Goal: Task Accomplishment & Management: Complete application form

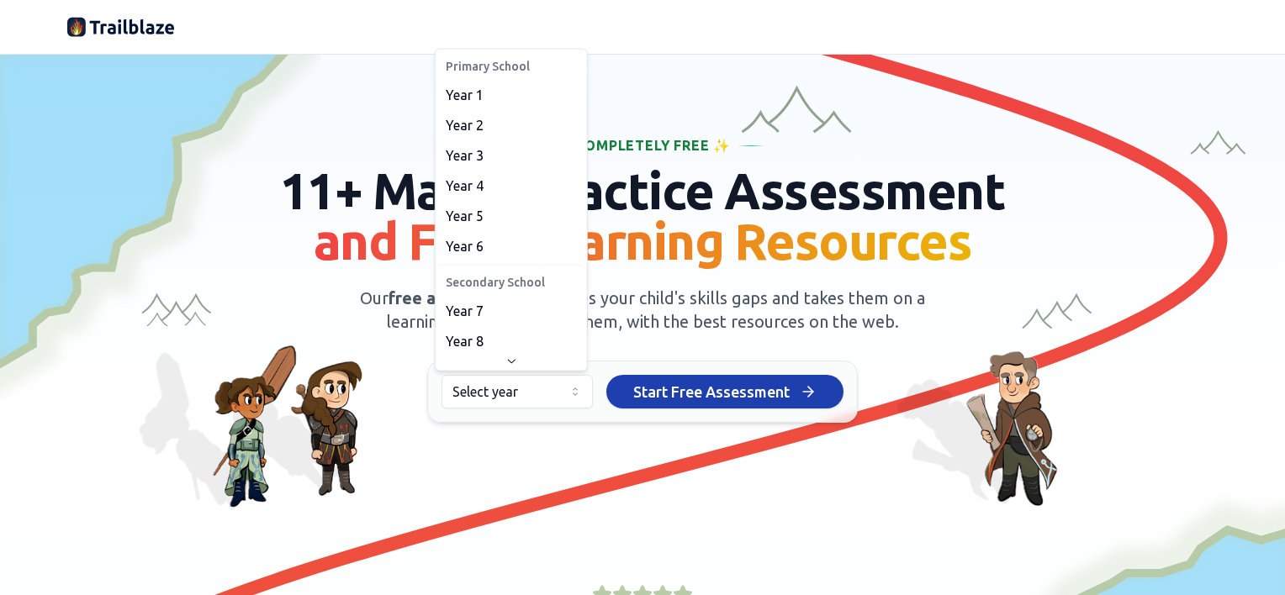
click at [489, 387] on html "We value your privacy We use cookies to enhance your browsing experience, serve…" at bounding box center [642, 297] width 1285 height 595
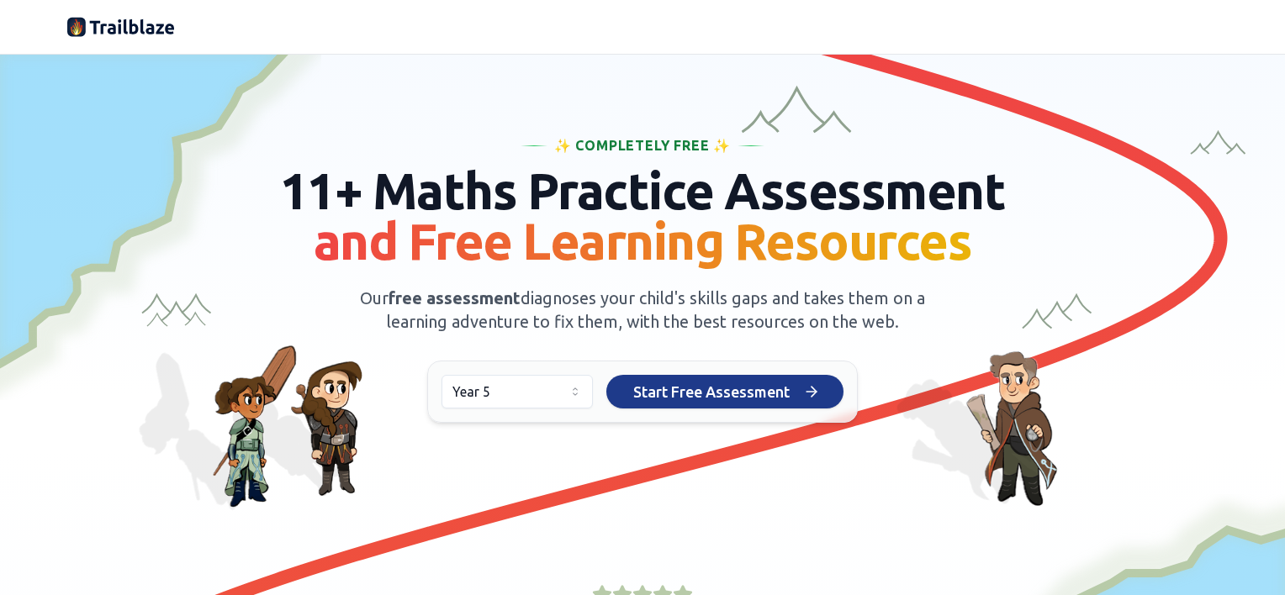
click at [644, 401] on span "Start Free Assessment" at bounding box center [711, 392] width 156 height 24
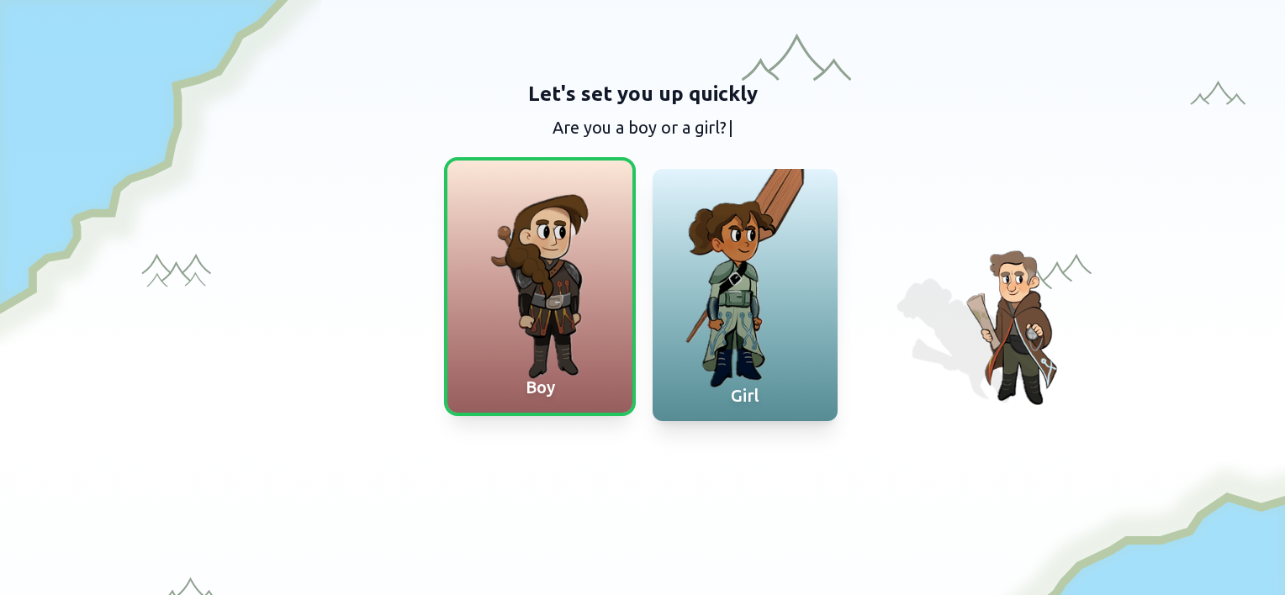
click at [567, 369] on div "Boy" at bounding box center [539, 387] width 185 height 50
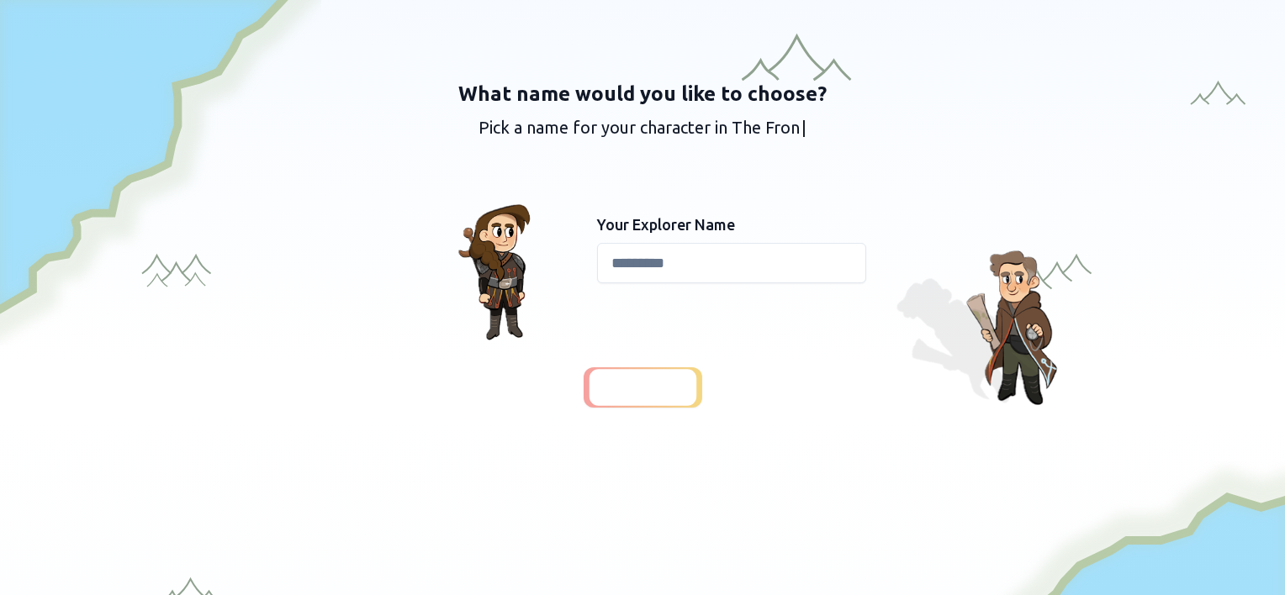
click at [700, 257] on input at bounding box center [731, 263] width 269 height 40
type input "*"
type input "*****"
click at [638, 391] on span "Continue" at bounding box center [642, 388] width 65 height 24
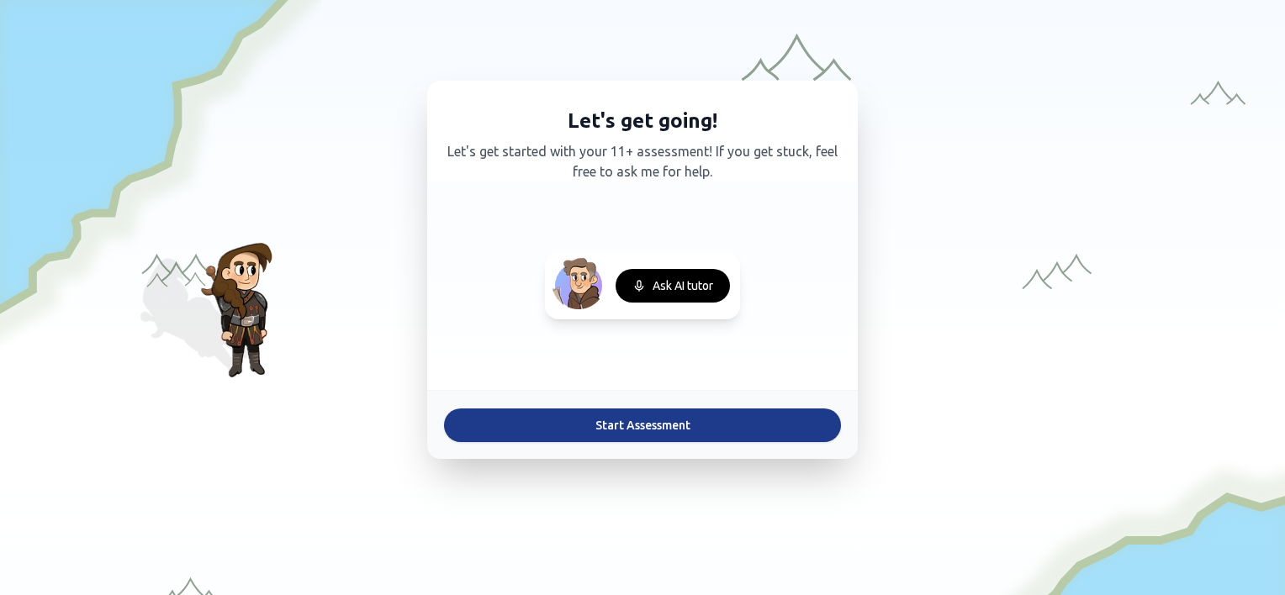
click at [669, 422] on button "Start Assessment" at bounding box center [642, 426] width 397 height 34
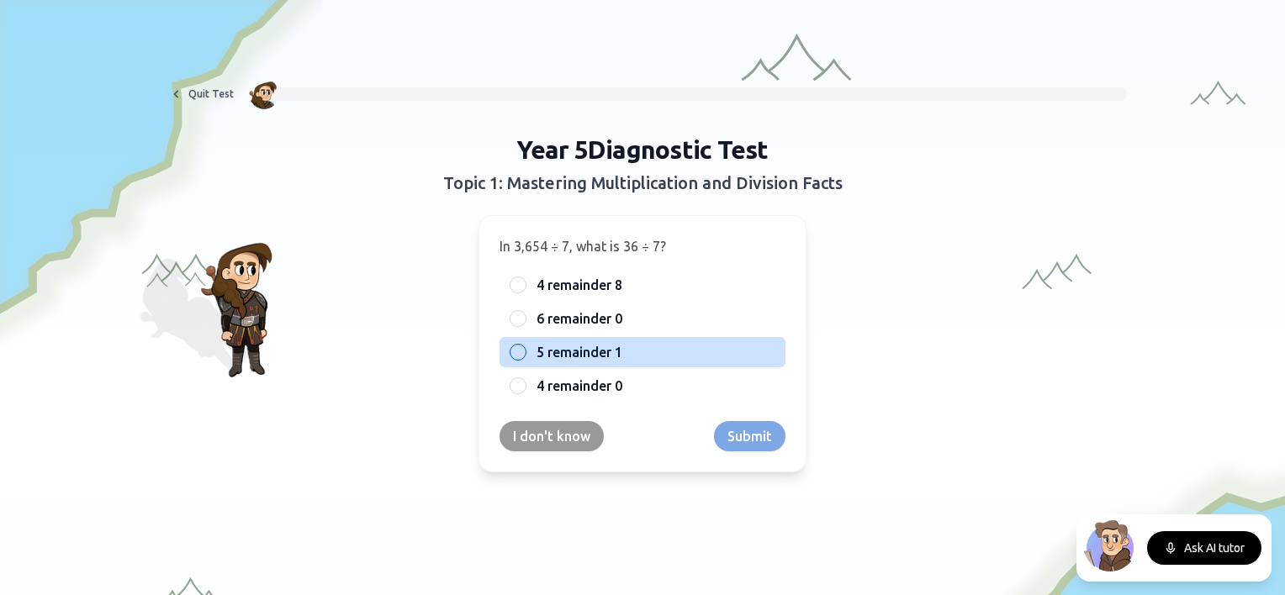
click at [588, 356] on span "5 remainder 1" at bounding box center [579, 352] width 86 height 20
click at [525, 356] on button "5 remainder 1" at bounding box center [517, 352] width 13 height 13
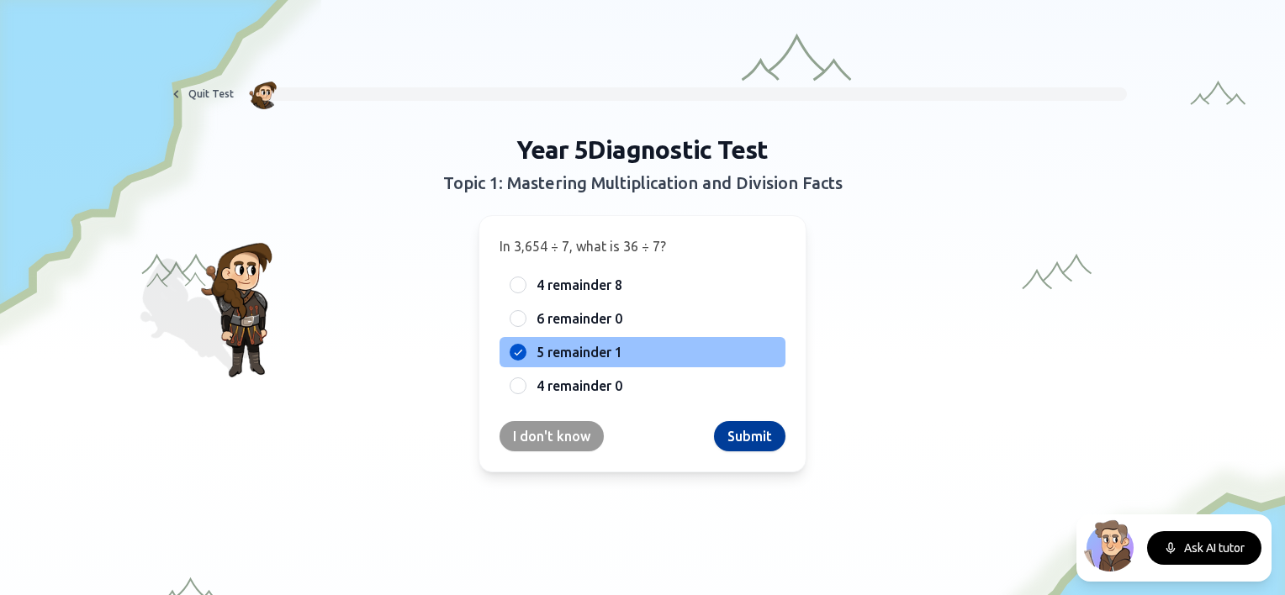
click at [748, 430] on button "Submit" at bounding box center [749, 436] width 71 height 30
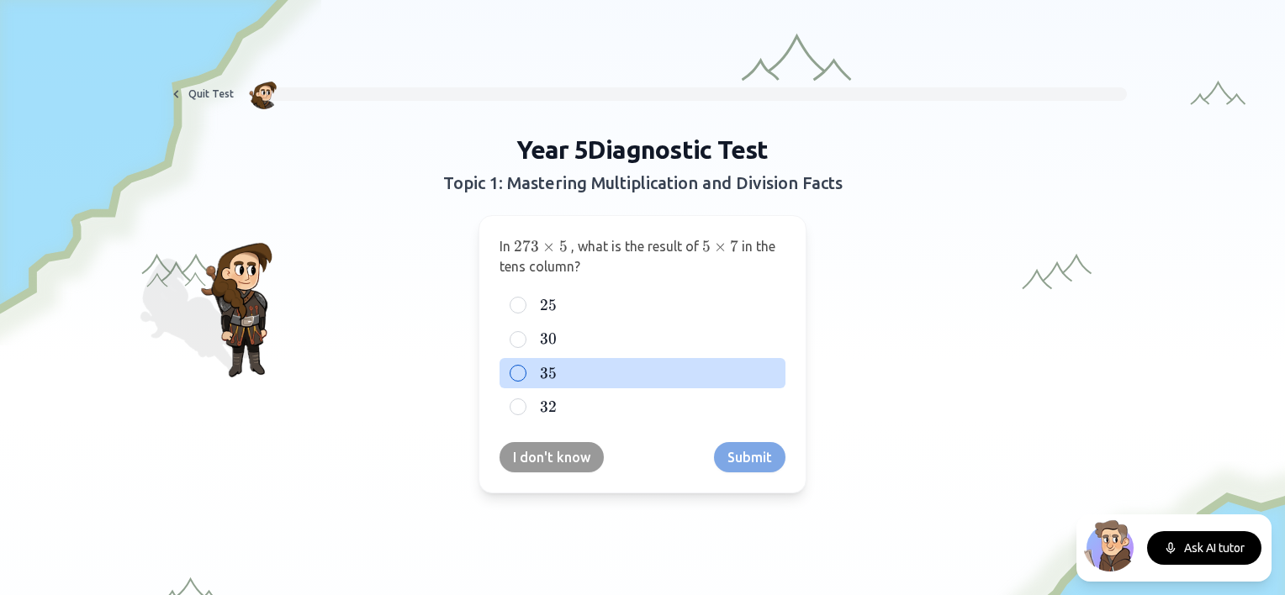
click at [561, 372] on label "35 35 35" at bounding box center [655, 373] width 239 height 20
click at [525, 372] on button "35 35 35" at bounding box center [517, 373] width 13 height 13
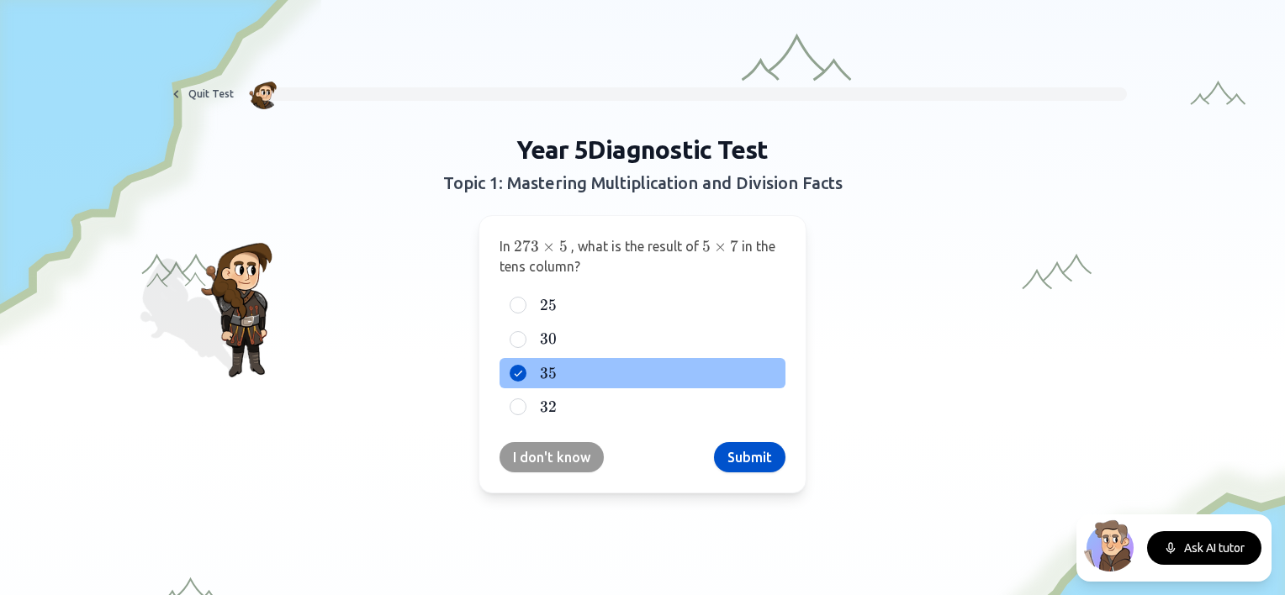
click at [719, 451] on button "Submit" at bounding box center [749, 457] width 71 height 30
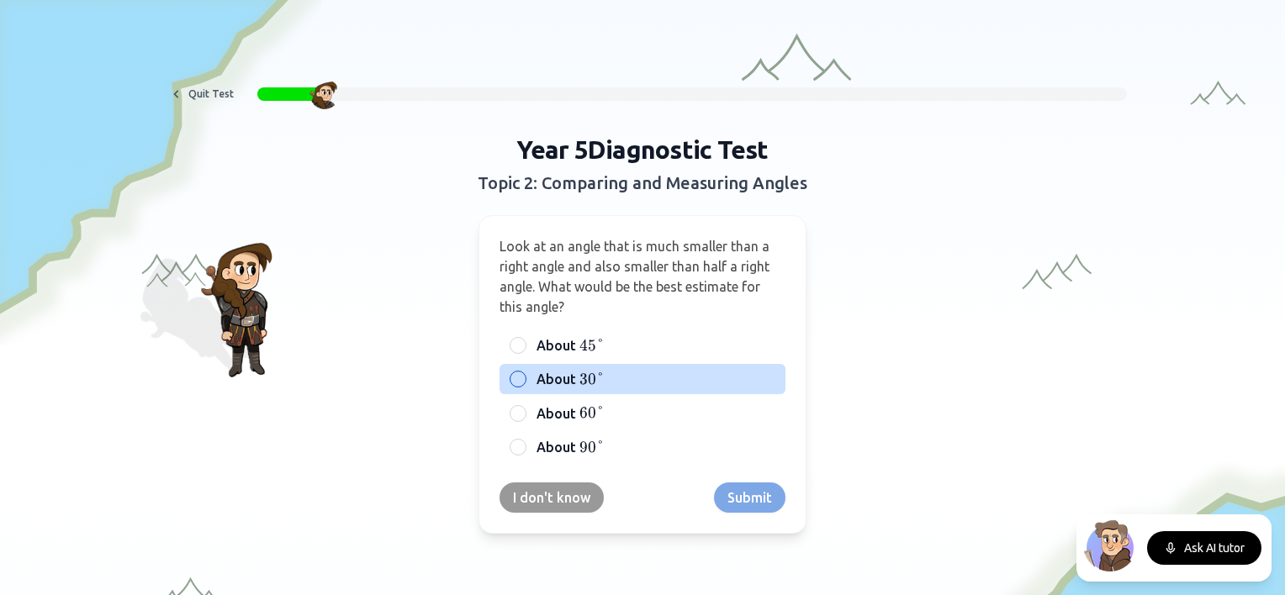
click at [579, 371] on span "30°" at bounding box center [591, 379] width 25 height 18
click at [525, 372] on button "About 30 ° 30° 30°" at bounding box center [517, 378] width 13 height 13
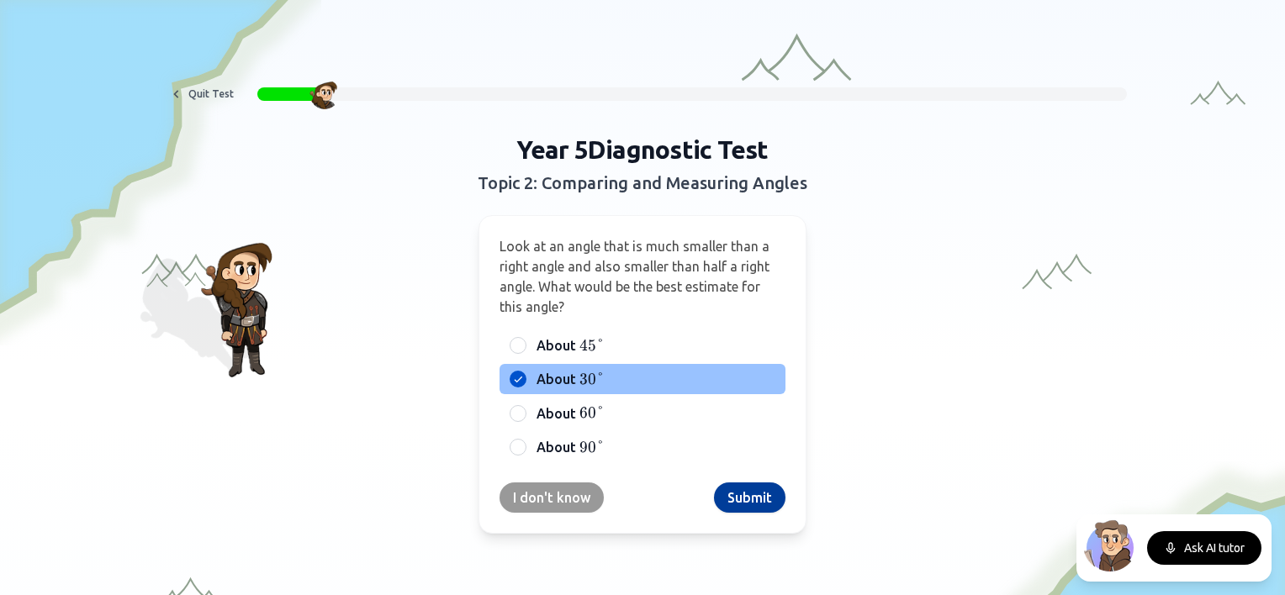
click at [731, 501] on button "Submit" at bounding box center [749, 498] width 71 height 30
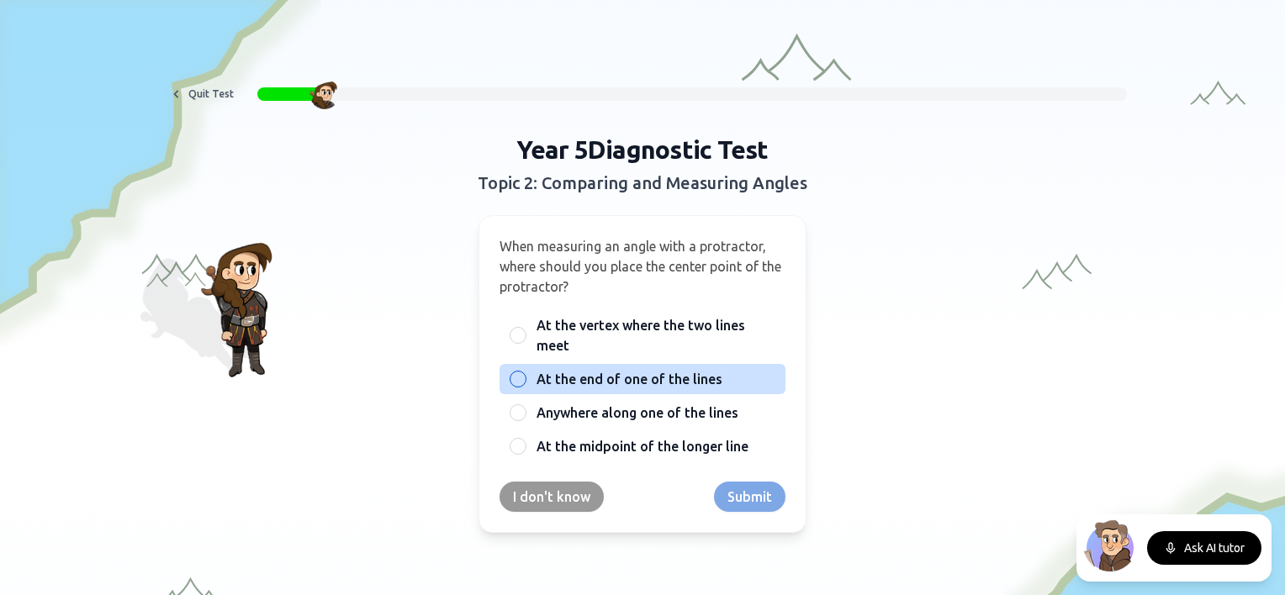
click at [657, 369] on span "At the end of one of the lines" at bounding box center [629, 379] width 186 height 20
click at [525, 372] on button "At the end of one of the lines" at bounding box center [517, 378] width 13 height 13
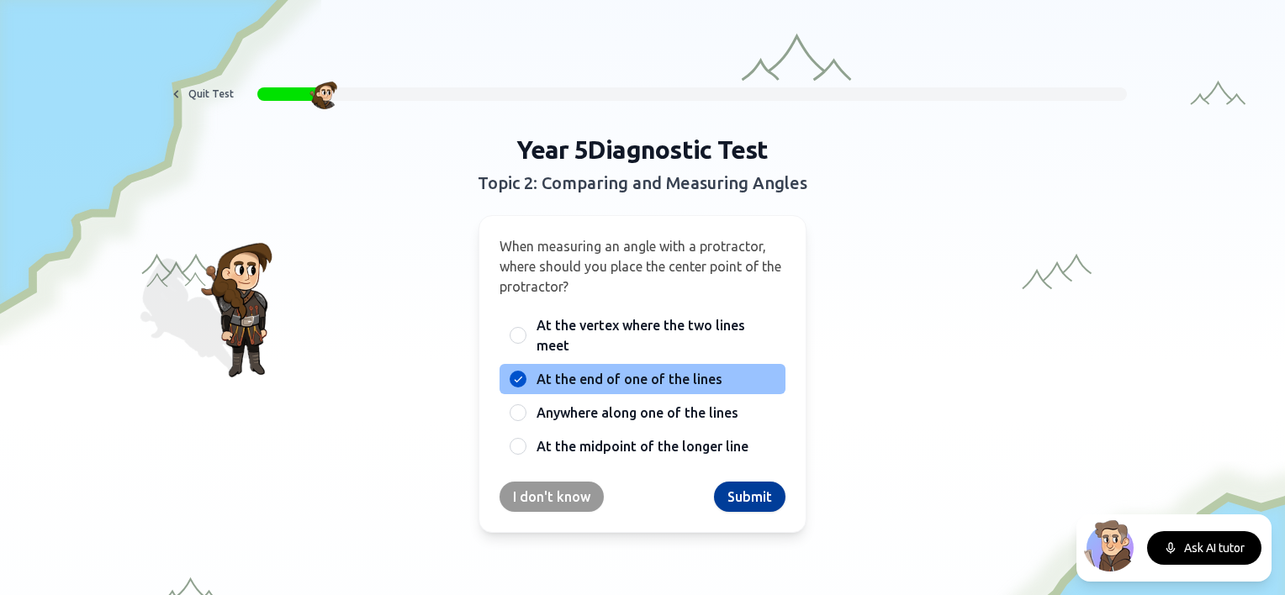
click at [726, 506] on button "Submit" at bounding box center [749, 497] width 71 height 30
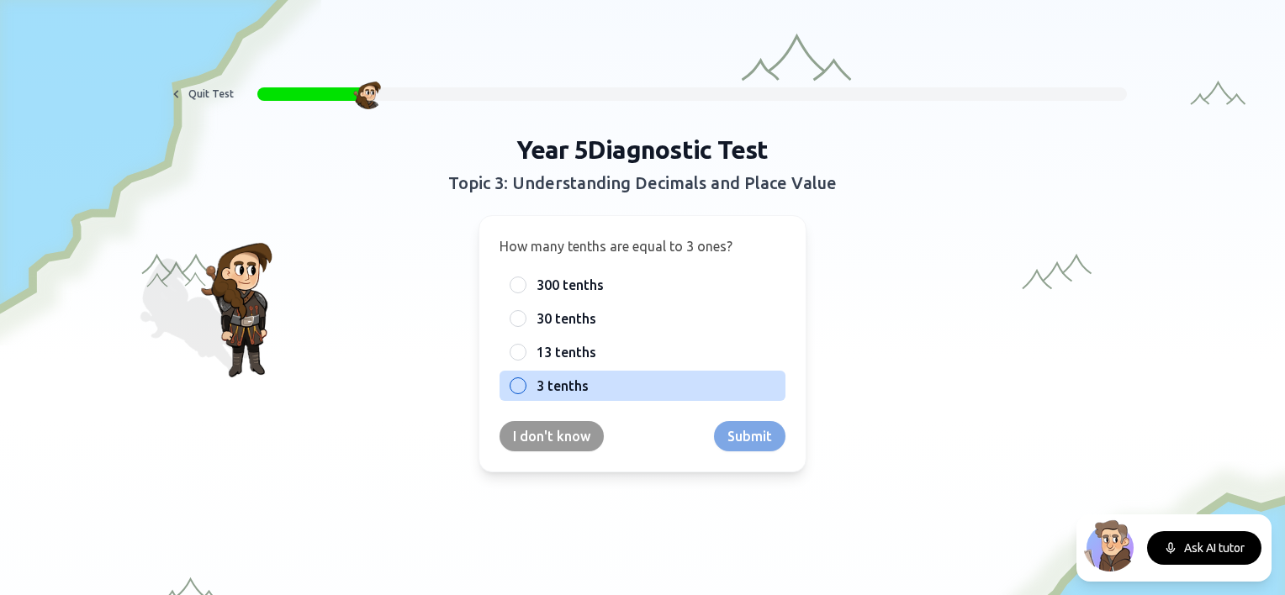
click at [592, 377] on label "3 tenths" at bounding box center [655, 386] width 239 height 20
click at [525, 379] on button "3 tenths" at bounding box center [517, 385] width 13 height 13
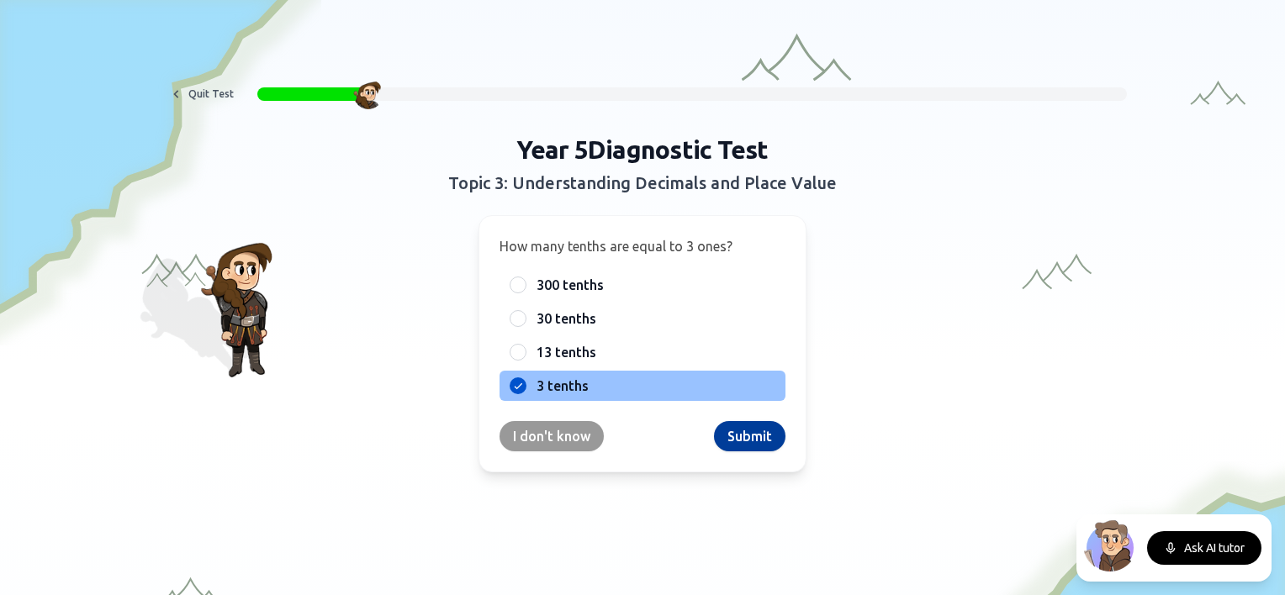
click at [740, 427] on button "Submit" at bounding box center [749, 436] width 71 height 30
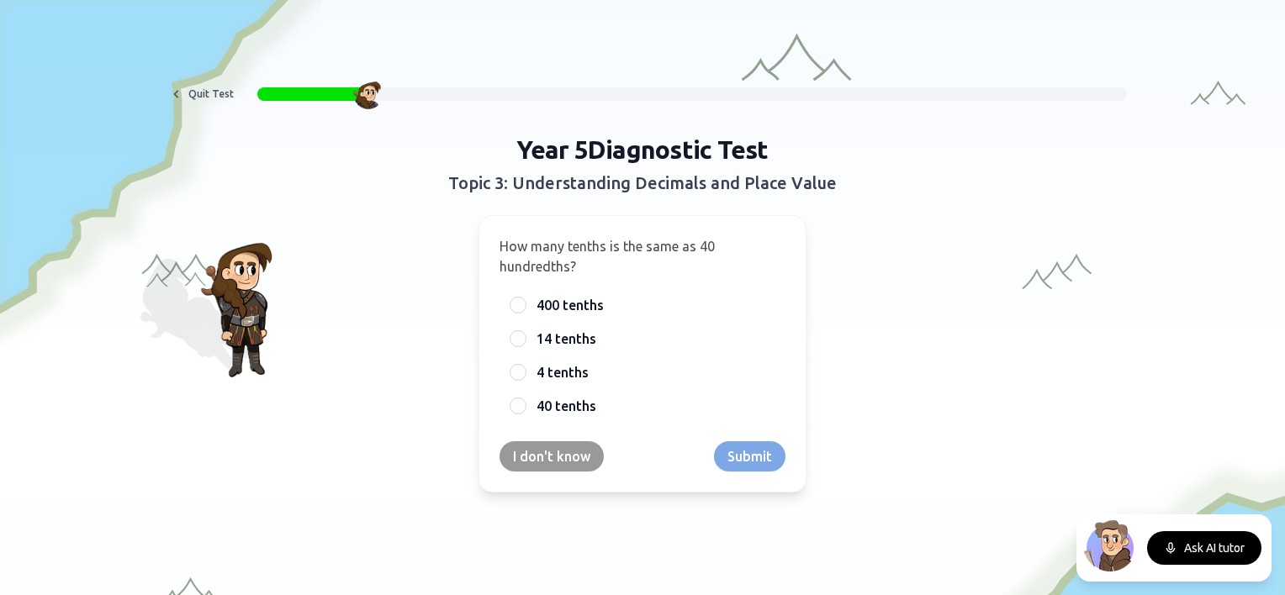
click at [745, 462] on div "I don't know Submit" at bounding box center [642, 456] width 286 height 30
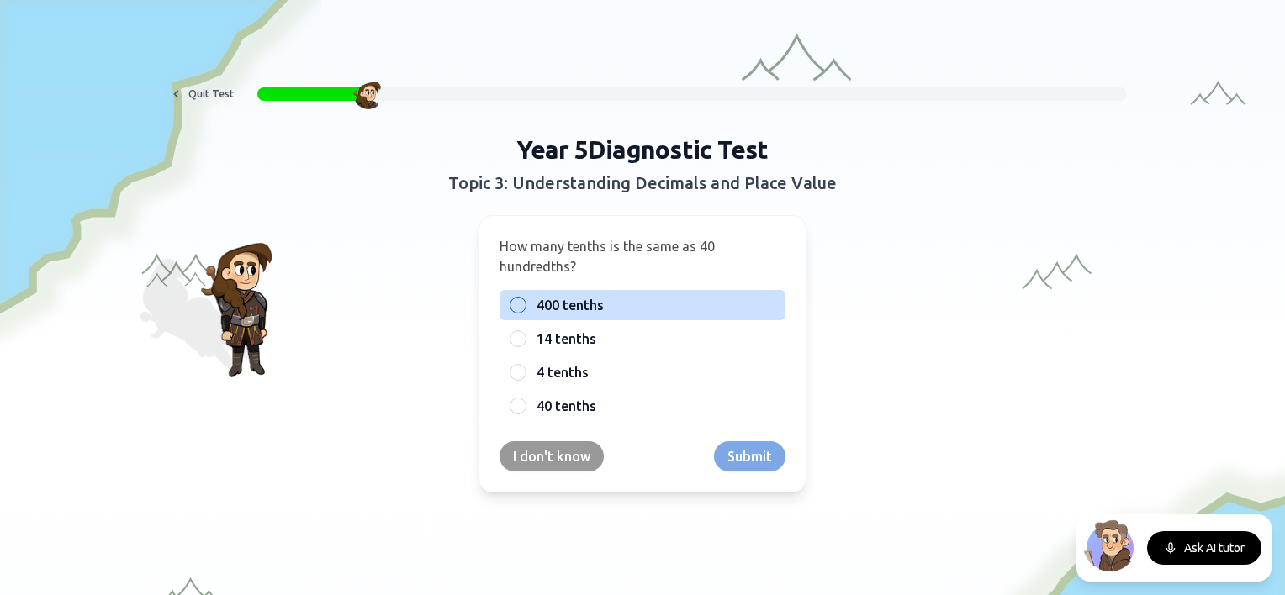
click at [575, 309] on span "400 tenths" at bounding box center [569, 305] width 67 height 20
click at [525, 309] on button "400 tenths" at bounding box center [517, 304] width 13 height 13
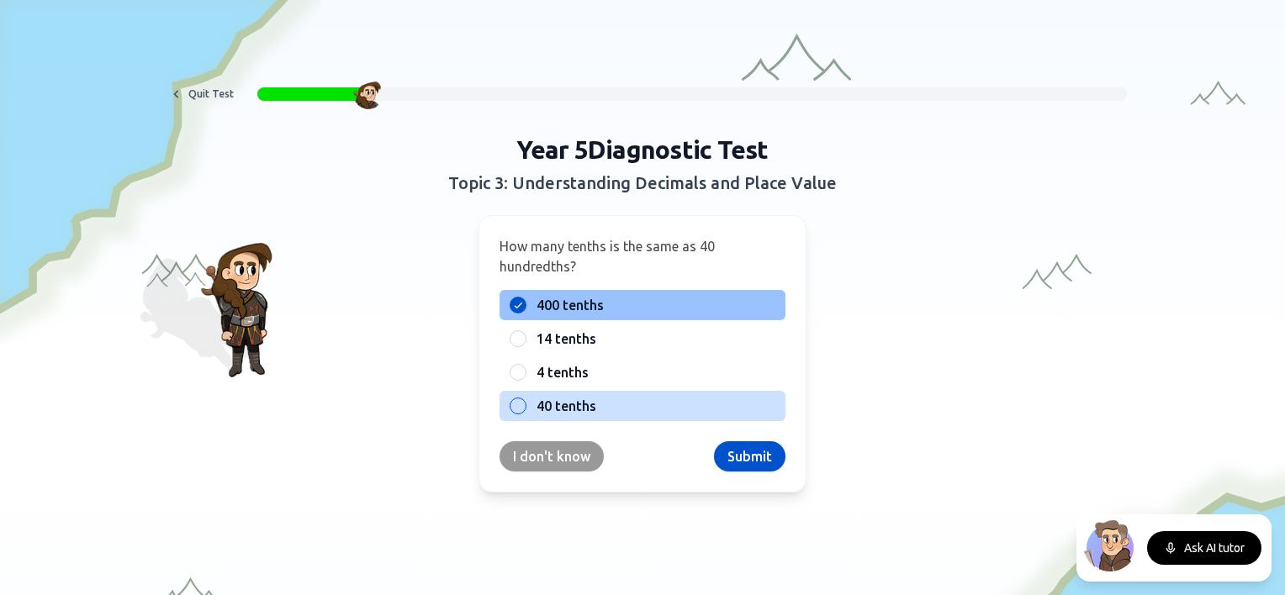
click at [663, 413] on label "40 tenths" at bounding box center [655, 406] width 239 height 20
click at [525, 413] on button "40 tenths" at bounding box center [517, 405] width 13 height 13
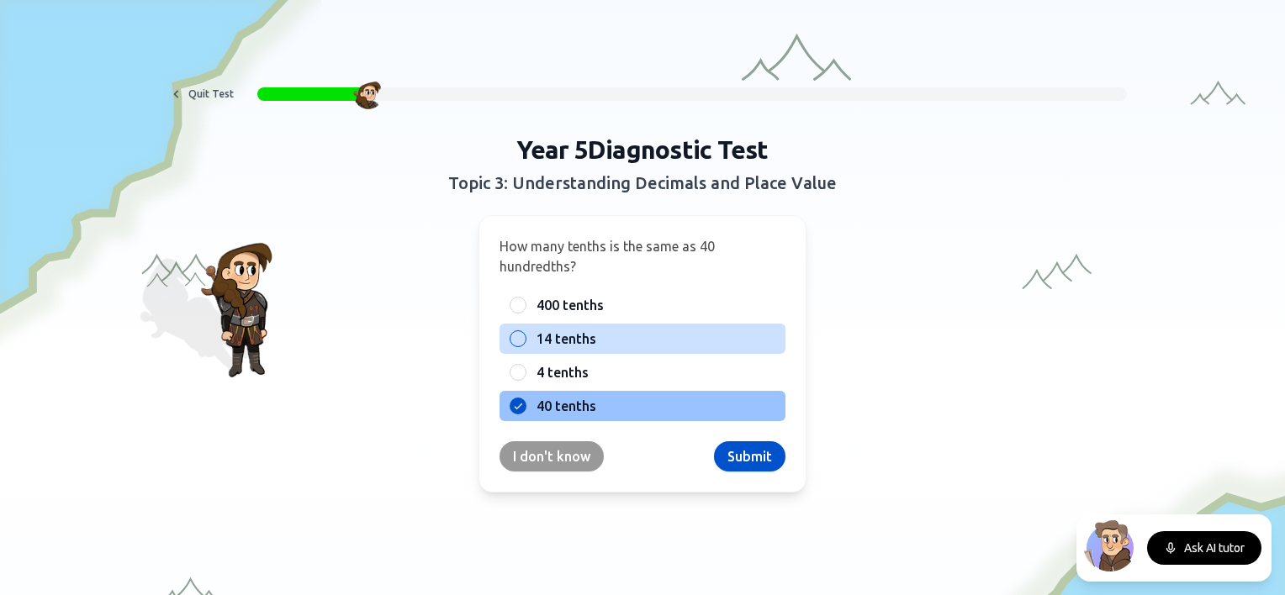
click at [662, 329] on label "14 tenths" at bounding box center [655, 339] width 239 height 20
click at [525, 332] on button "14 tenths" at bounding box center [517, 338] width 13 height 13
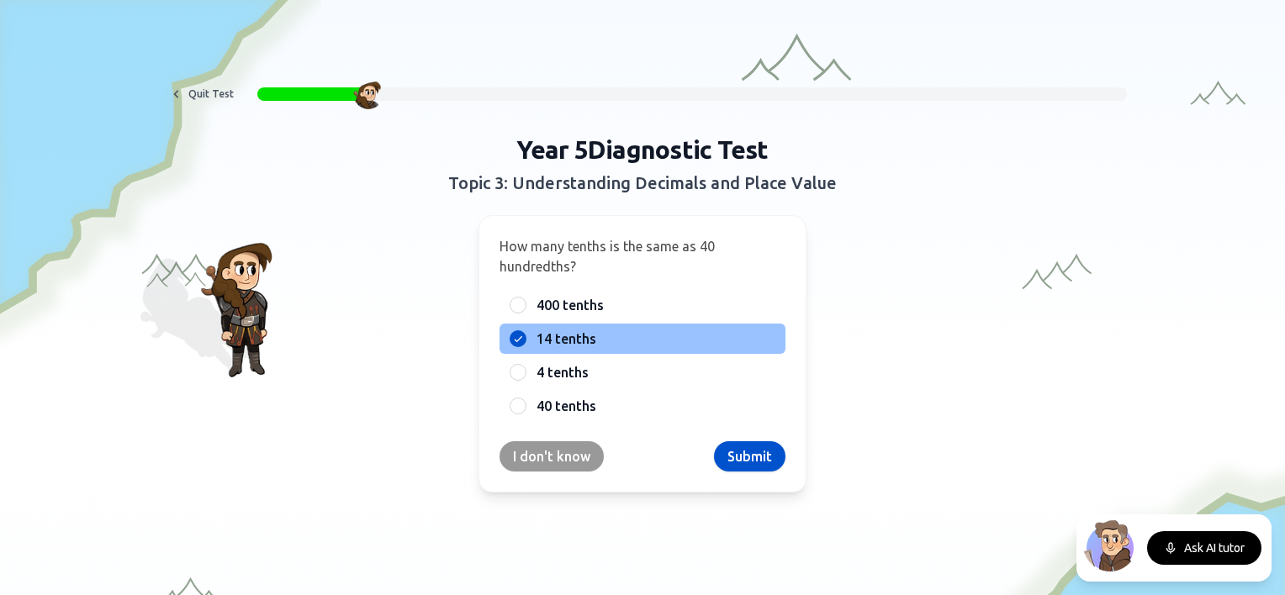
click at [662, 277] on div "How many tenths is the same as 40 hundredths? 400 tenths 14 tenths 4 tenths 40 …" at bounding box center [642, 353] width 328 height 277
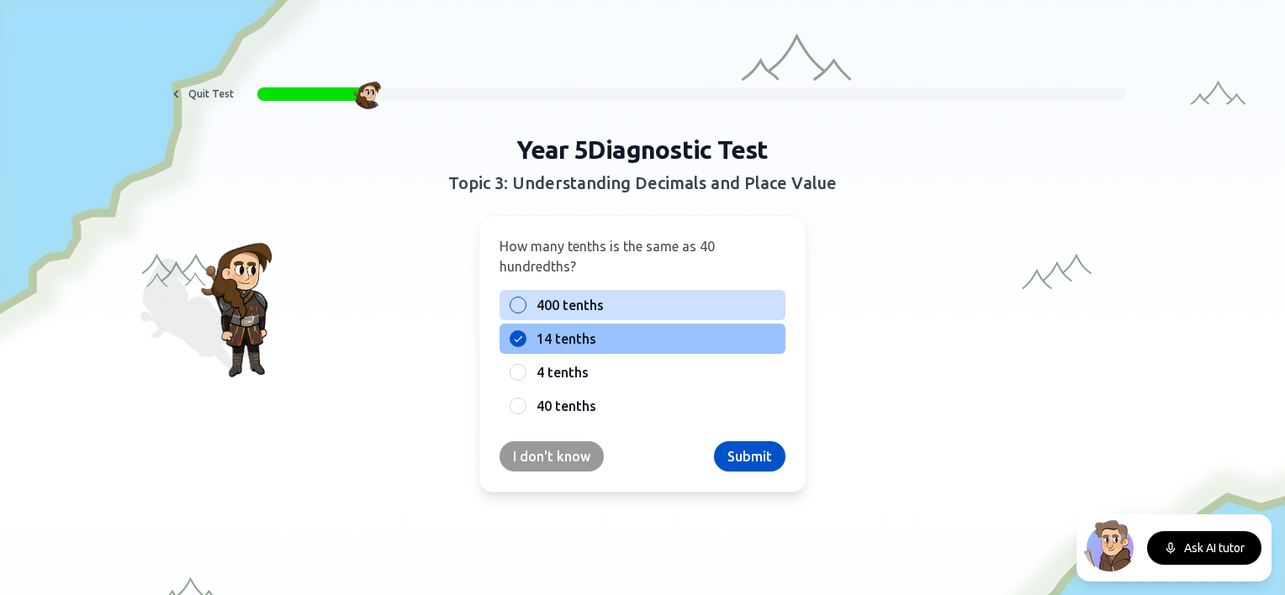
click at [666, 299] on label "400 tenths" at bounding box center [655, 305] width 239 height 20
click at [525, 299] on button "400 tenths" at bounding box center [517, 304] width 13 height 13
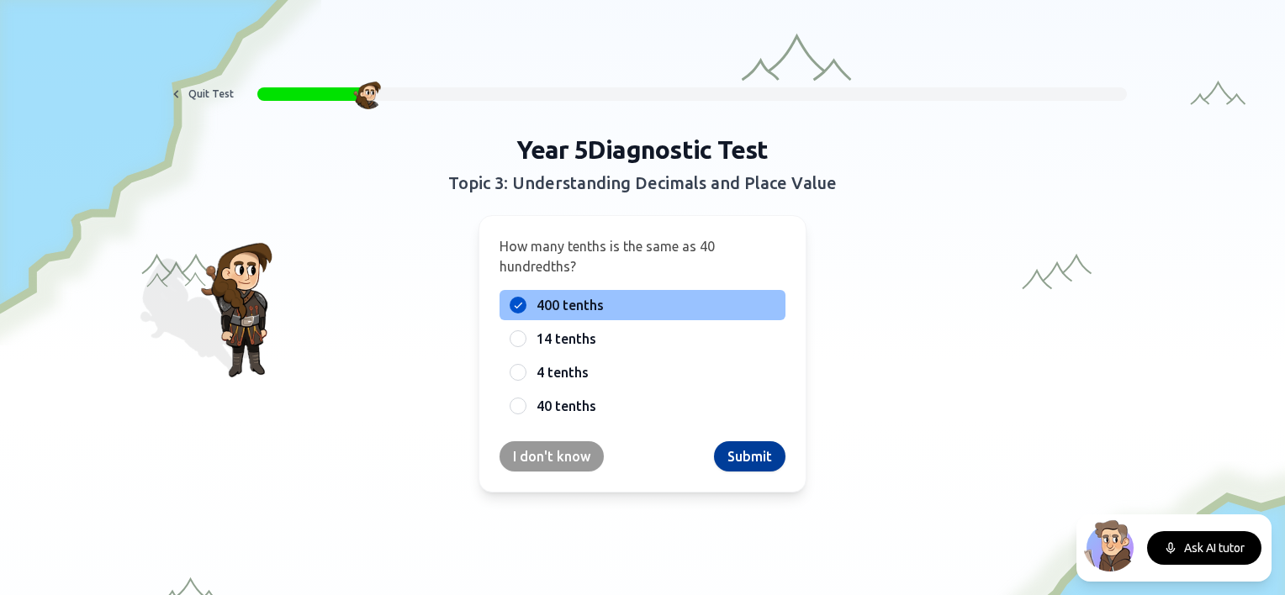
click at [736, 452] on button "Submit" at bounding box center [749, 456] width 71 height 30
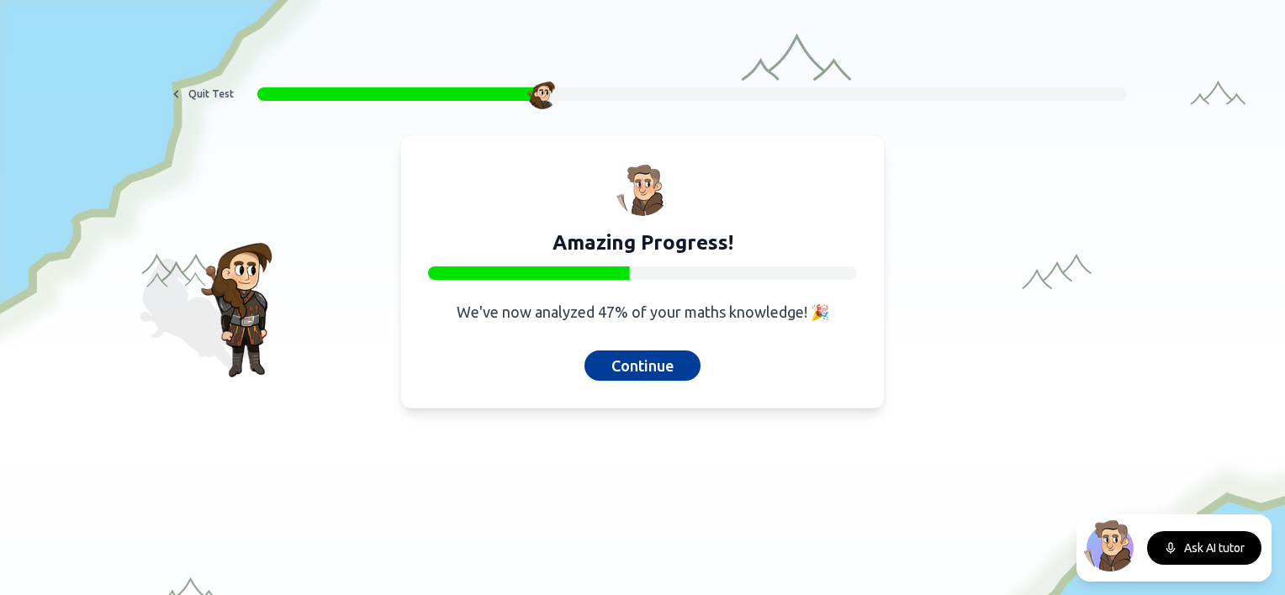
click at [646, 367] on button "Continue" at bounding box center [642, 366] width 116 height 30
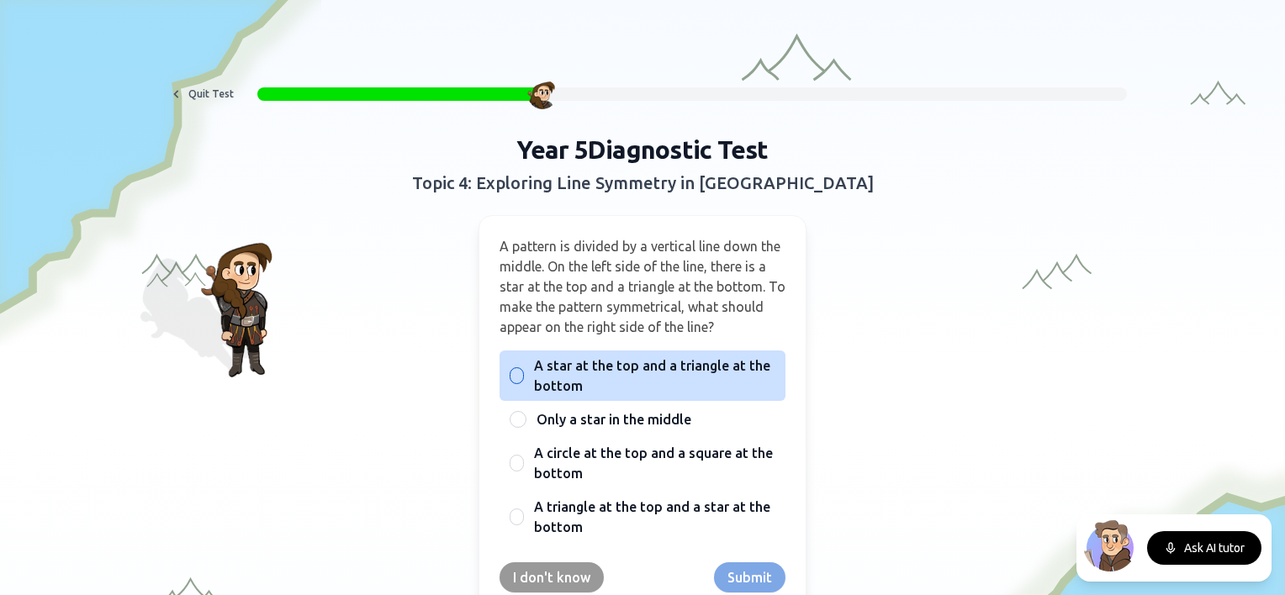
click at [656, 387] on span "A star at the top and a triangle at the bottom" at bounding box center [654, 376] width 241 height 40
click at [524, 382] on button "A star at the top and a triangle at the bottom" at bounding box center [516, 375] width 13 height 13
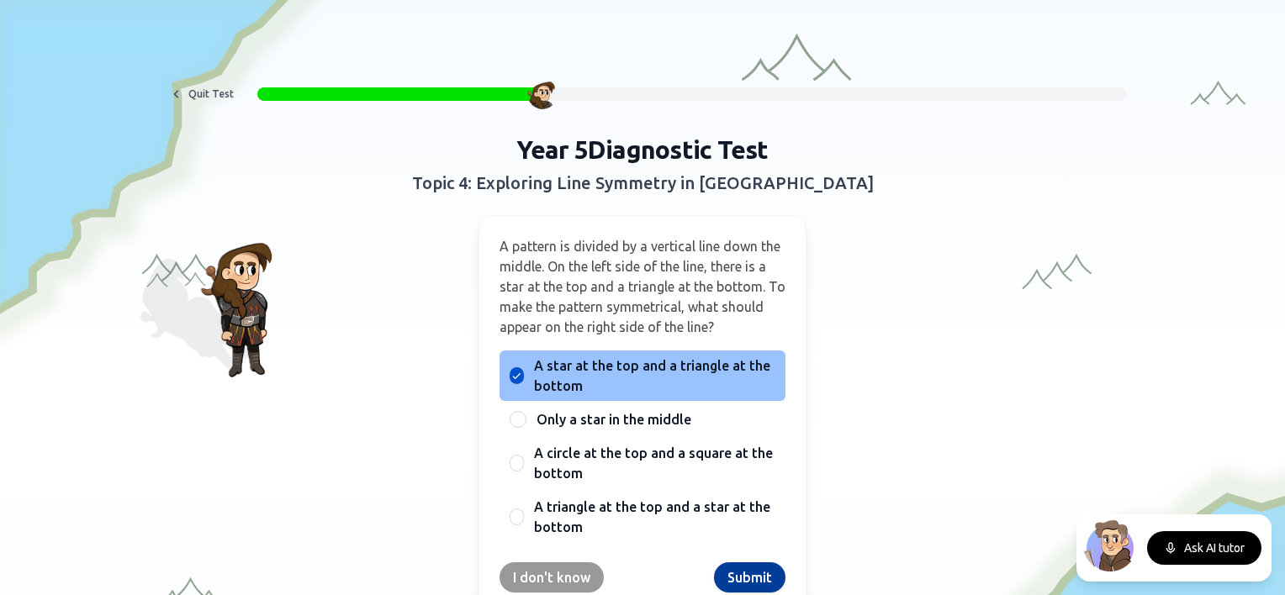
click at [731, 579] on button "Submit" at bounding box center [749, 577] width 71 height 30
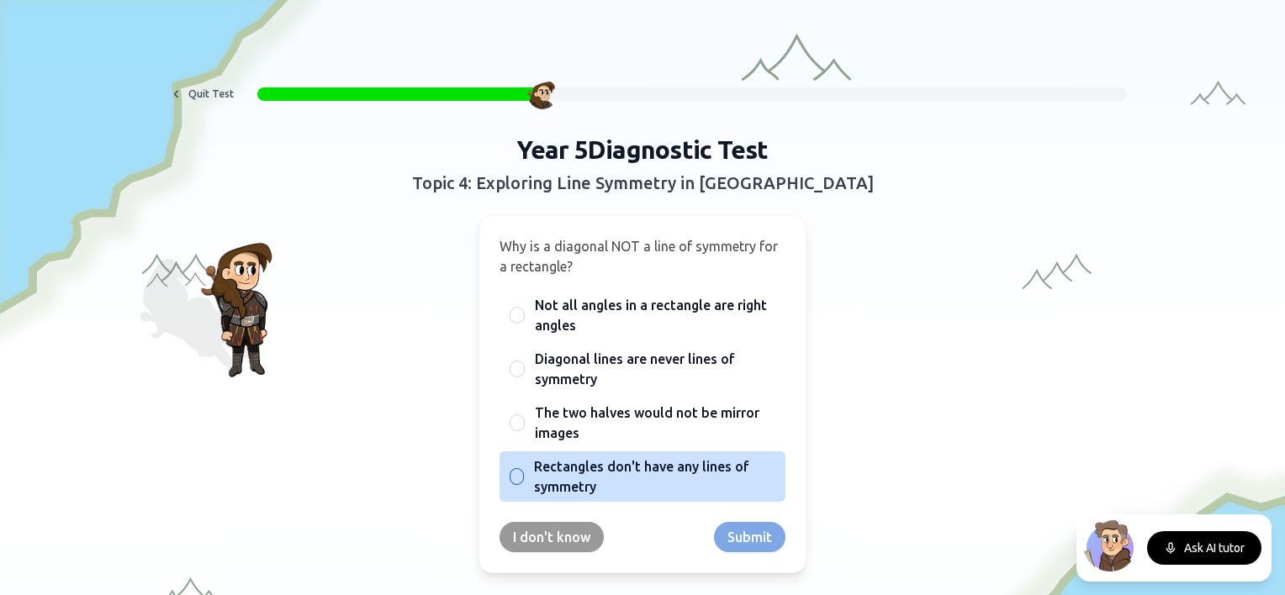
click at [584, 481] on span "Rectangles don't have any lines of symmetry" at bounding box center [654, 476] width 241 height 40
click at [524, 481] on button "Rectangles don't have any lines of symmetry" at bounding box center [516, 476] width 13 height 13
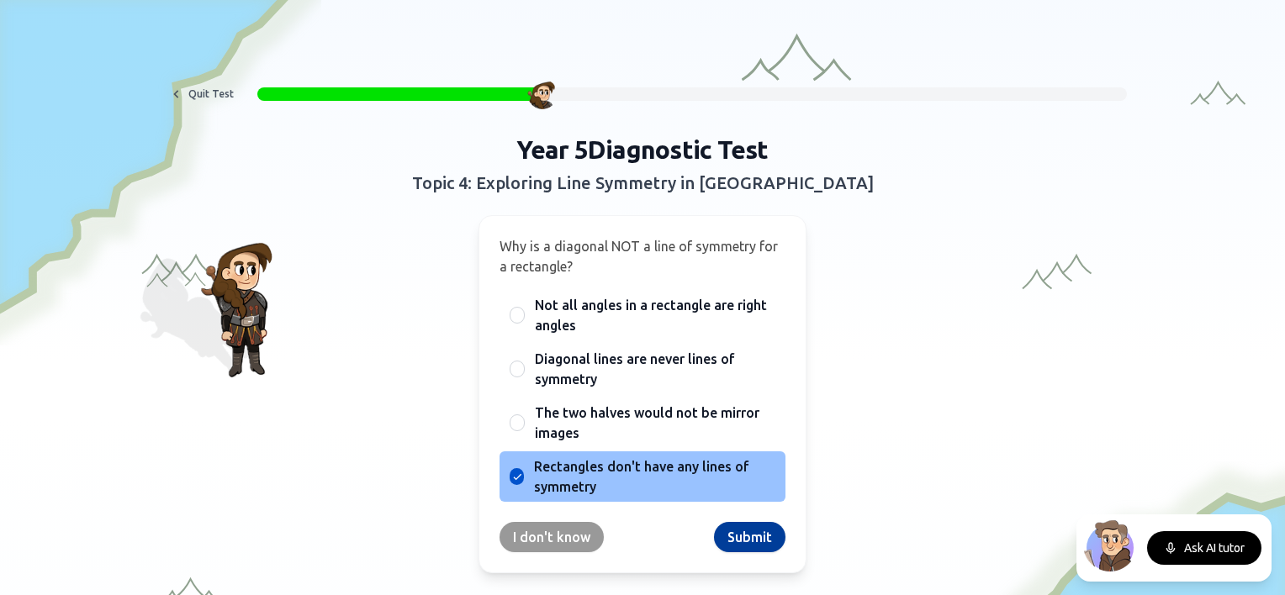
click at [752, 530] on button "Submit" at bounding box center [749, 537] width 71 height 30
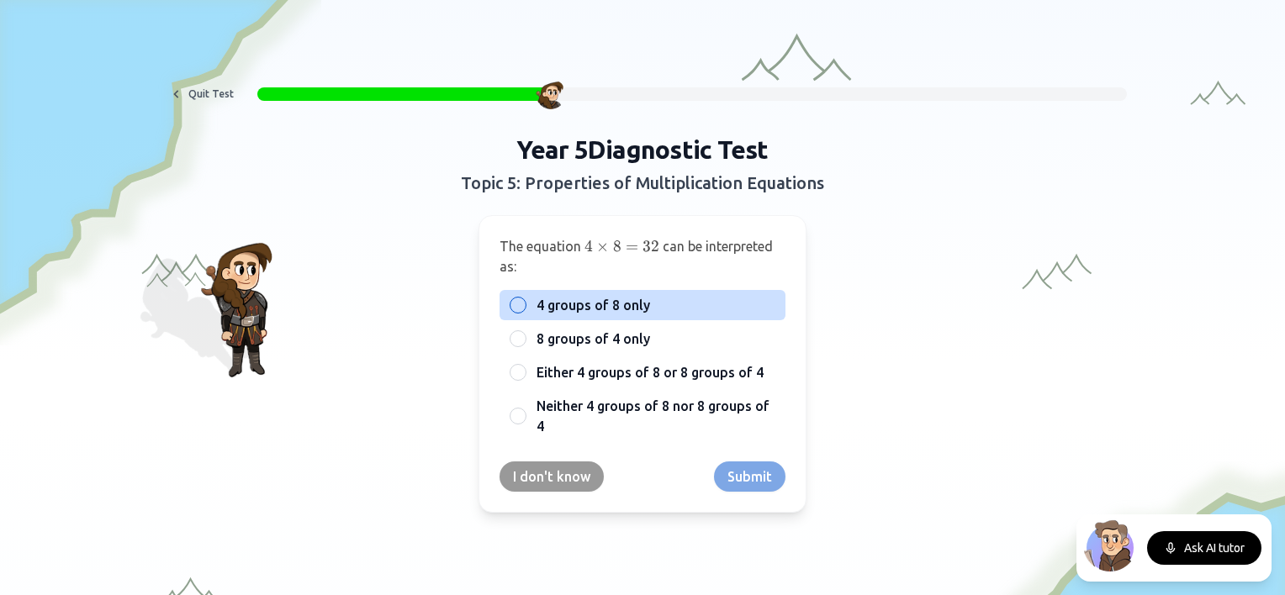
click at [605, 305] on span "4 groups of 8 only" at bounding box center [592, 305] width 113 height 20
click at [525, 305] on button "4 groups of 8 only" at bounding box center [517, 304] width 13 height 13
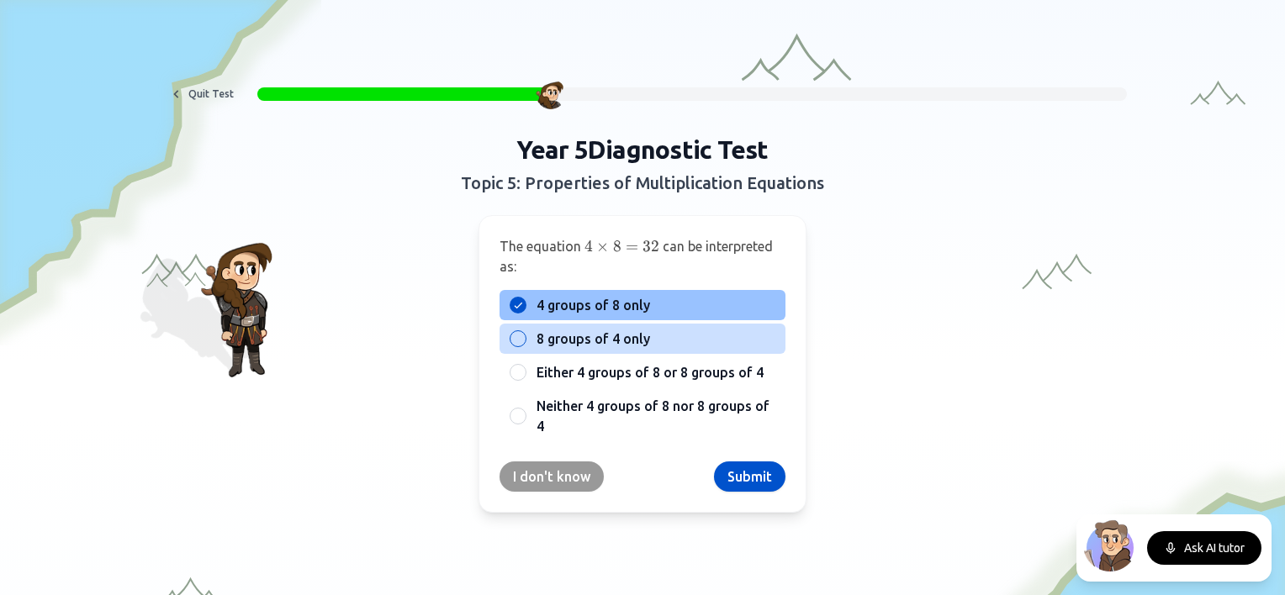
click at [618, 330] on span "8 groups of 4 only" at bounding box center [592, 339] width 113 height 20
click at [525, 332] on button "8 groups of 4 only" at bounding box center [517, 338] width 13 height 13
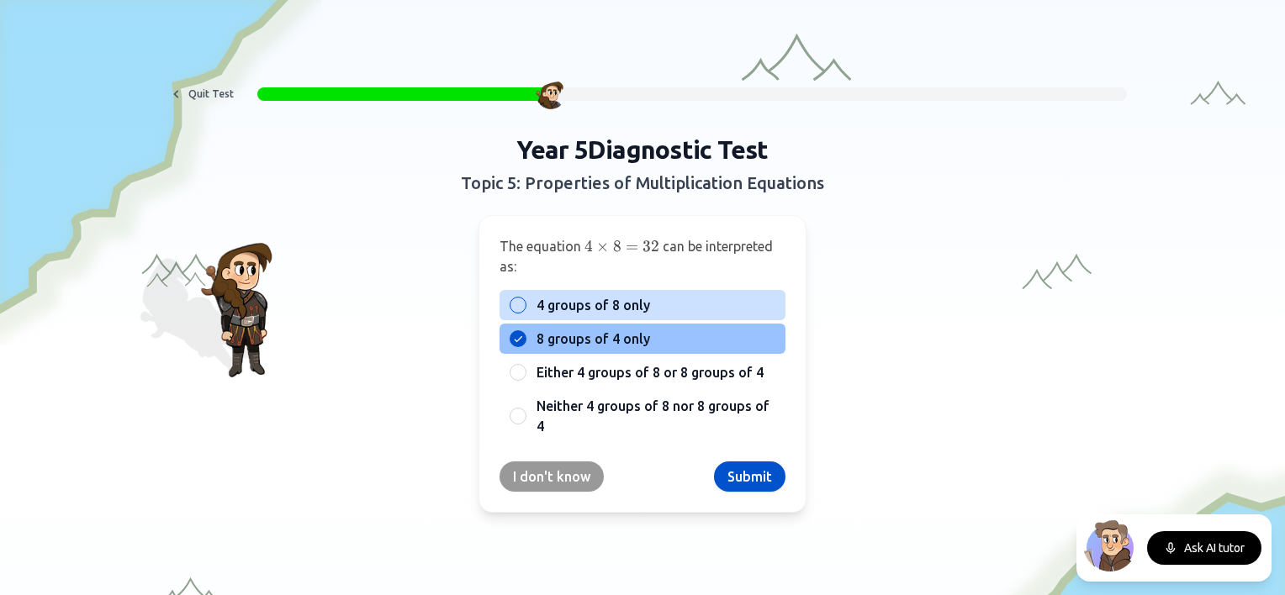
click at [625, 305] on span "4 groups of 8 only" at bounding box center [592, 305] width 113 height 20
click at [525, 305] on button "4 groups of 8 only" at bounding box center [517, 304] width 13 height 13
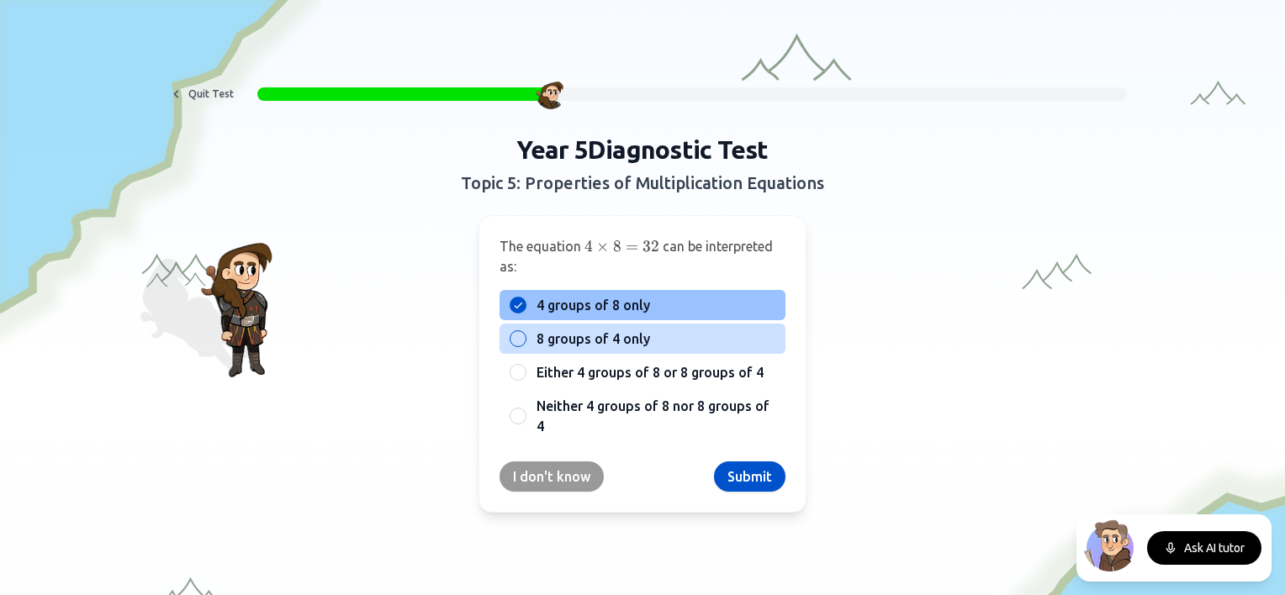
click at [620, 345] on span "8 groups of 4 only" at bounding box center [592, 339] width 113 height 20
click at [525, 345] on button "8 groups of 4 only" at bounding box center [517, 338] width 13 height 13
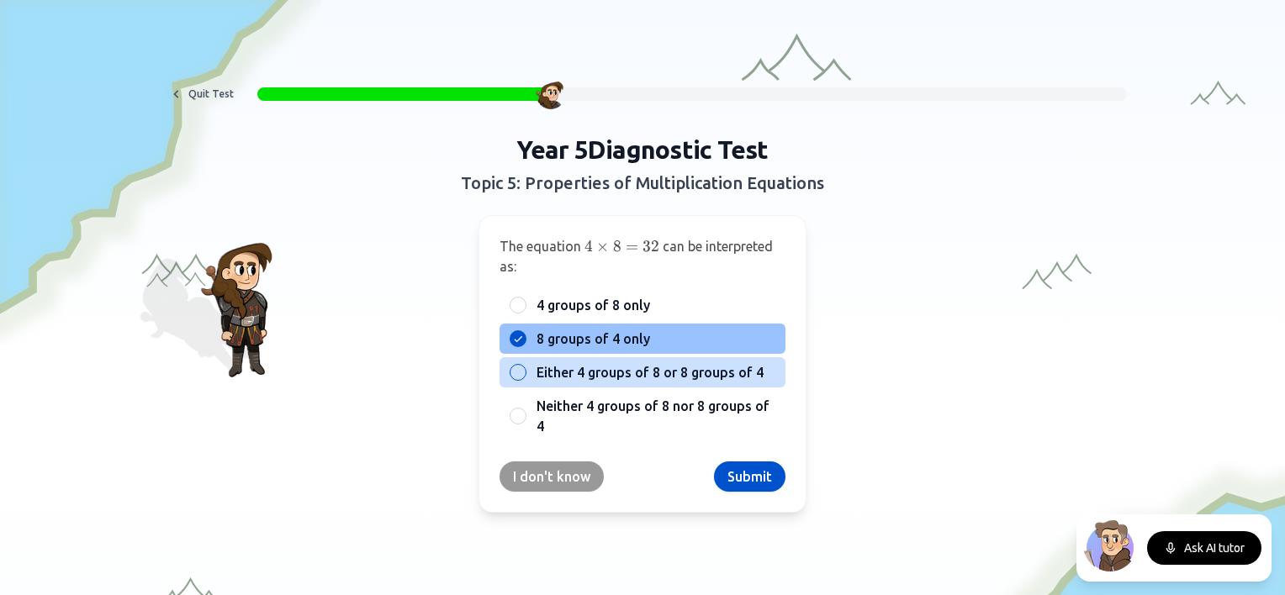
click at [646, 382] on span "Either 4 groups of 8 or 8 groups of 4" at bounding box center [649, 372] width 227 height 20
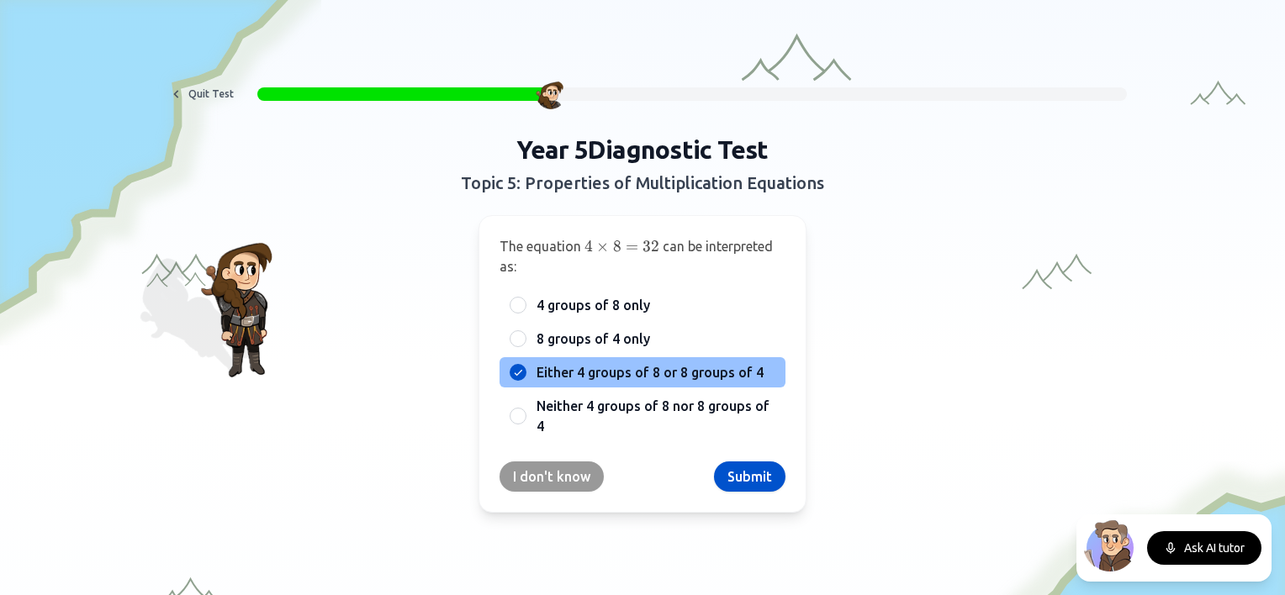
click at [748, 477] on button "Submit" at bounding box center [749, 477] width 71 height 30
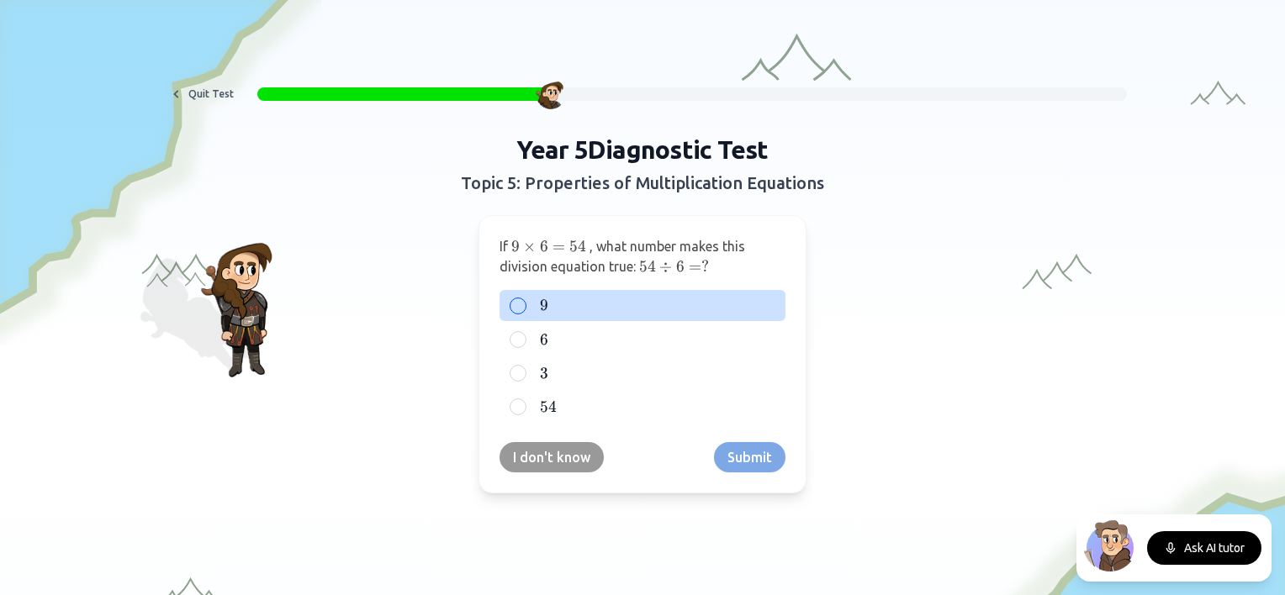
click at [555, 295] on label "9 9 9" at bounding box center [655, 305] width 239 height 20
click at [525, 299] on button "9 9 9" at bounding box center [517, 305] width 13 height 13
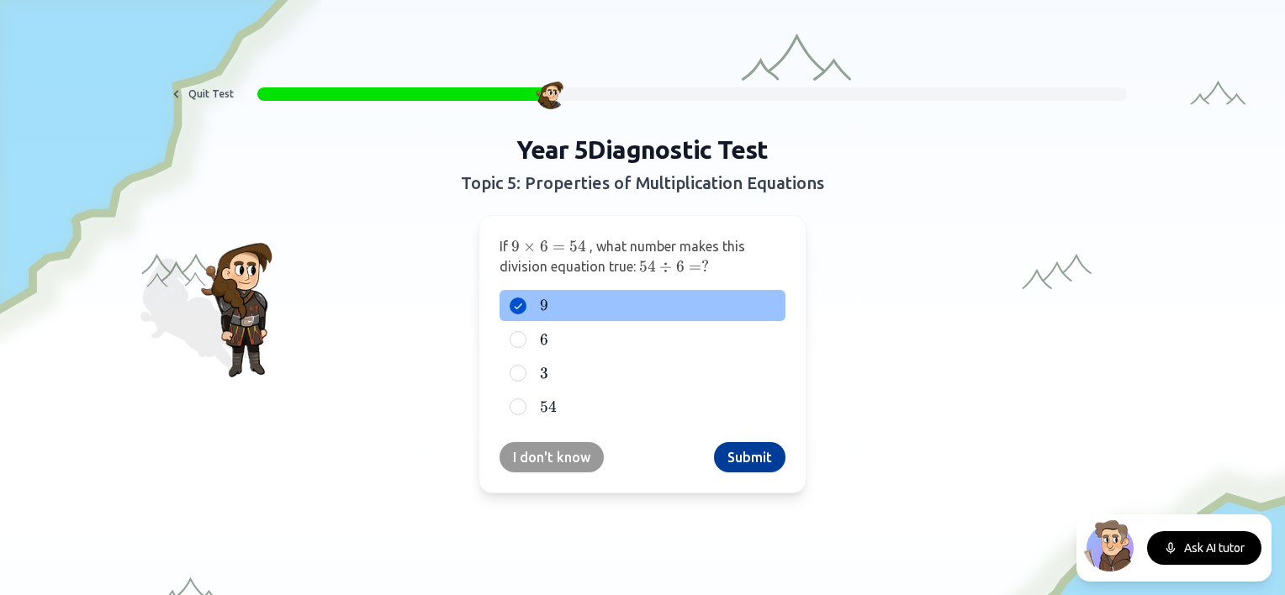
click at [745, 451] on button "Submit" at bounding box center [749, 457] width 71 height 30
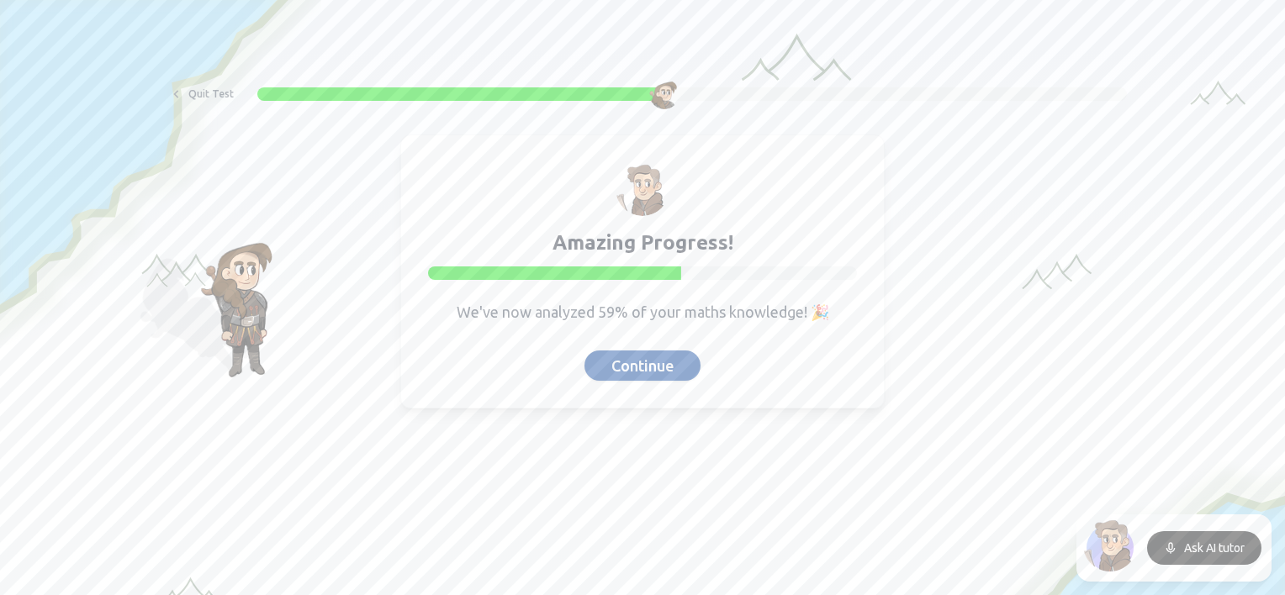
click at [631, 365] on button "Continue" at bounding box center [642, 366] width 116 height 30
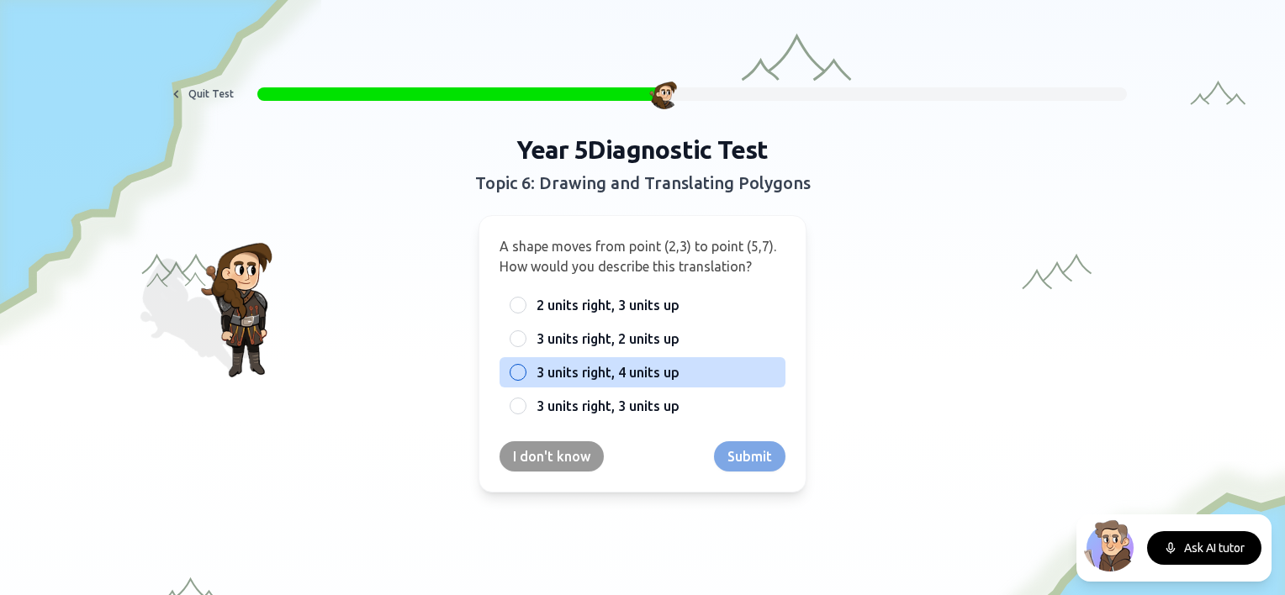
click at [632, 360] on div "3 units right, 4 units up" at bounding box center [642, 372] width 286 height 30
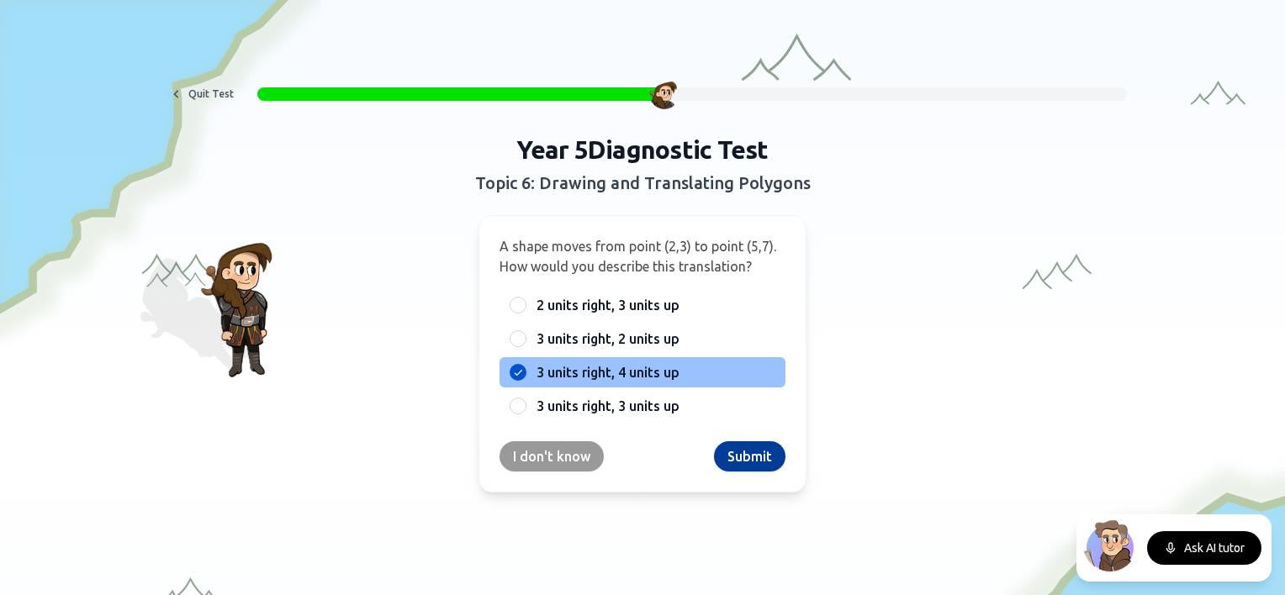
click at [737, 451] on button "Submit" at bounding box center [749, 456] width 71 height 30
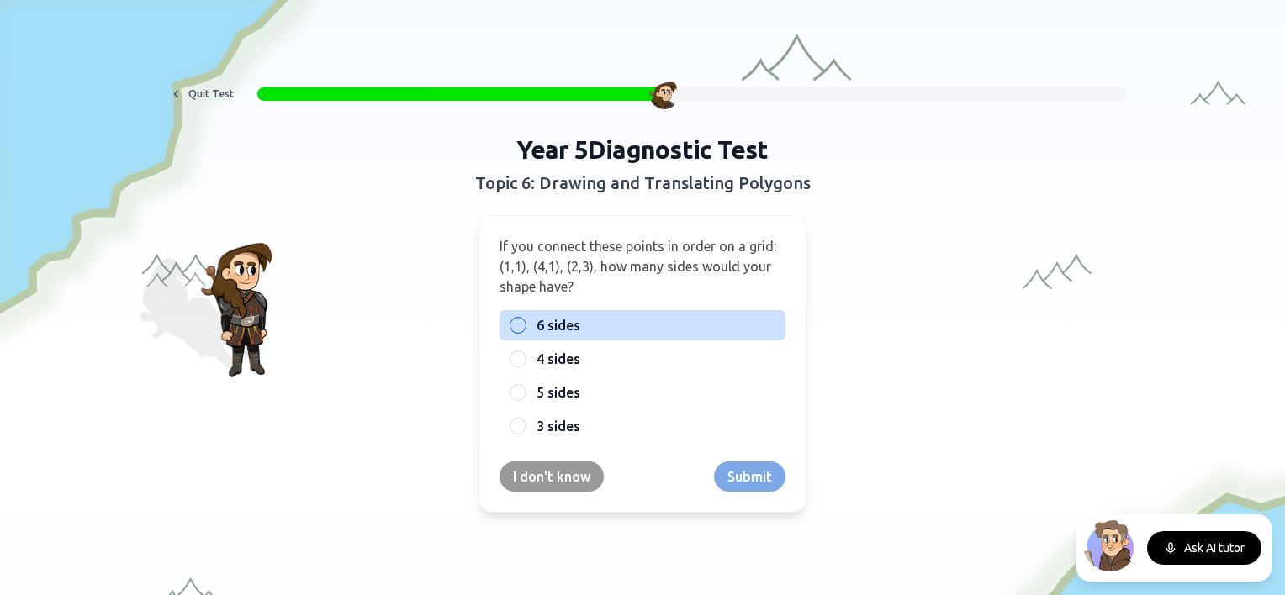
click at [578, 329] on label "6 sides" at bounding box center [655, 325] width 239 height 20
click at [525, 329] on button "6 sides" at bounding box center [517, 325] width 13 height 13
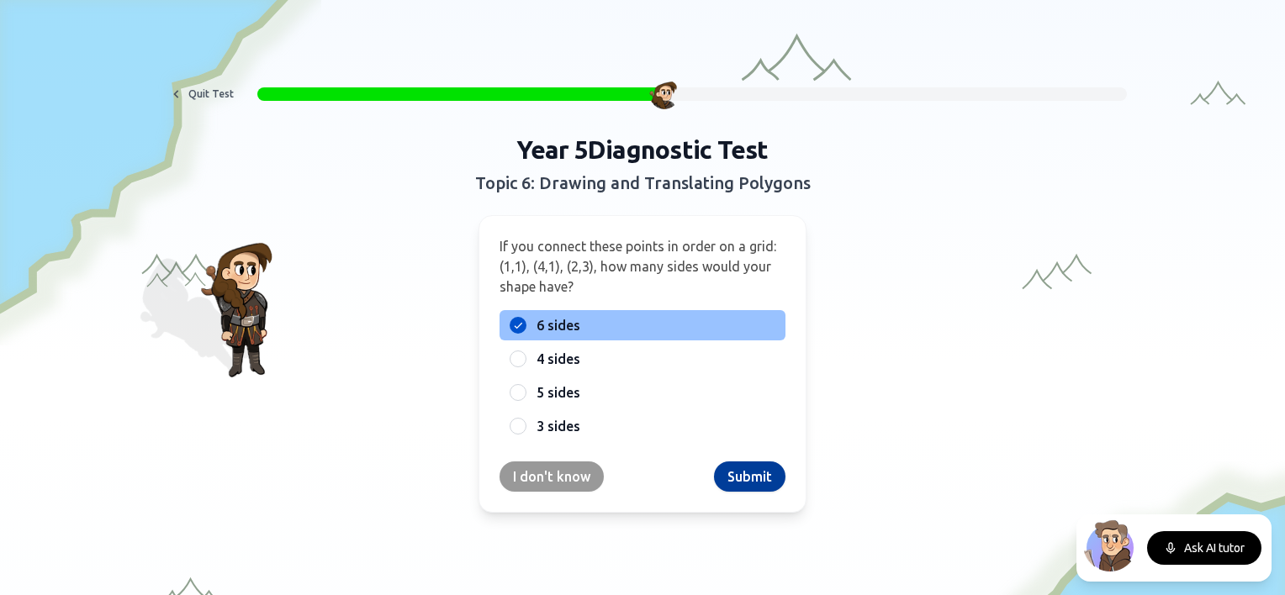
click at [733, 477] on button "Submit" at bounding box center [749, 477] width 71 height 30
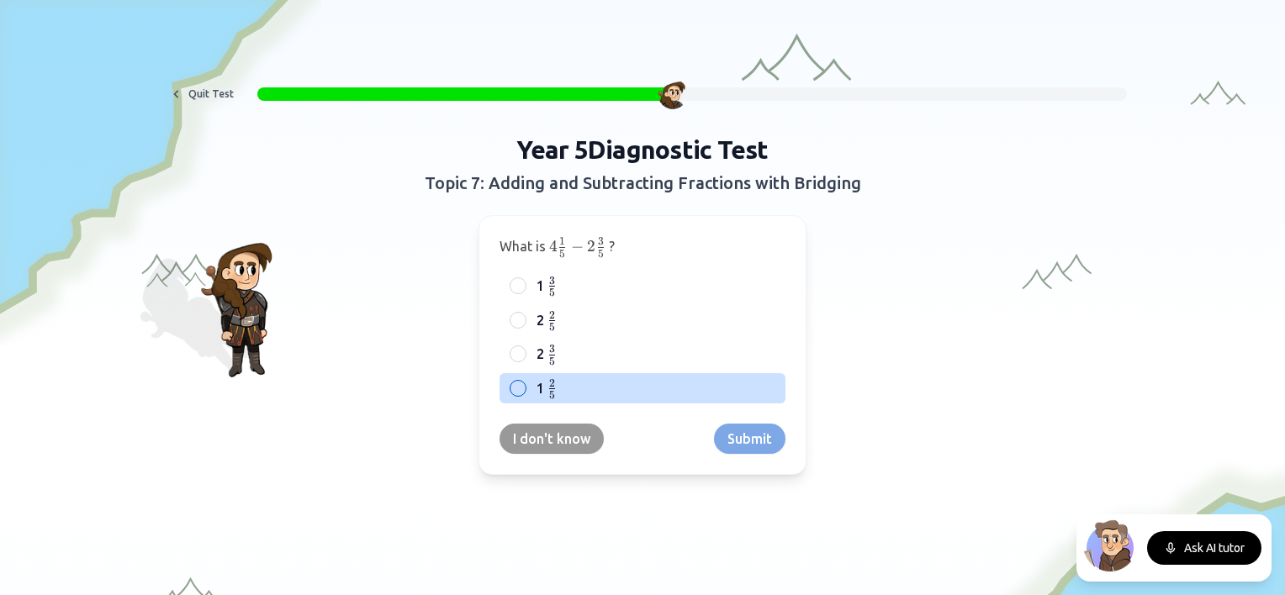
click at [565, 388] on label "1 2 5 \frac{2}{5} 5 2 ​" at bounding box center [655, 388] width 239 height 21
click at [525, 388] on button "1 2 5 \frac{2}{5} 5 2 ​" at bounding box center [517, 388] width 13 height 13
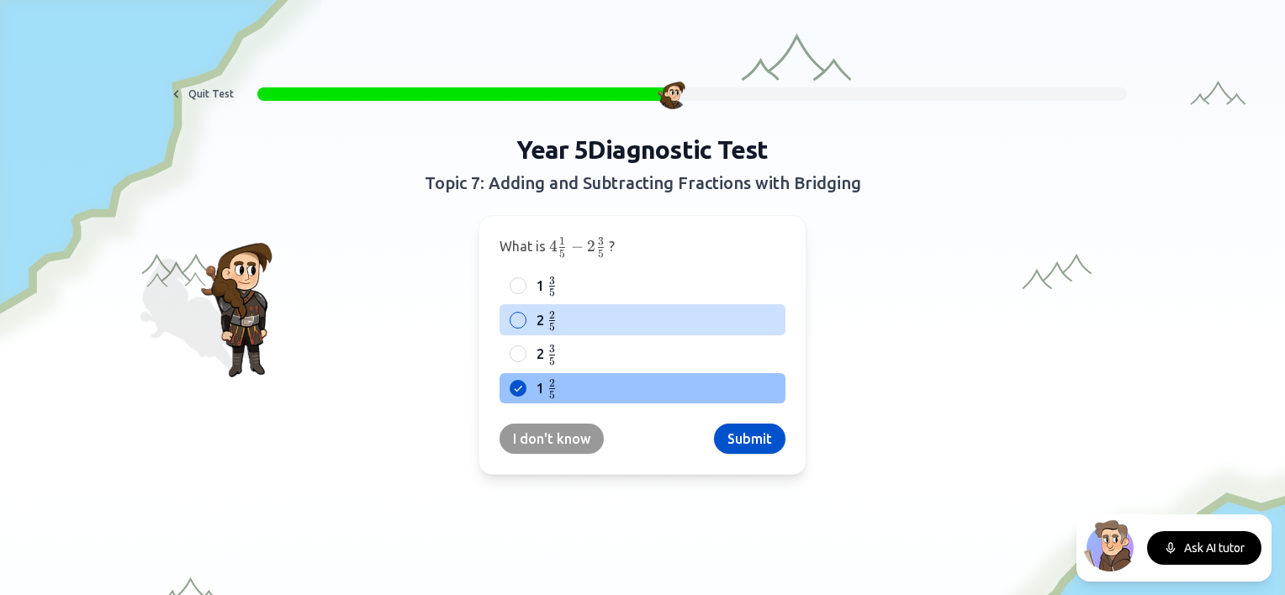
click at [572, 306] on div "2 2 5 \frac{2}{5} 5 2 ​" at bounding box center [642, 319] width 286 height 31
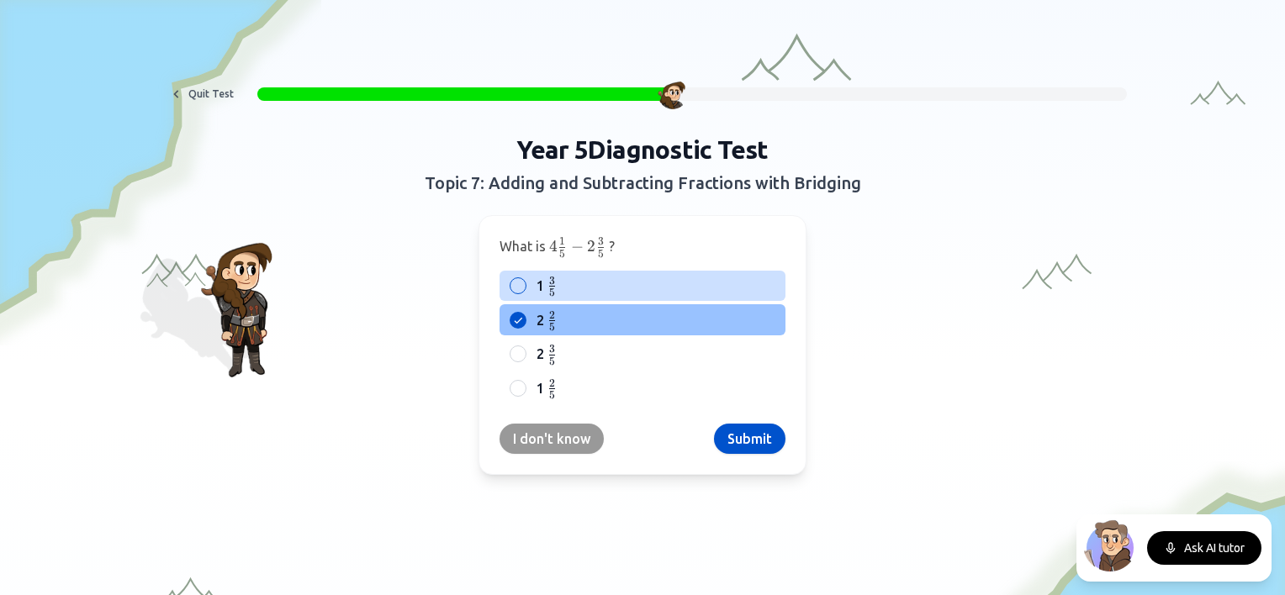
click at [568, 285] on label "1 3 5 \frac{3}{5} 5 3 ​" at bounding box center [655, 286] width 239 height 21
click at [525, 285] on button "1 3 5 \frac{3}{5} 5 3 ​" at bounding box center [517, 285] width 13 height 13
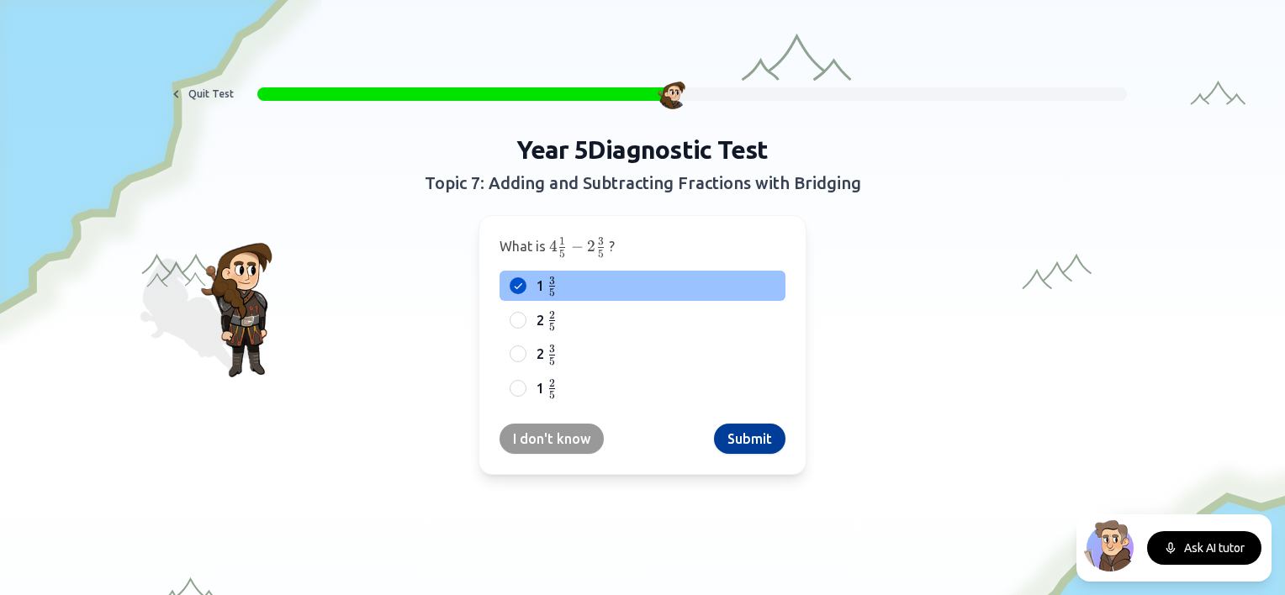
click at [725, 431] on button "Submit" at bounding box center [749, 439] width 71 height 30
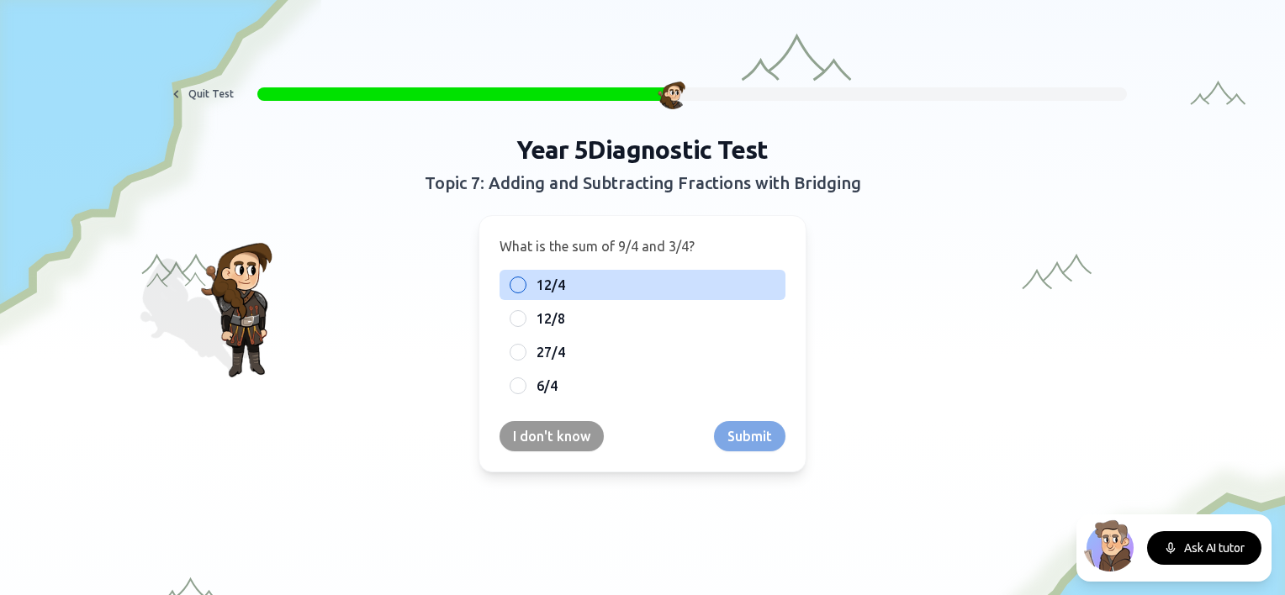
click at [562, 289] on label "12/4" at bounding box center [655, 285] width 239 height 20
click at [525, 289] on button "12/4" at bounding box center [517, 284] width 13 height 13
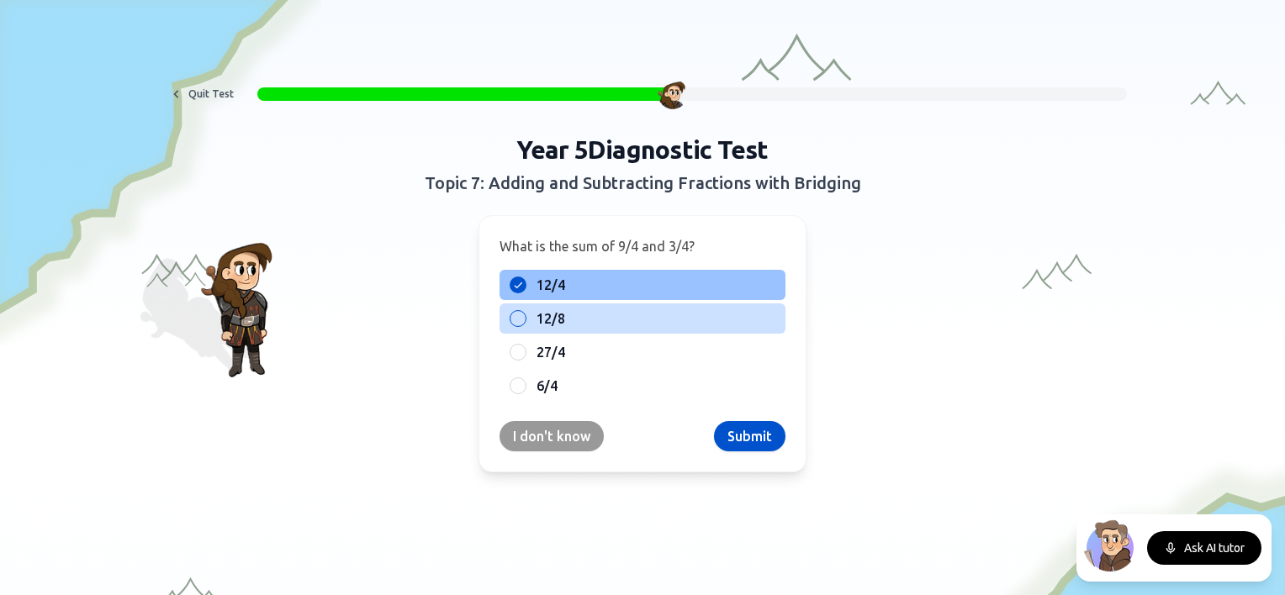
click at [606, 317] on label "12/8" at bounding box center [655, 319] width 239 height 20
click at [525, 317] on button "12/8" at bounding box center [517, 318] width 13 height 13
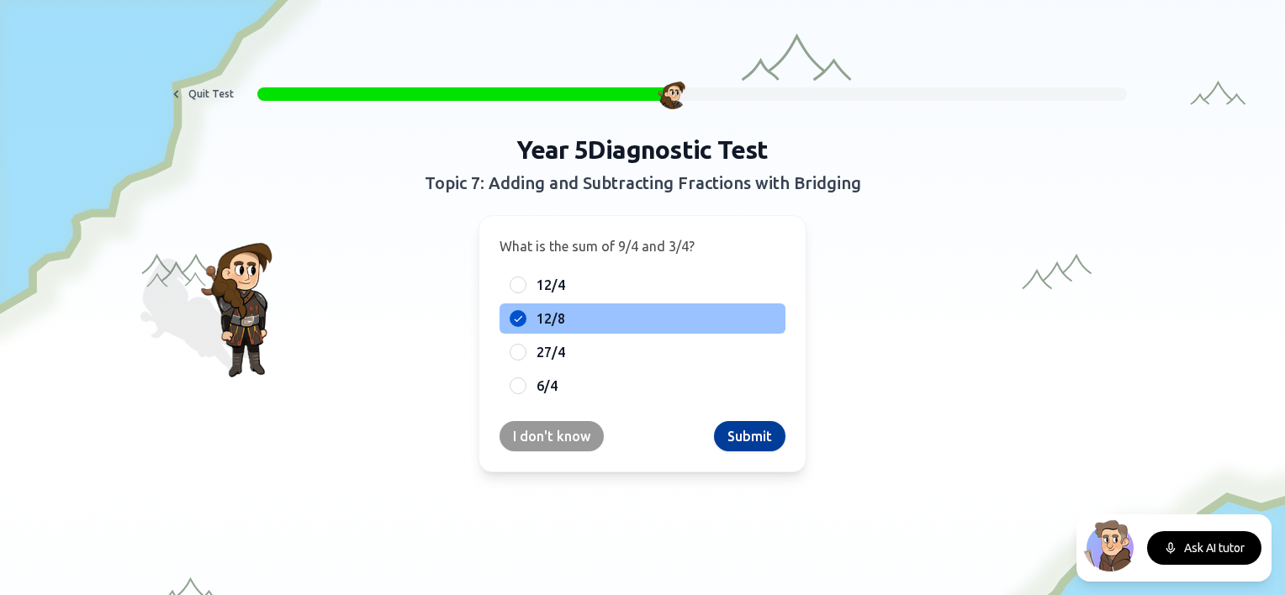
click at [744, 437] on button "Submit" at bounding box center [749, 436] width 71 height 30
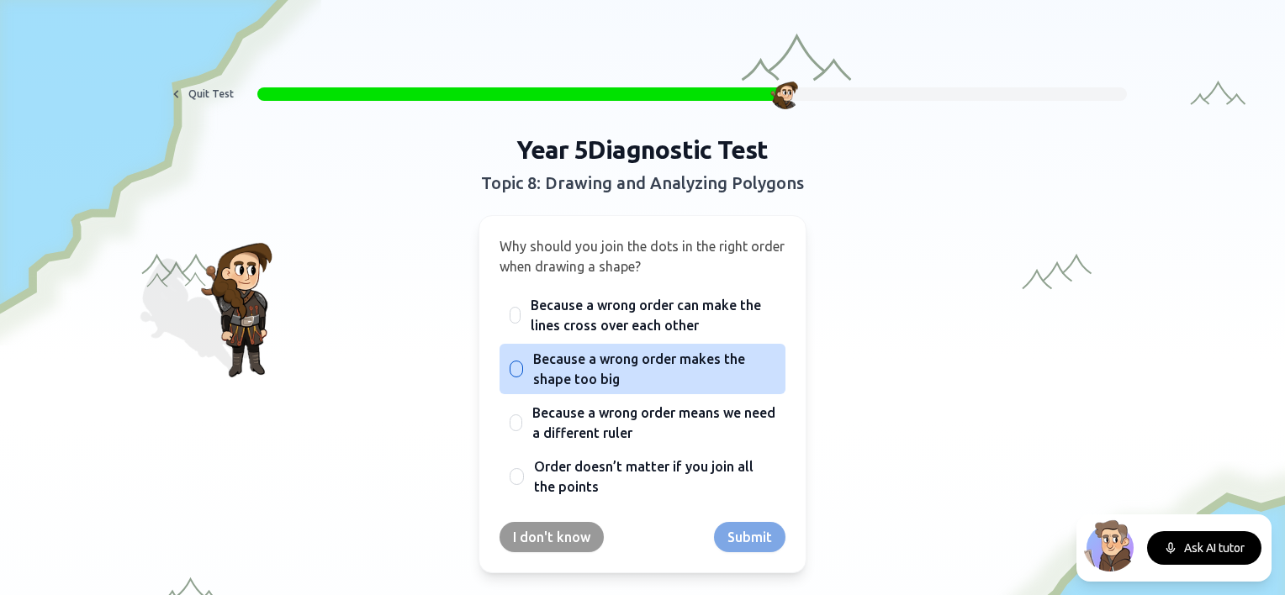
click at [588, 360] on span "Because a wrong order makes the shape too big" at bounding box center [654, 369] width 242 height 40
click at [523, 362] on button "Because a wrong order makes the shape too big" at bounding box center [515, 368] width 13 height 13
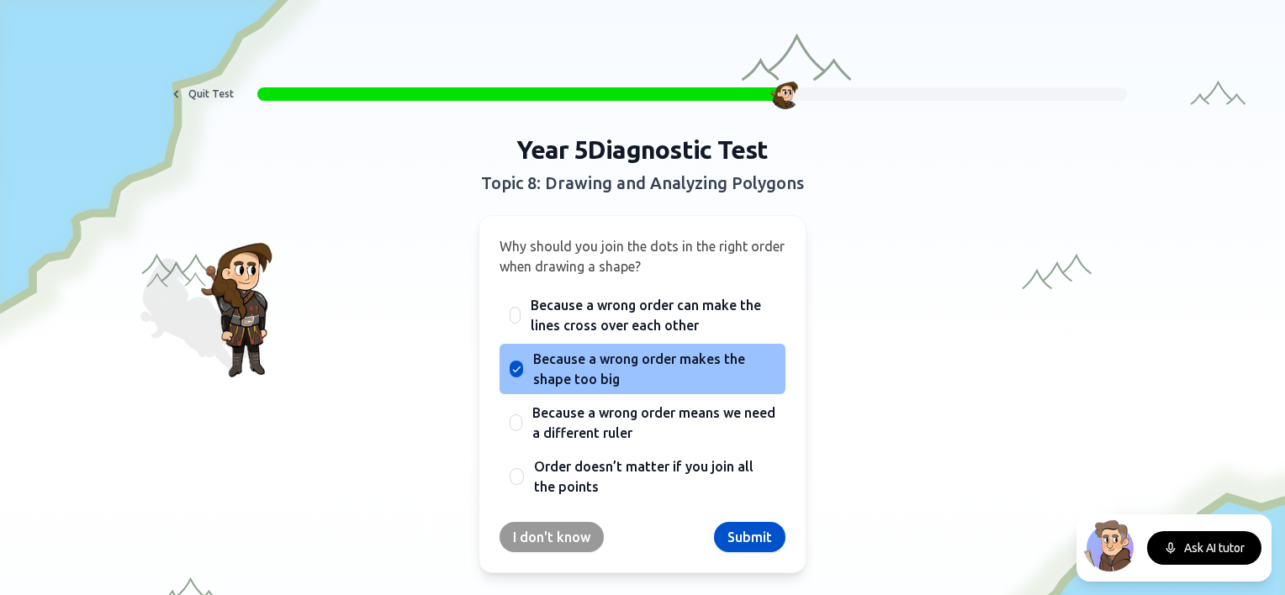
click at [588, 360] on span "Because a wrong order makes the shape too big" at bounding box center [654, 369] width 242 height 40
click at [523, 362] on button "Because a wrong order makes the shape too big" at bounding box center [515, 368] width 13 height 13
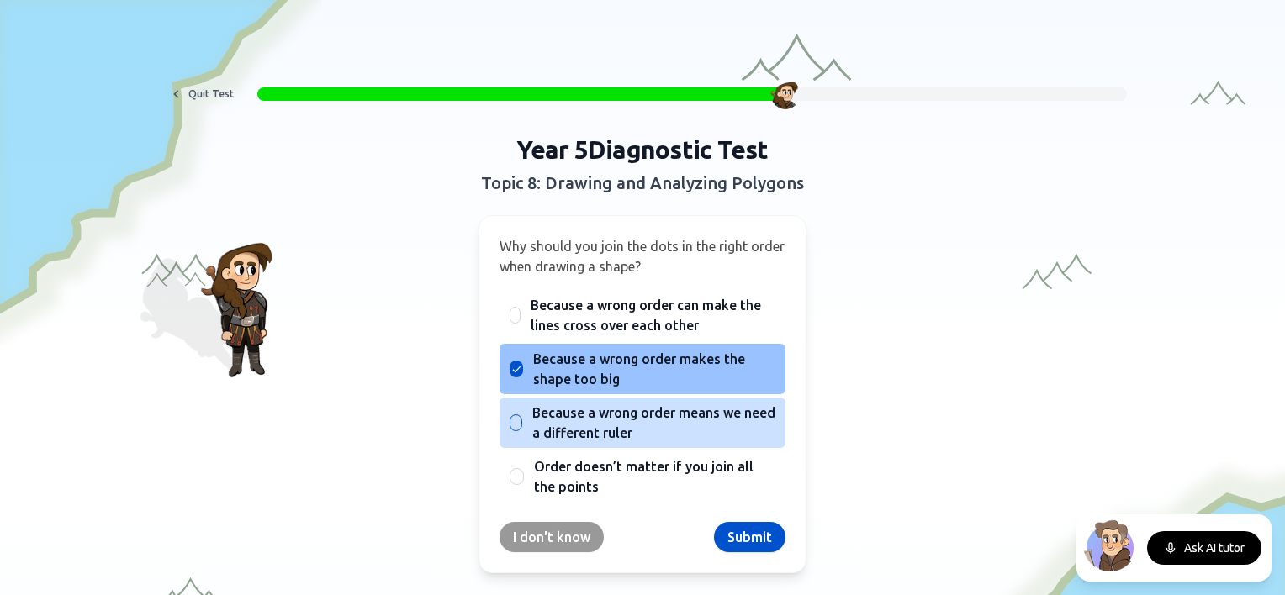
click at [668, 431] on span "Because a wrong order means we need a different ruler" at bounding box center [653, 423] width 243 height 40
click at [522, 430] on button "Because a wrong order means we need a different ruler" at bounding box center [515, 422] width 13 height 13
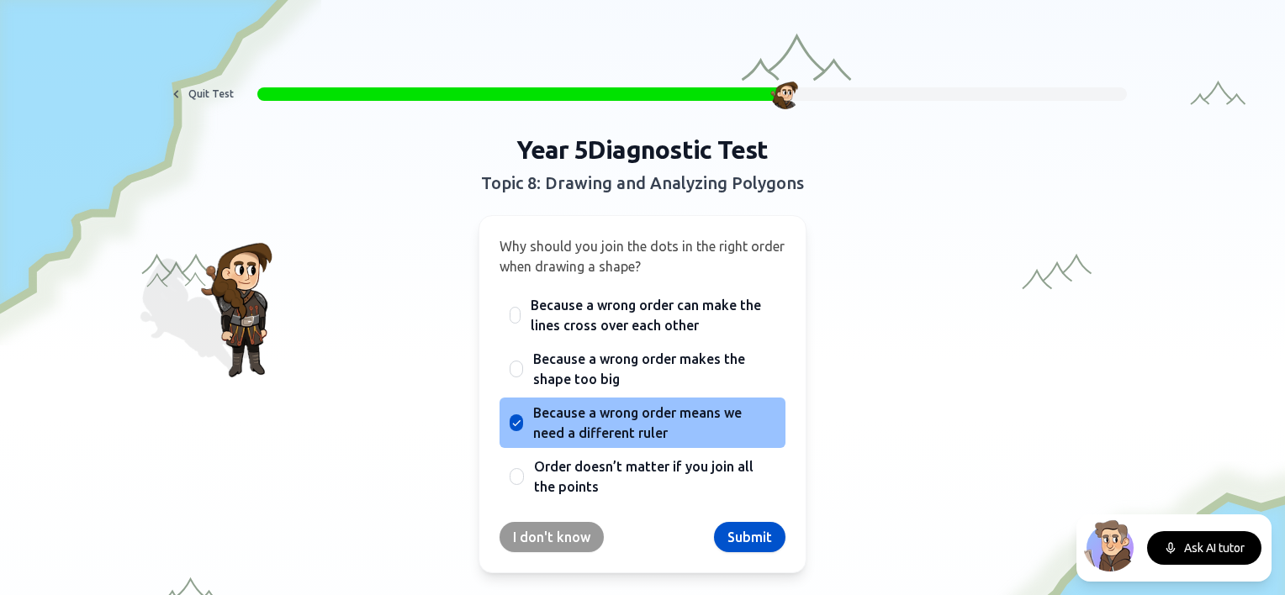
click at [690, 340] on div "Because a wrong order can make the lines cross over each other Because a wrong …" at bounding box center [642, 396] width 286 height 212
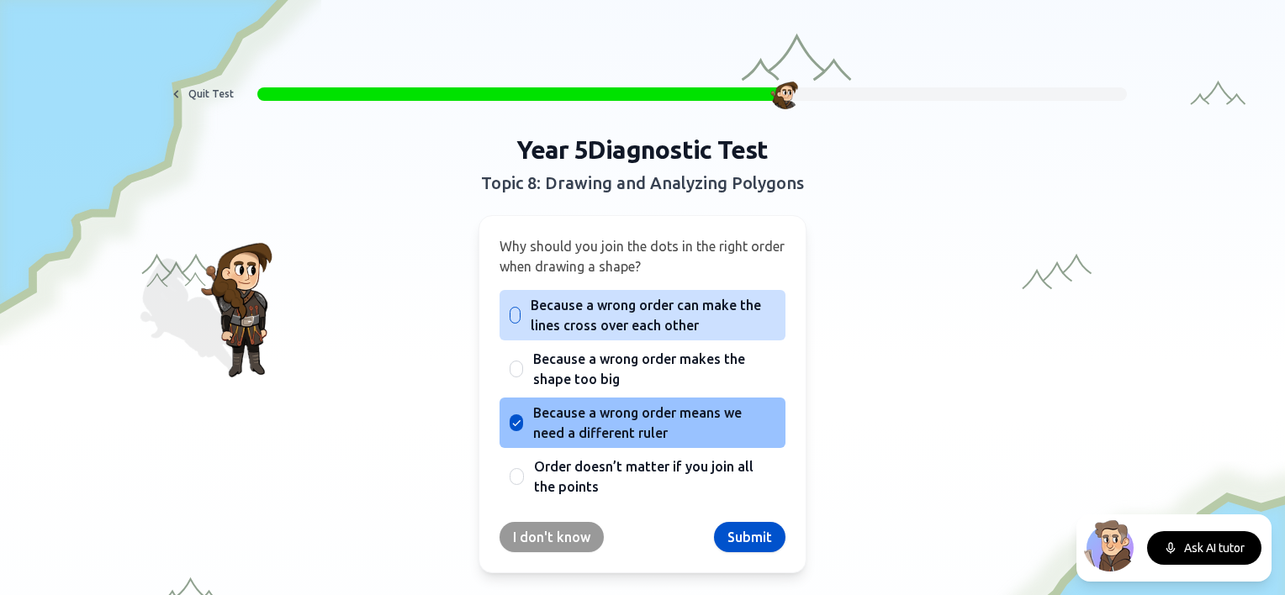
click at [687, 314] on span "Because a wrong order can make the lines cross over each other" at bounding box center [652, 315] width 245 height 40
click at [521, 314] on button "Because a wrong order can make the lines cross over each other" at bounding box center [514, 315] width 13 height 13
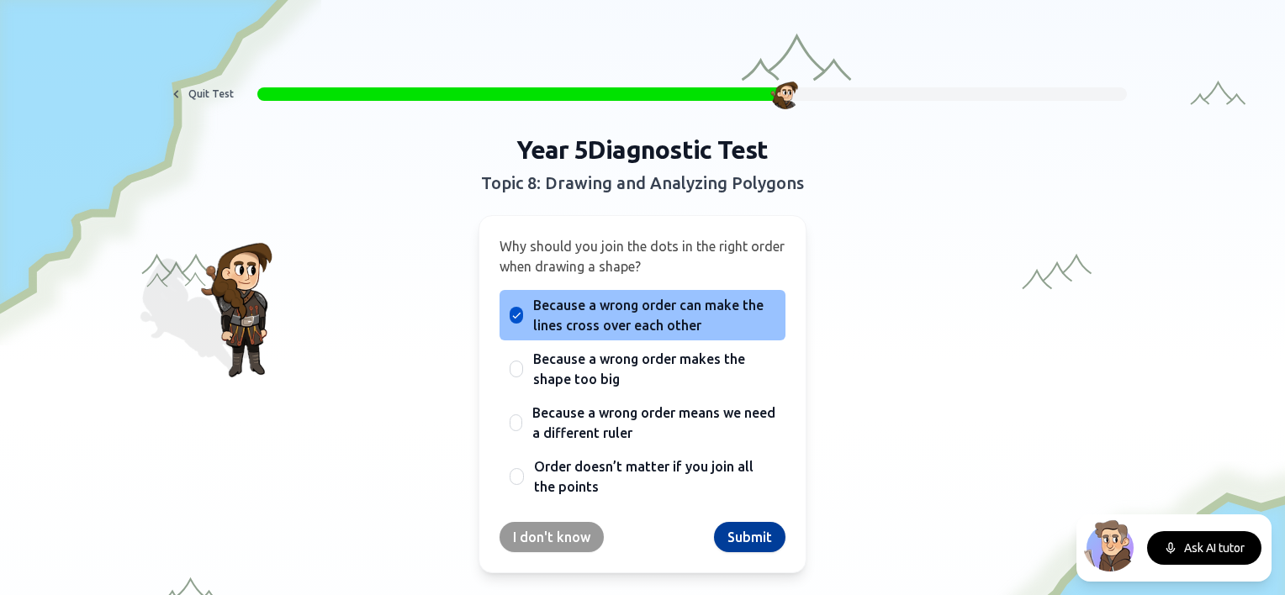
click at [741, 538] on button "Submit" at bounding box center [749, 537] width 71 height 30
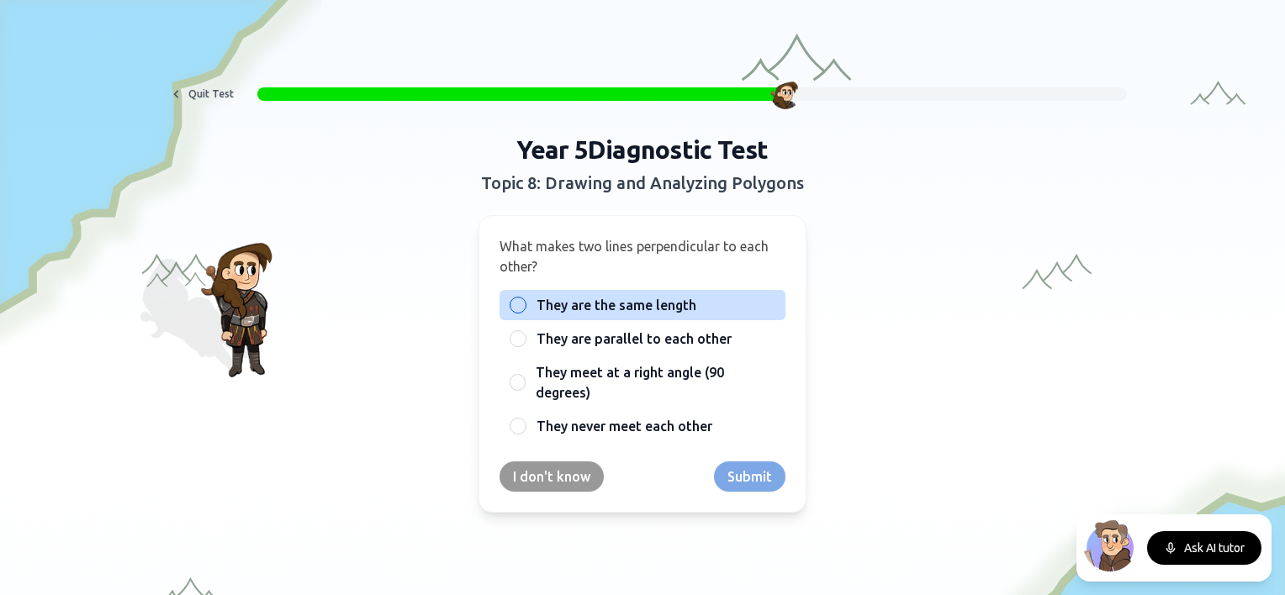
click at [585, 299] on span "They are the same length" at bounding box center [616, 305] width 160 height 20
click at [525, 299] on button "They are the same length" at bounding box center [517, 304] width 13 height 13
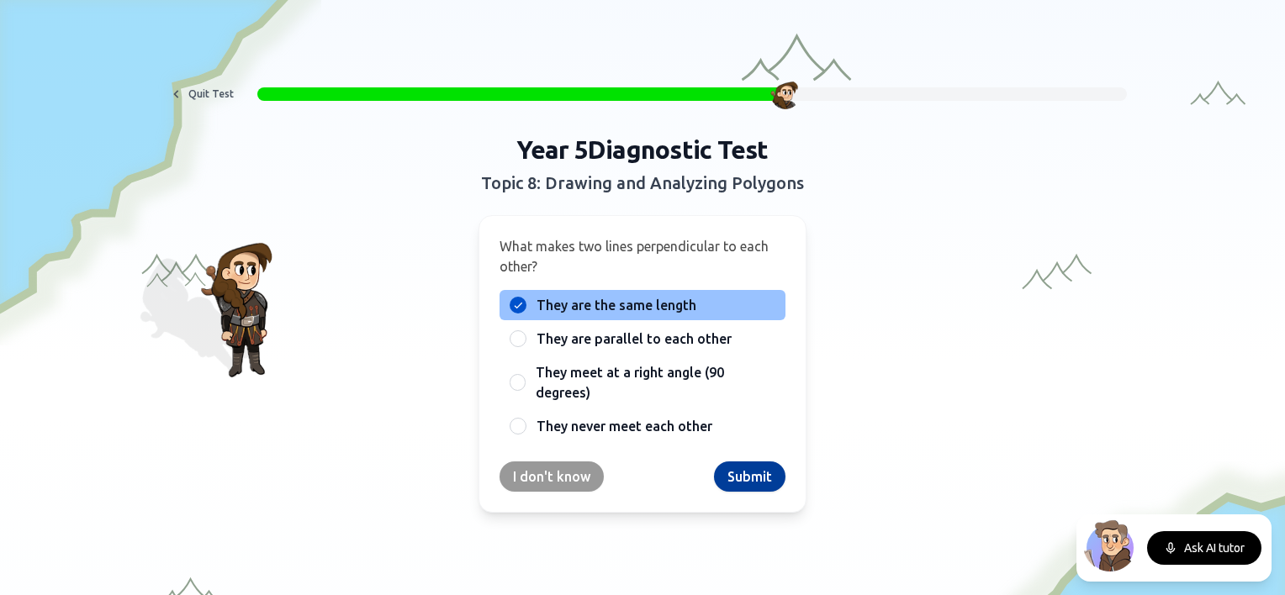
click at [744, 472] on button "Submit" at bounding box center [749, 477] width 71 height 30
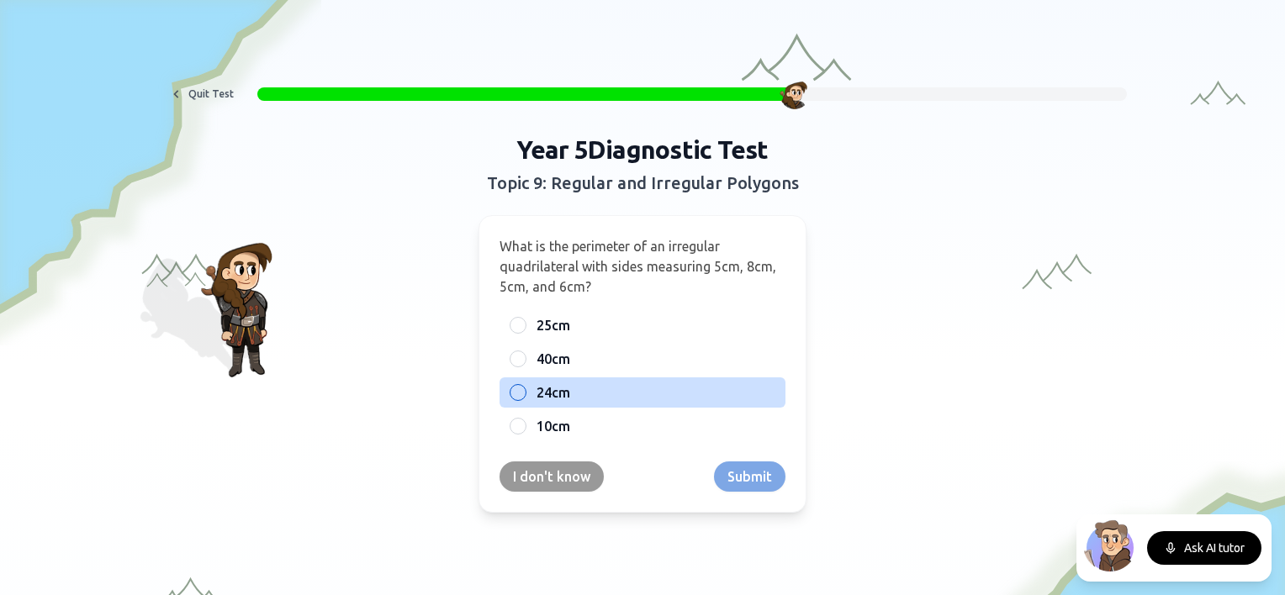
click at [564, 387] on label "24cm" at bounding box center [655, 392] width 239 height 20
click at [525, 387] on button "24cm" at bounding box center [517, 392] width 13 height 13
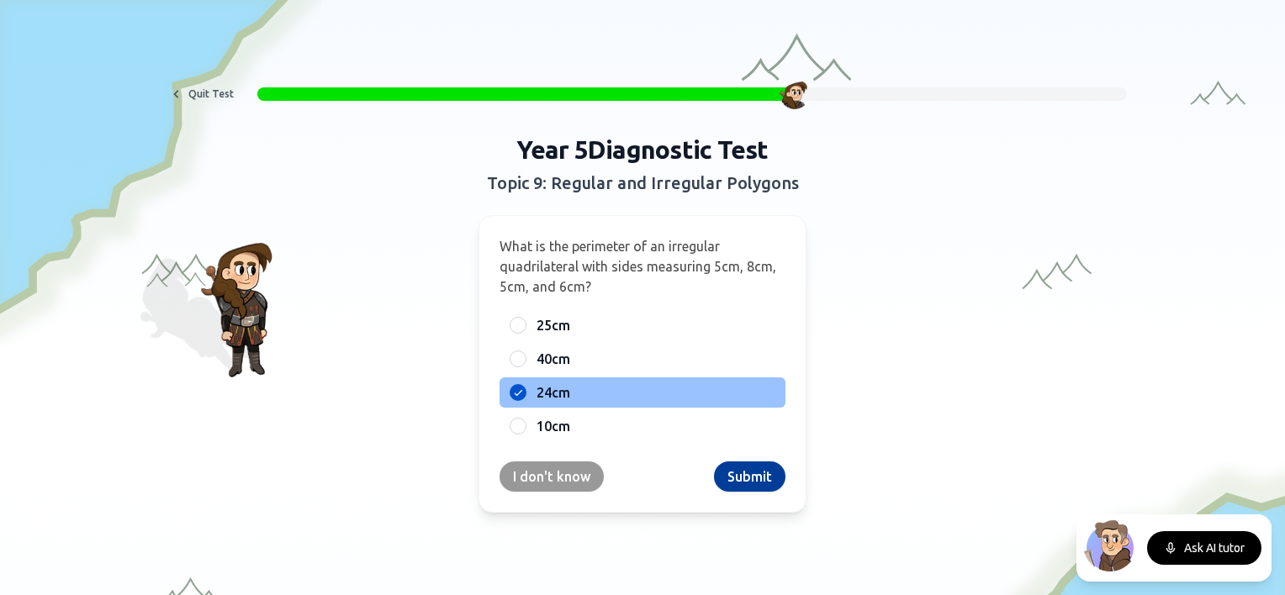
click at [752, 474] on button "Submit" at bounding box center [749, 477] width 71 height 30
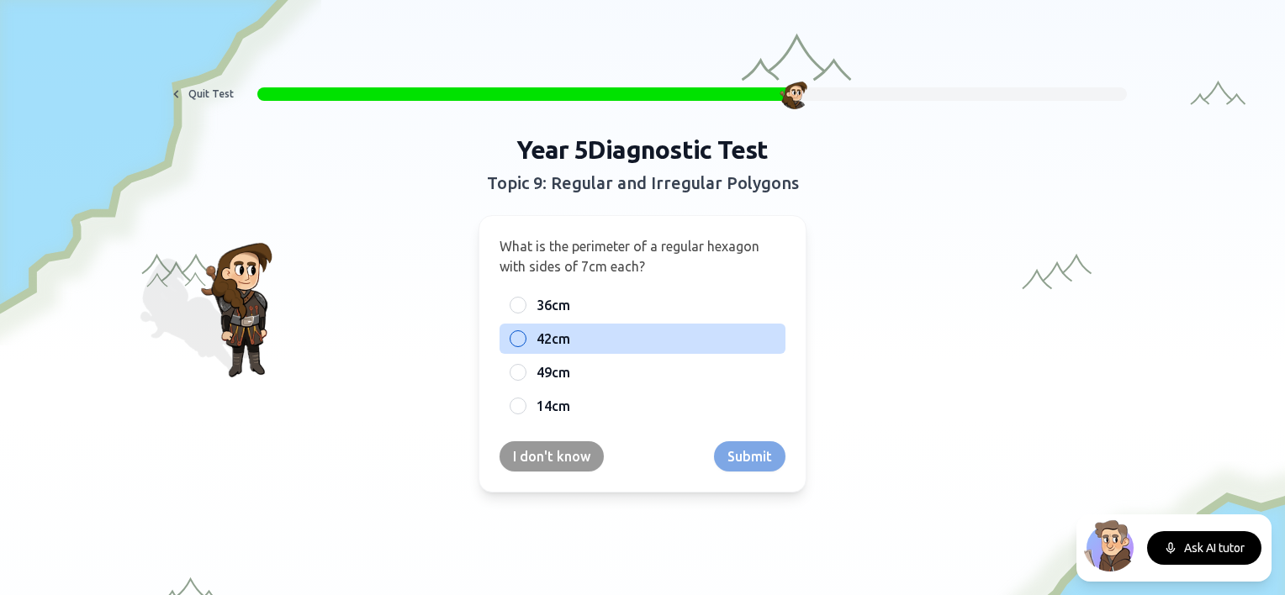
click at [541, 342] on span "42cm" at bounding box center [553, 339] width 34 height 20
click at [525, 342] on button "42cm" at bounding box center [517, 338] width 13 height 13
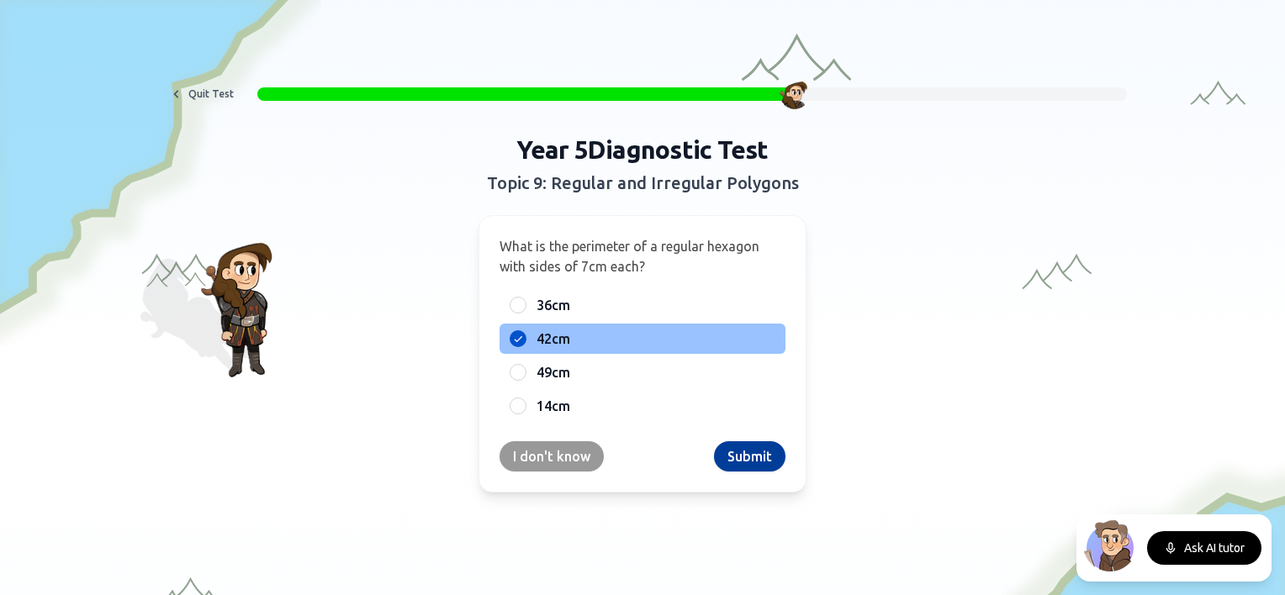
click at [714, 448] on button "Submit" at bounding box center [749, 456] width 71 height 30
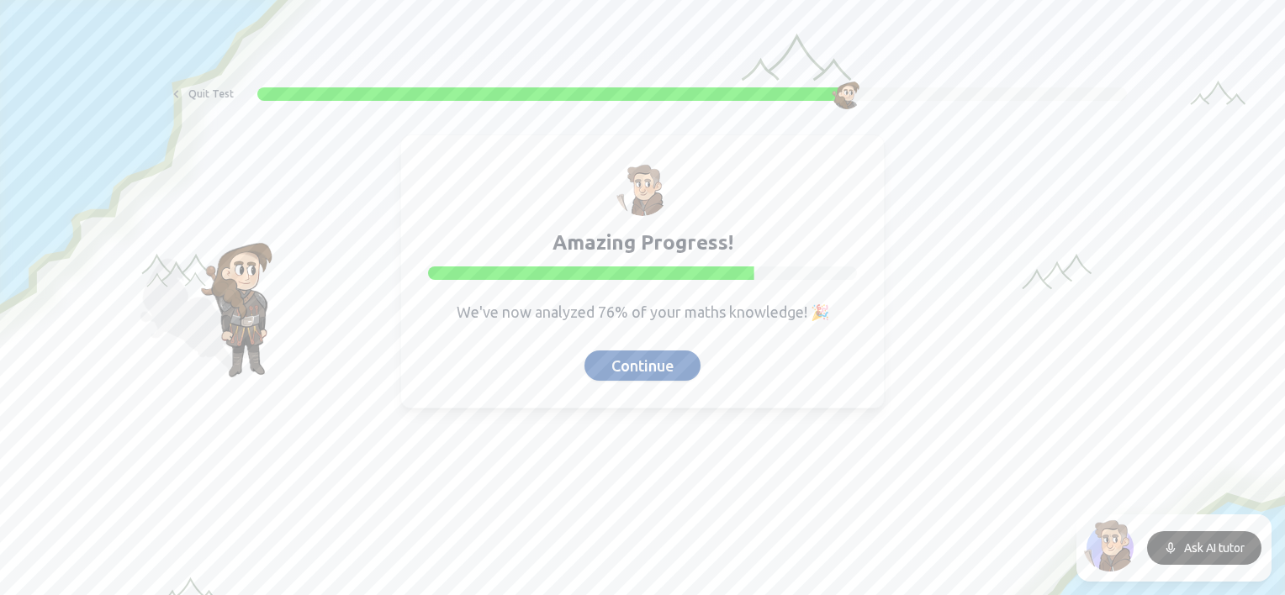
click at [631, 359] on button "Continue" at bounding box center [642, 366] width 116 height 30
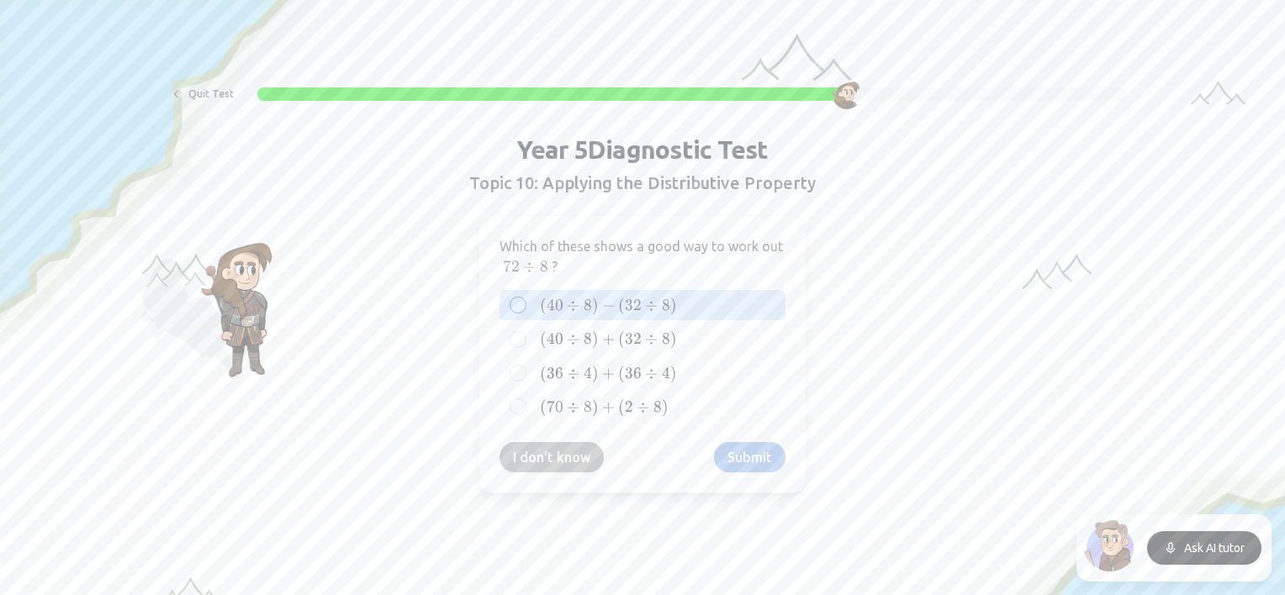
click at [592, 296] on span ")" at bounding box center [595, 305] width 7 height 18
click at [525, 298] on button "( 40 ÷ 8 ) − ( 32 ÷ 8 ) (40 \div 8) - (32 \div 8) ( 40 ÷ 8 ) − ( 32 ÷ 8 )" at bounding box center [517, 304] width 13 height 13
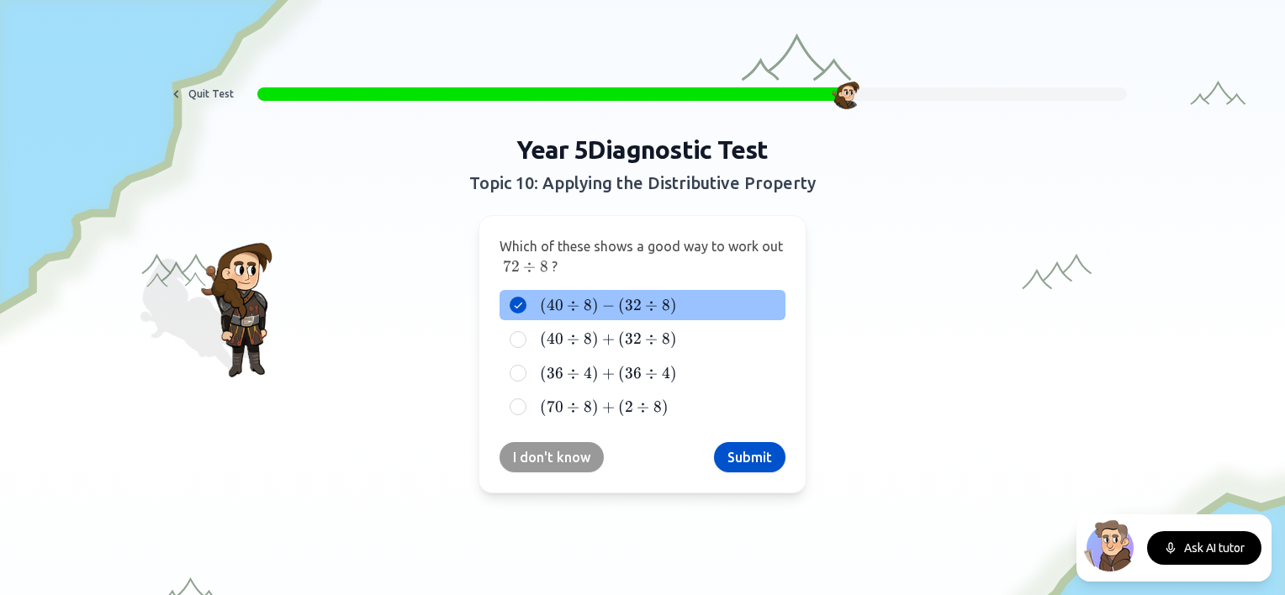
click at [592, 296] on span ")" at bounding box center [595, 305] width 7 height 18
click at [525, 298] on button "( 40 ÷ 8 ) − ( 32 ÷ 8 ) (40 \div 8) - (32 \div 8) ( 40 ÷ 8 ) − ( 32 ÷ 8 )" at bounding box center [517, 304] width 13 height 13
drag, startPoint x: 679, startPoint y: 503, endPoint x: 624, endPoint y: 583, distance: 97.2
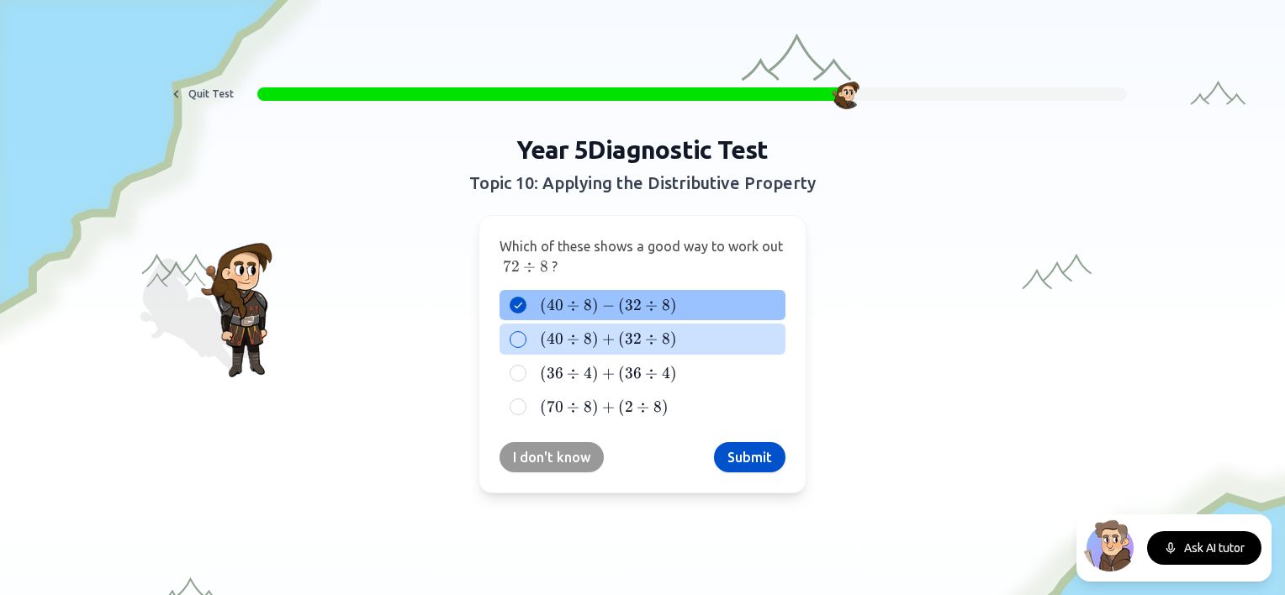
click at [707, 340] on label "( 40 ÷ 8 ) + ( 32 ÷ 8 ) (40 \div 8) + (32 \div 8) ( 40 ÷ 8 ) + ( 32 ÷ 8 )" at bounding box center [655, 339] width 239 height 20
click at [525, 340] on button "( 40 ÷ 8 ) + ( 32 ÷ 8 ) (40 \div 8) + (32 \div 8) ( 40 ÷ 8 ) + ( 32 ÷ 8 )" at bounding box center [517, 339] width 13 height 13
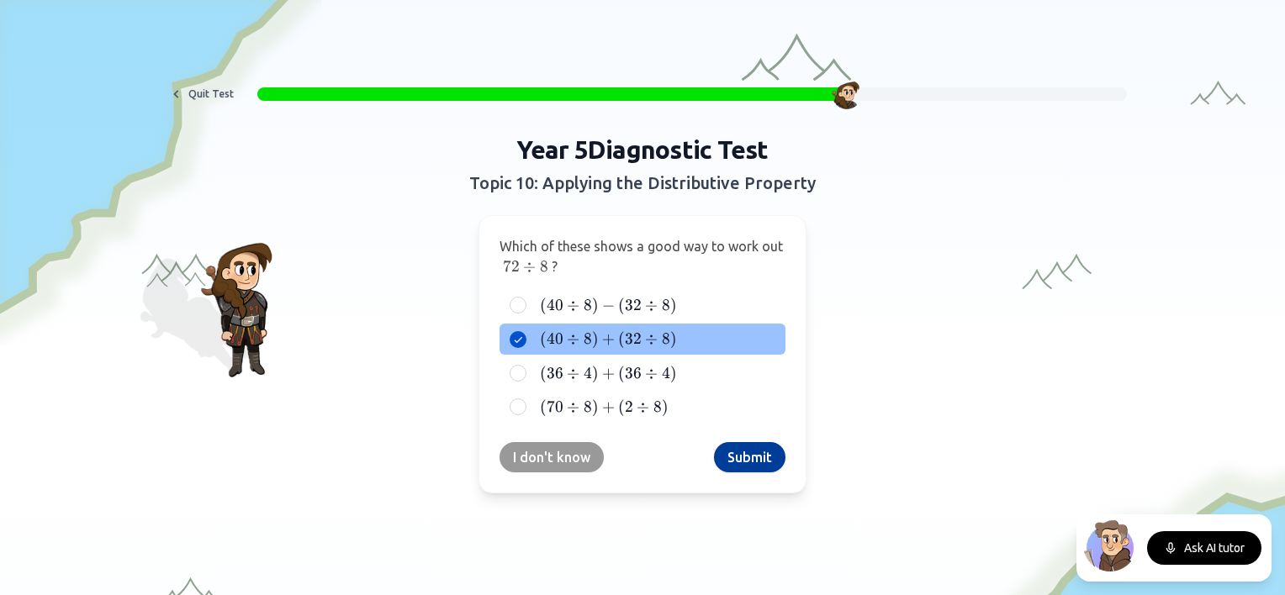
click at [755, 459] on button "Submit" at bounding box center [749, 457] width 71 height 30
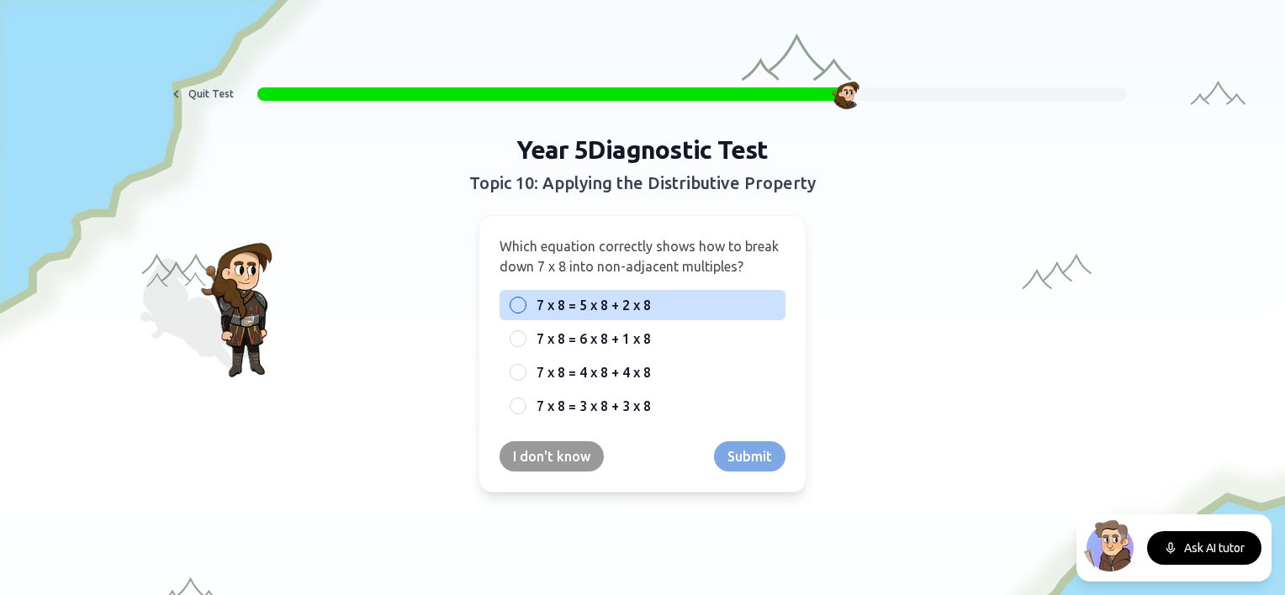
click at [601, 311] on span "7 x 8 = 5 x 8 + 2 x 8" at bounding box center [593, 305] width 114 height 20
click at [525, 311] on button "7 x 8 = 5 x 8 + 2 x 8" at bounding box center [517, 304] width 13 height 13
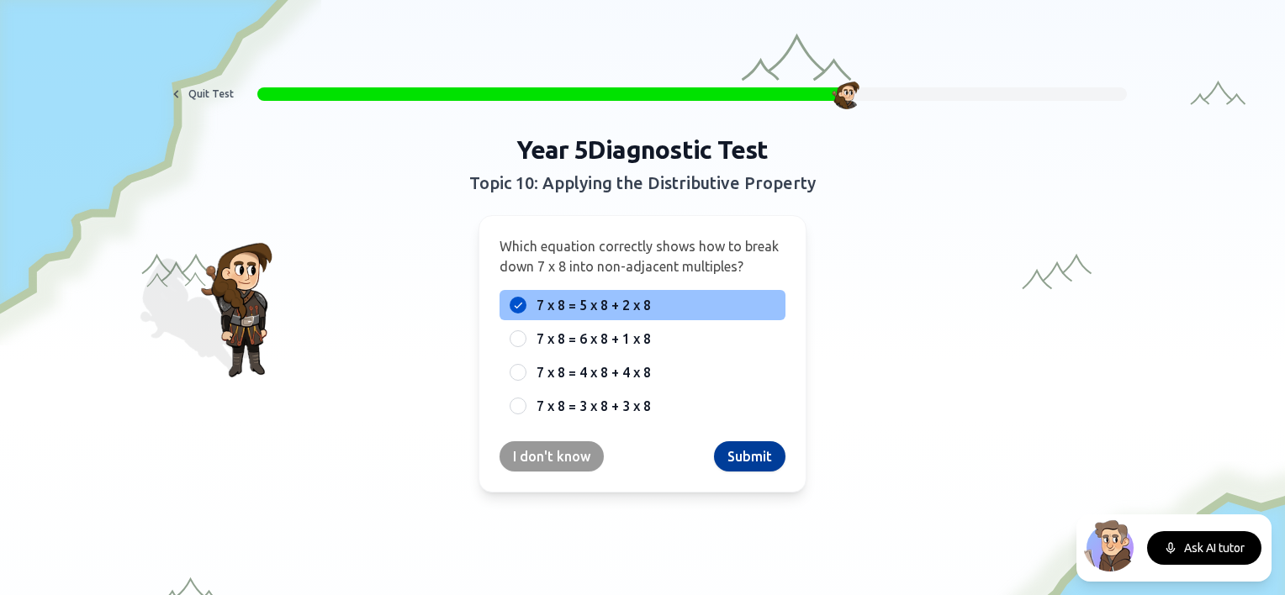
click at [749, 451] on button "Submit" at bounding box center [749, 456] width 71 height 30
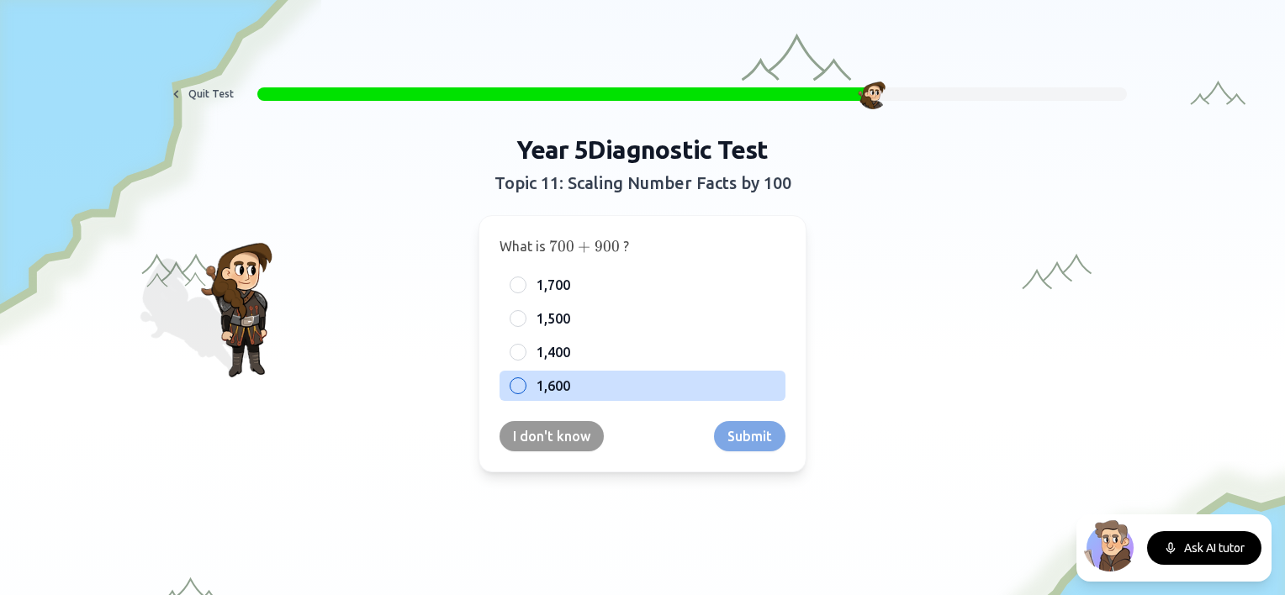
click at [535, 400] on div "What is 700 + 900 700 + 900 700 + 900 ? 1,700 1,500 1,400 1,600 I don't know Su…" at bounding box center [642, 343] width 328 height 257
click at [538, 386] on span "1,600" at bounding box center [553, 386] width 34 height 20
click at [525, 386] on button "1,600" at bounding box center [517, 385] width 13 height 13
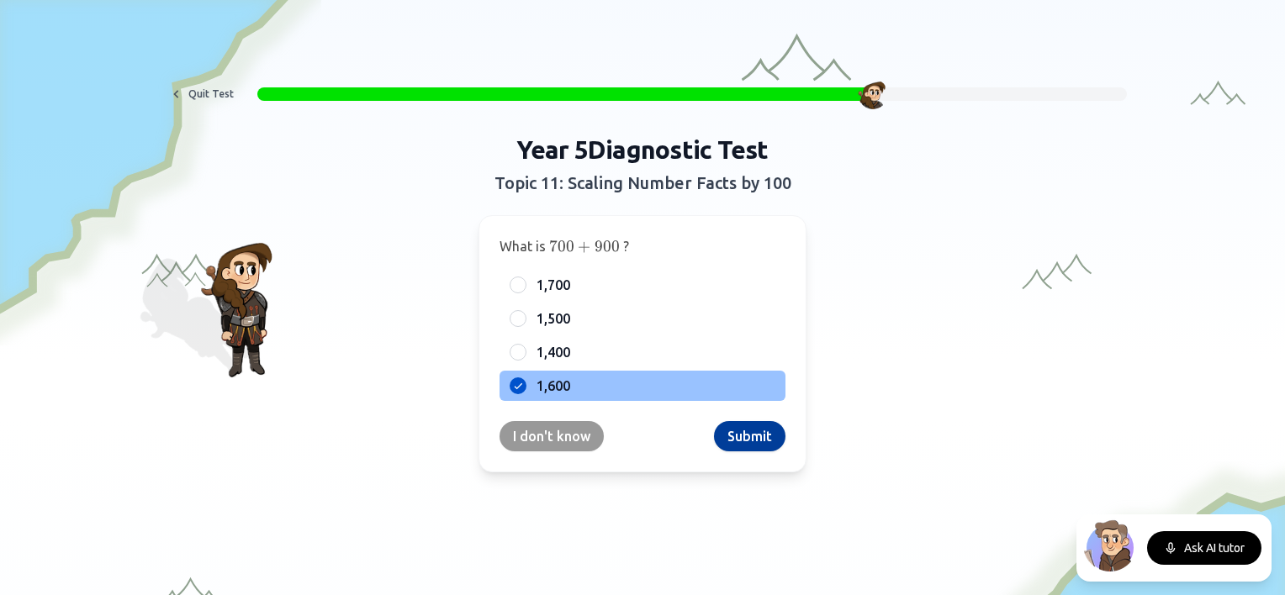
click at [754, 433] on button "Submit" at bounding box center [749, 436] width 71 height 30
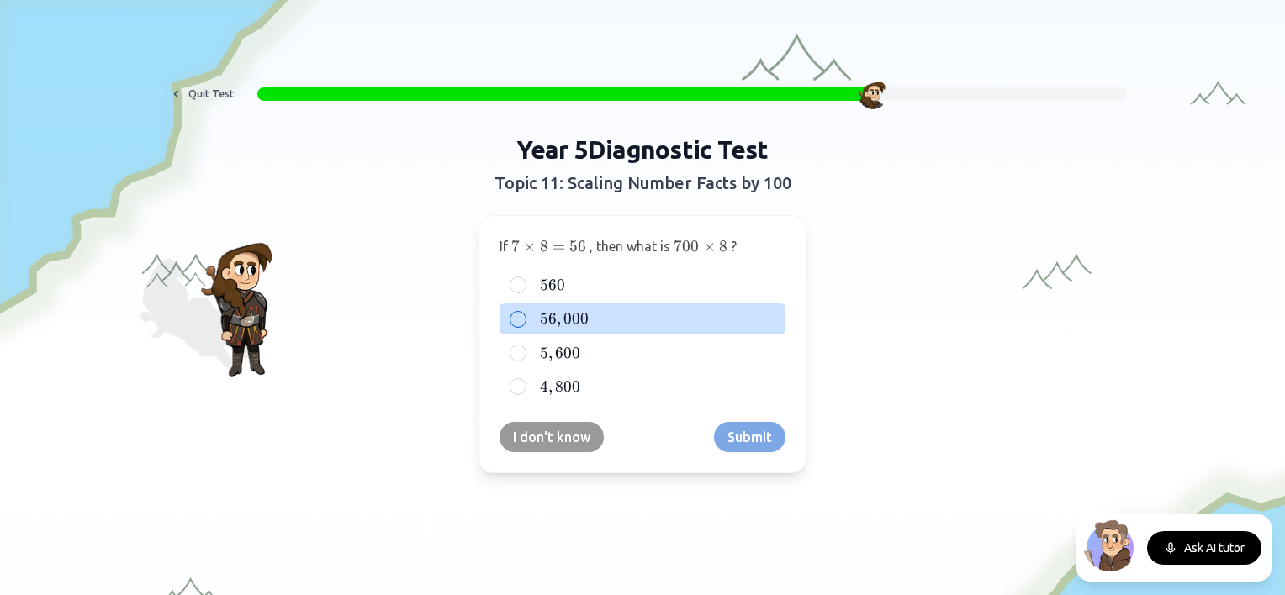
click at [636, 309] on label "56 , 000 56,000 56 , 000" at bounding box center [655, 319] width 239 height 20
click at [525, 313] on button "56 , 000 56,000 56 , 000" at bounding box center [517, 319] width 13 height 13
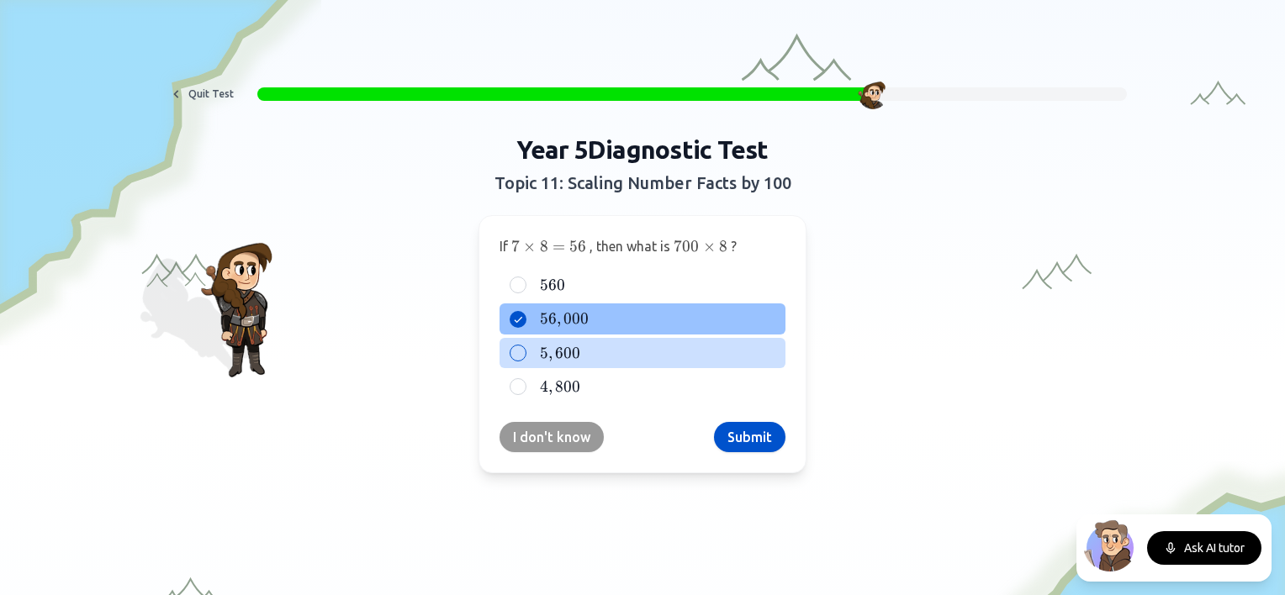
click at [694, 340] on div "5 , 600 5,600 5 , 600" at bounding box center [642, 353] width 286 height 30
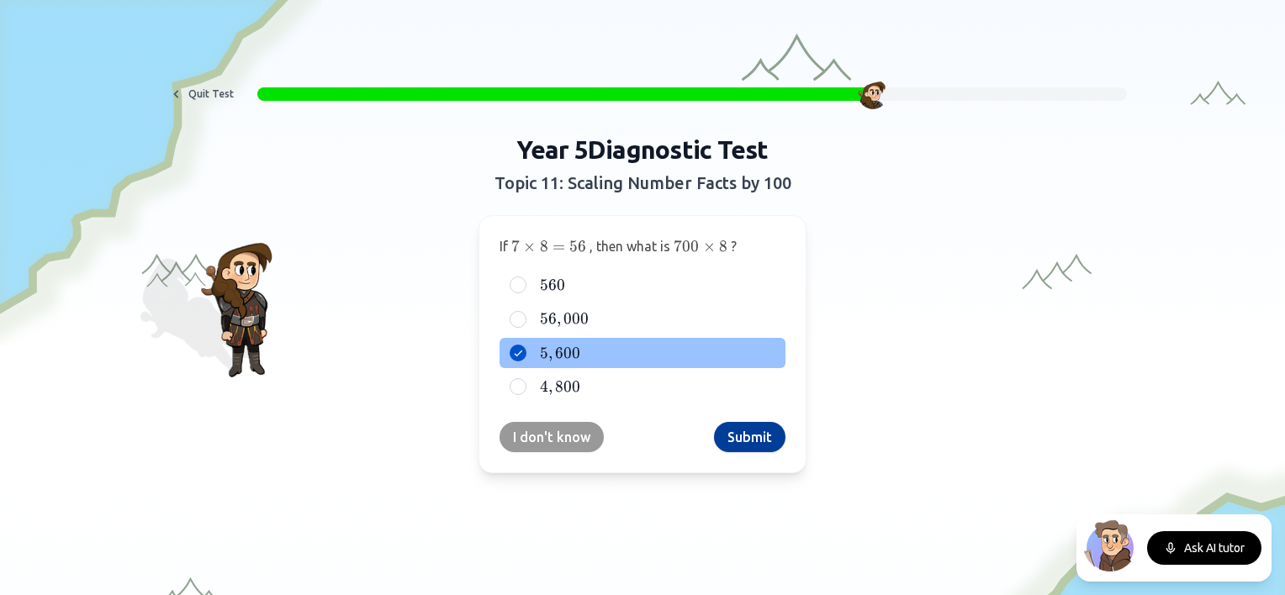
click at [751, 425] on button "Submit" at bounding box center [749, 437] width 71 height 30
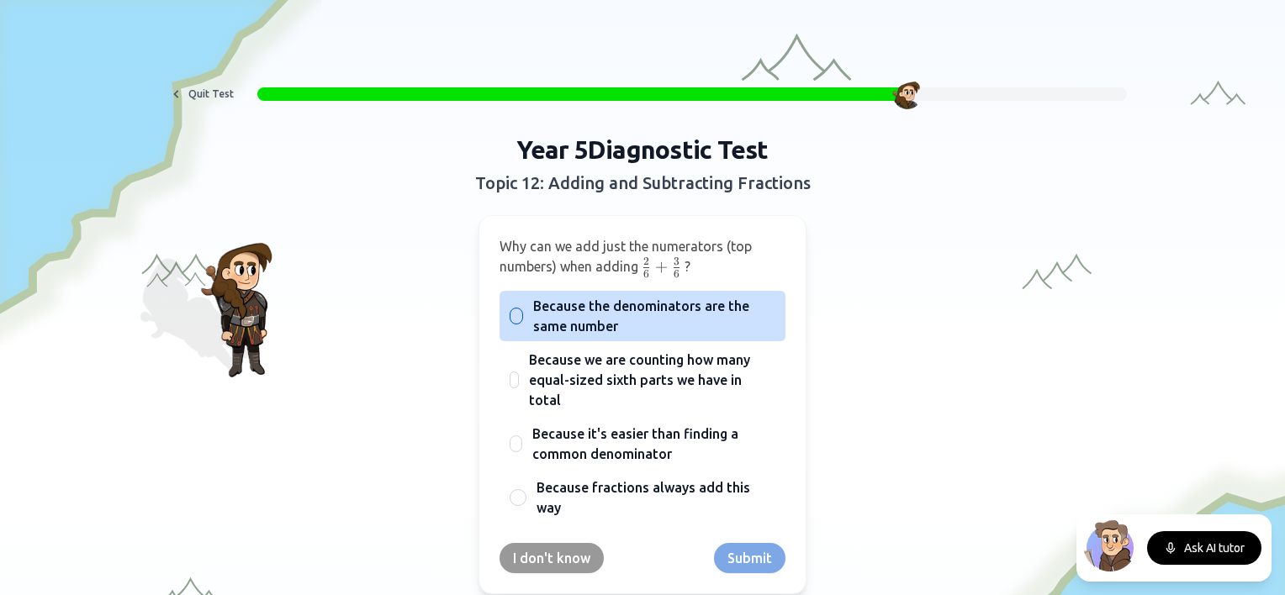
click at [640, 318] on span "Because the denominators are the same number" at bounding box center [654, 316] width 242 height 40
click at [523, 318] on button "Because the denominators are the same number" at bounding box center [515, 315] width 13 height 13
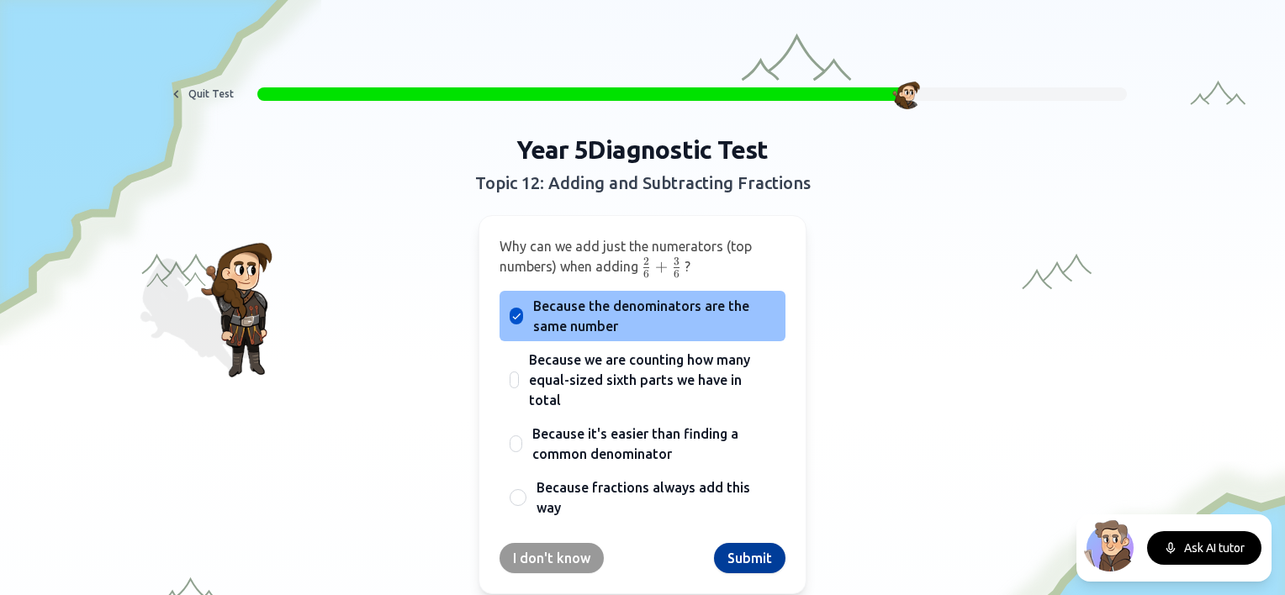
click at [738, 543] on button "Submit" at bounding box center [749, 558] width 71 height 30
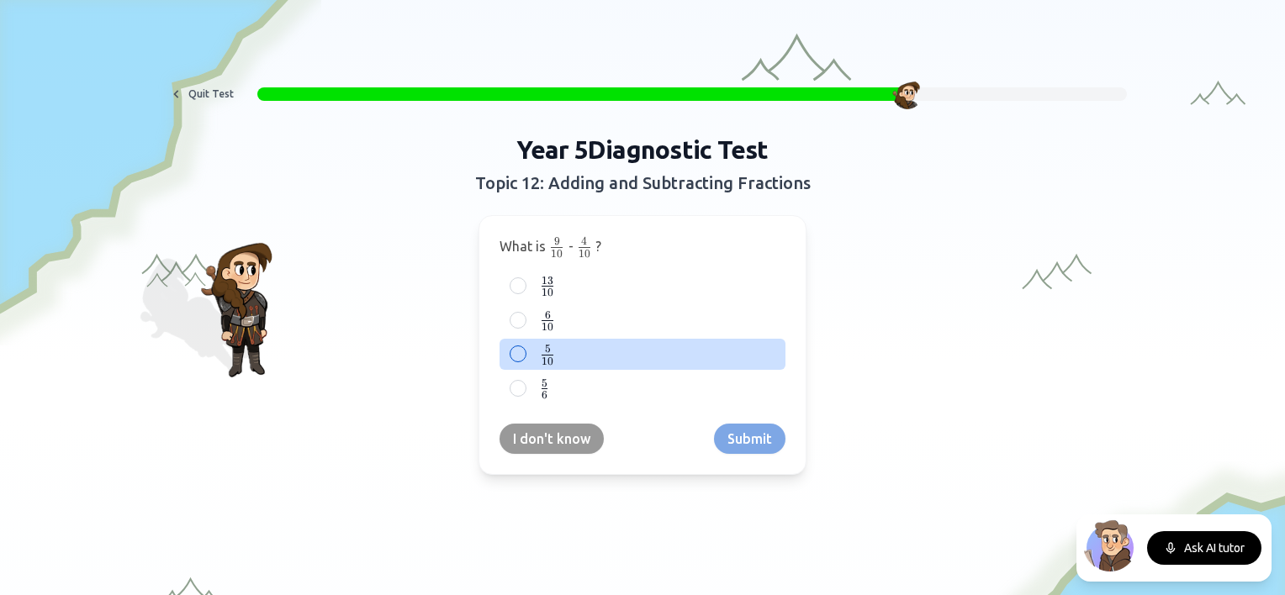
click at [604, 349] on label "5 10 {5 \over 10} 10 5 ​" at bounding box center [655, 354] width 239 height 21
click at [525, 349] on button "5 10 {5 \over 10} 10 5 ​" at bounding box center [517, 353] width 13 height 13
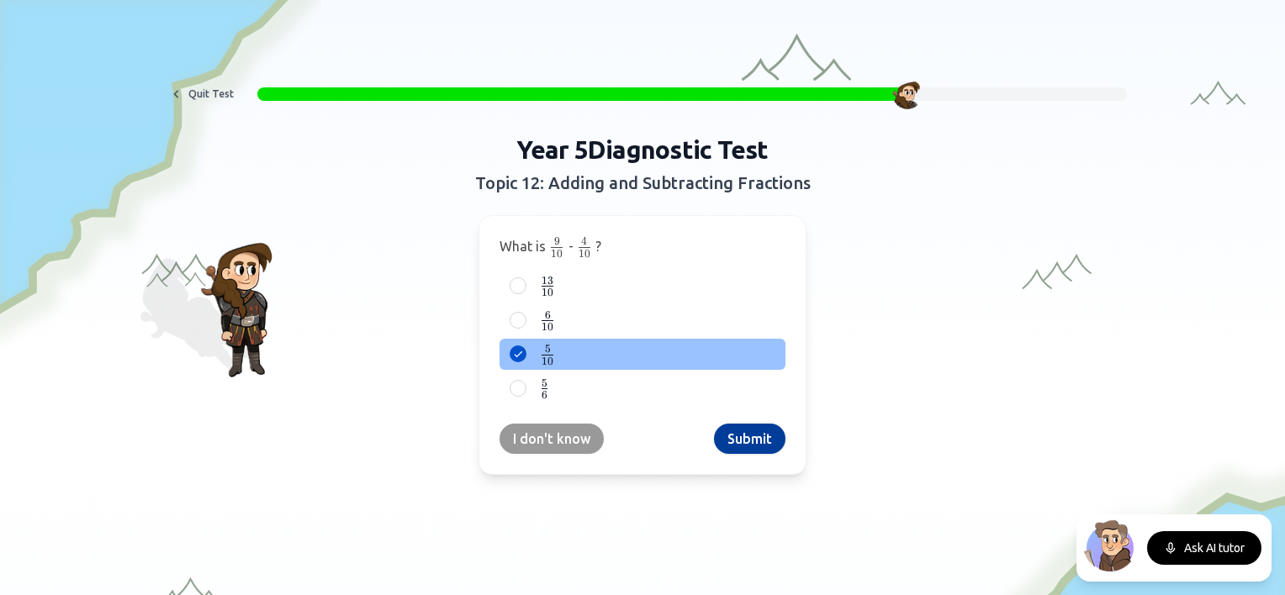
click at [738, 437] on button "Submit" at bounding box center [749, 439] width 71 height 30
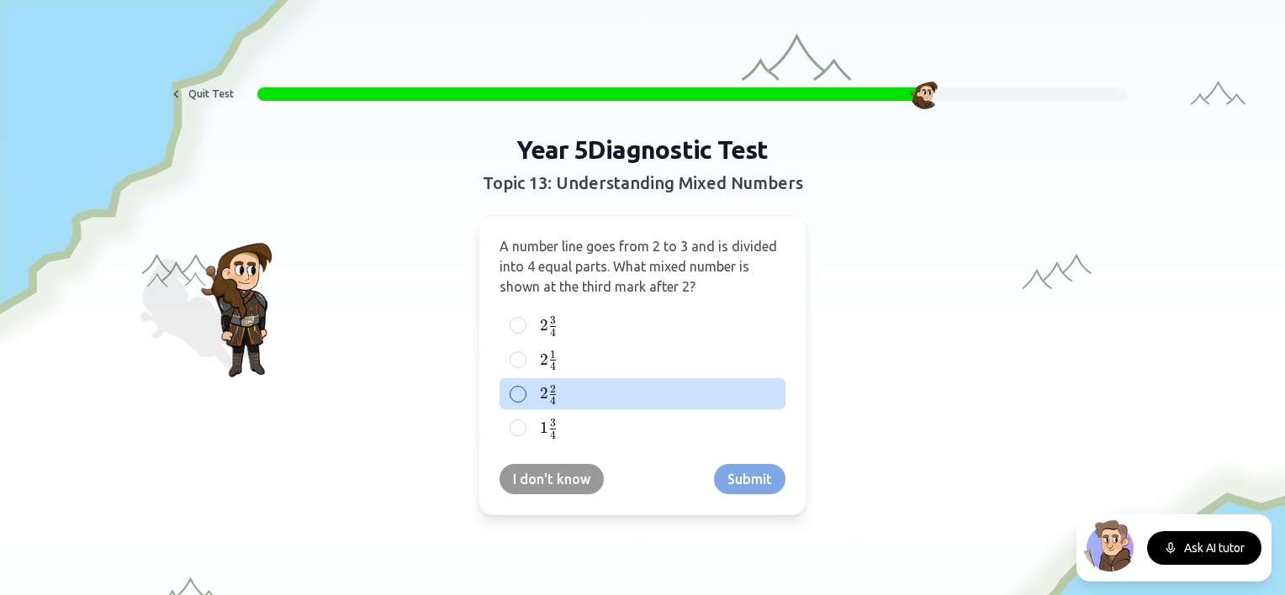
click at [612, 388] on label "2 2 4 2\frac{2}{4} 2 4 2 ​" at bounding box center [655, 393] width 239 height 21
click at [525, 388] on button "2 2 4 2\frac{2}{4} 2 4 2 ​" at bounding box center [517, 394] width 13 height 13
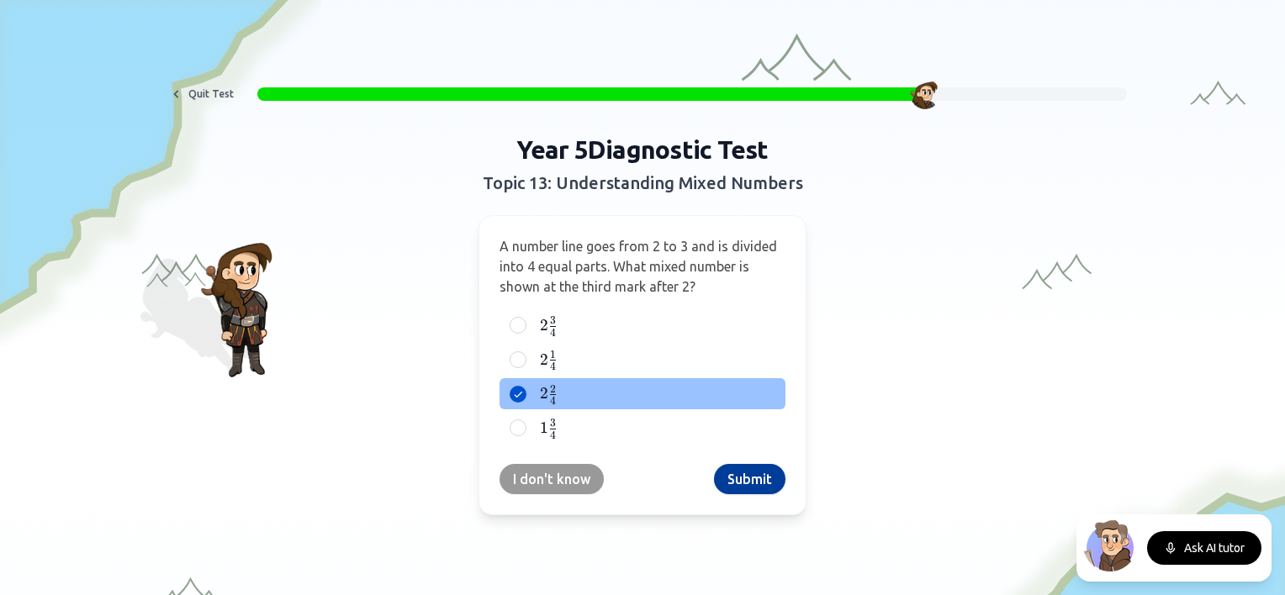
click at [730, 476] on button "Submit" at bounding box center [749, 479] width 71 height 30
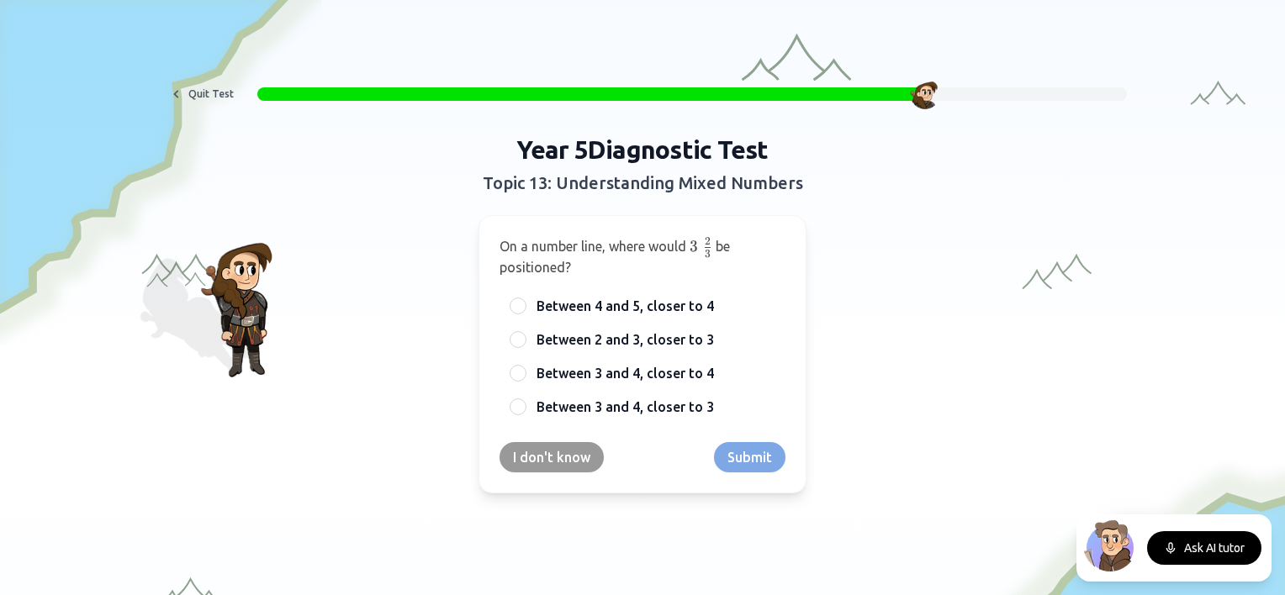
click at [897, 161] on h1 "Year 5 Diagnostic Test" at bounding box center [642, 150] width 619 height 30
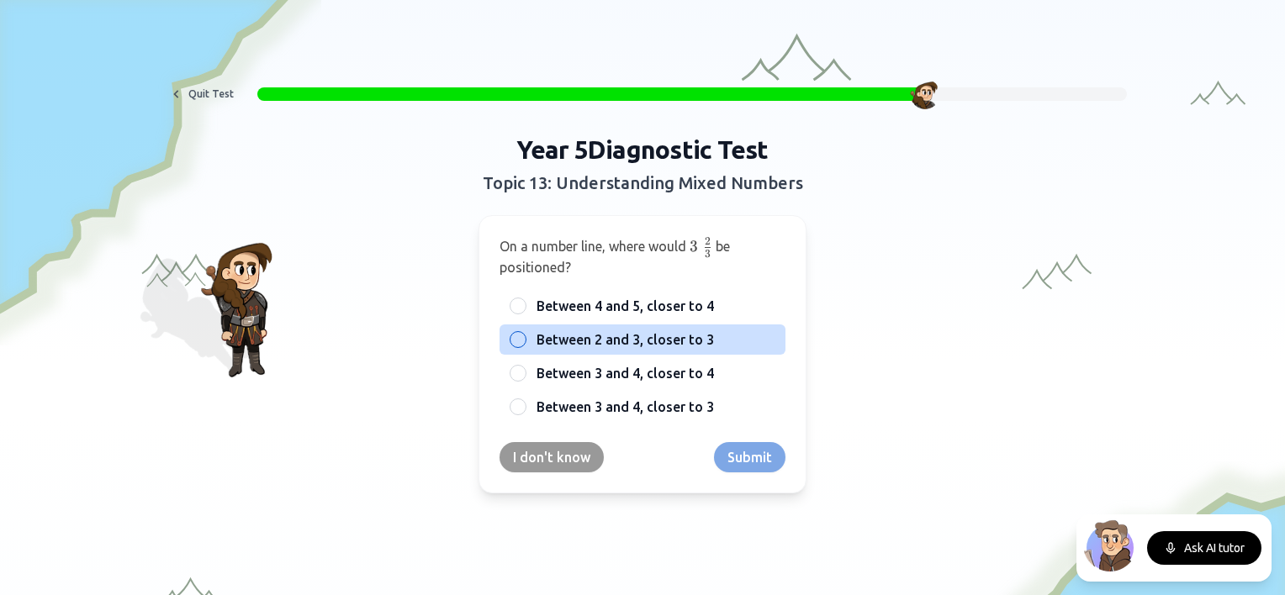
click at [702, 332] on span "Between 2 and 3, closer to 3" at bounding box center [624, 340] width 177 height 20
click at [525, 333] on button "Between 2 and 3, closer to 3" at bounding box center [517, 339] width 13 height 13
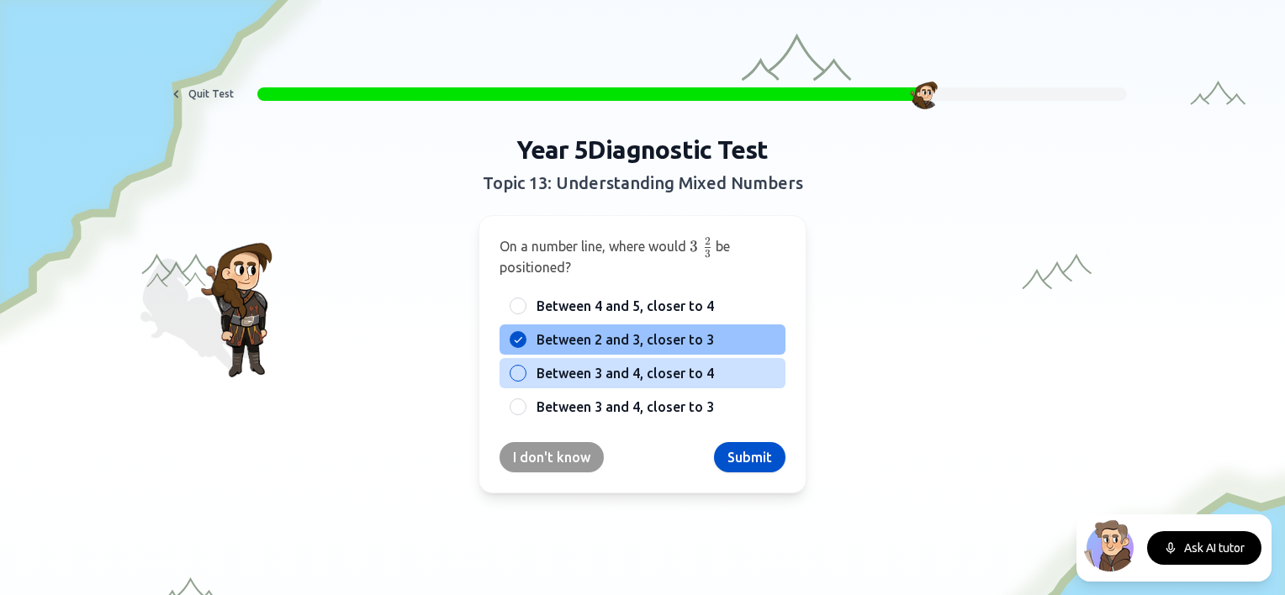
click at [659, 369] on span "Between 3 and 4, closer to 4" at bounding box center [624, 373] width 177 height 20
click at [525, 369] on button "Between 3 and 4, closer to 4" at bounding box center [517, 373] width 13 height 13
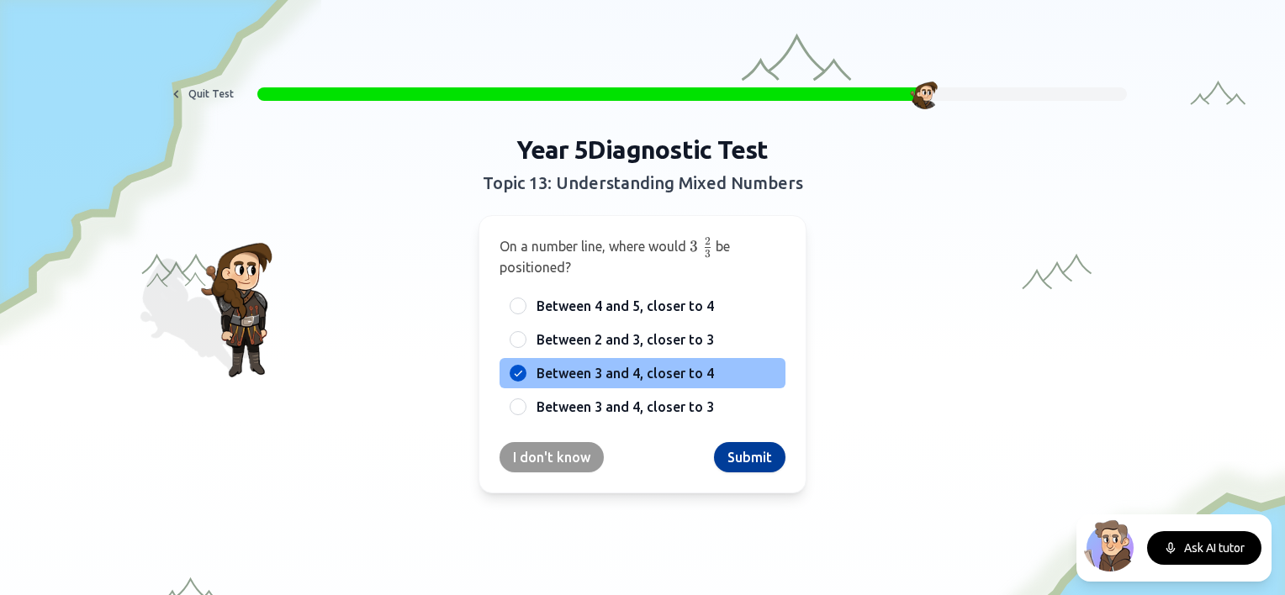
click at [720, 455] on button "Submit" at bounding box center [749, 457] width 71 height 30
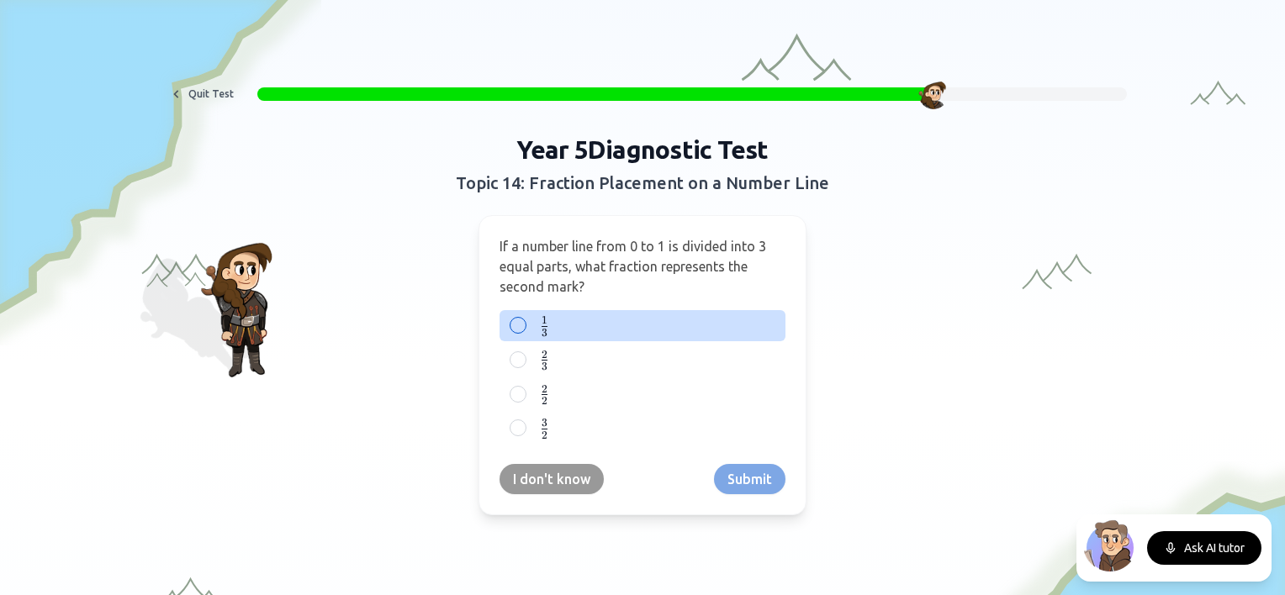
click at [593, 322] on label "1 3 \frac{1}{3} 3 1 ​" at bounding box center [655, 325] width 239 height 21
click at [525, 322] on button "1 3 \frac{1}{3} 3 1 ​" at bounding box center [517, 325] width 13 height 13
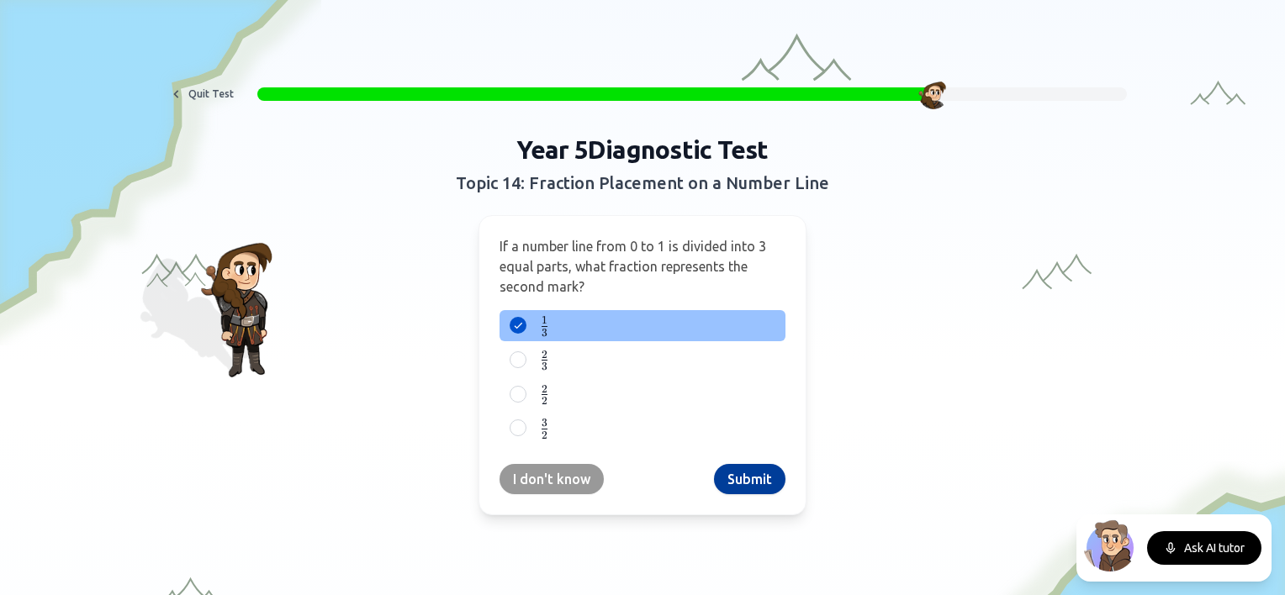
click at [738, 468] on button "Submit" at bounding box center [749, 479] width 71 height 30
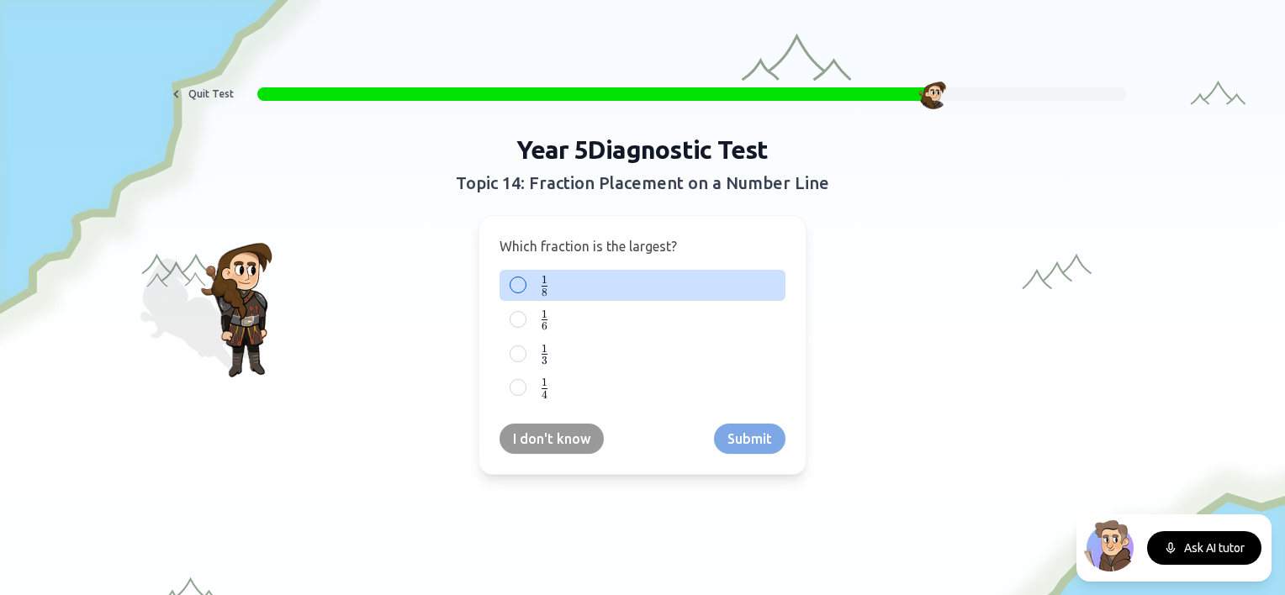
click at [649, 276] on label "1 8 \frac{1}{8} 8 1 ​" at bounding box center [655, 285] width 239 height 21
click at [525, 278] on button "1 8 \frac{1}{8} 8 1 ​" at bounding box center [517, 284] width 13 height 13
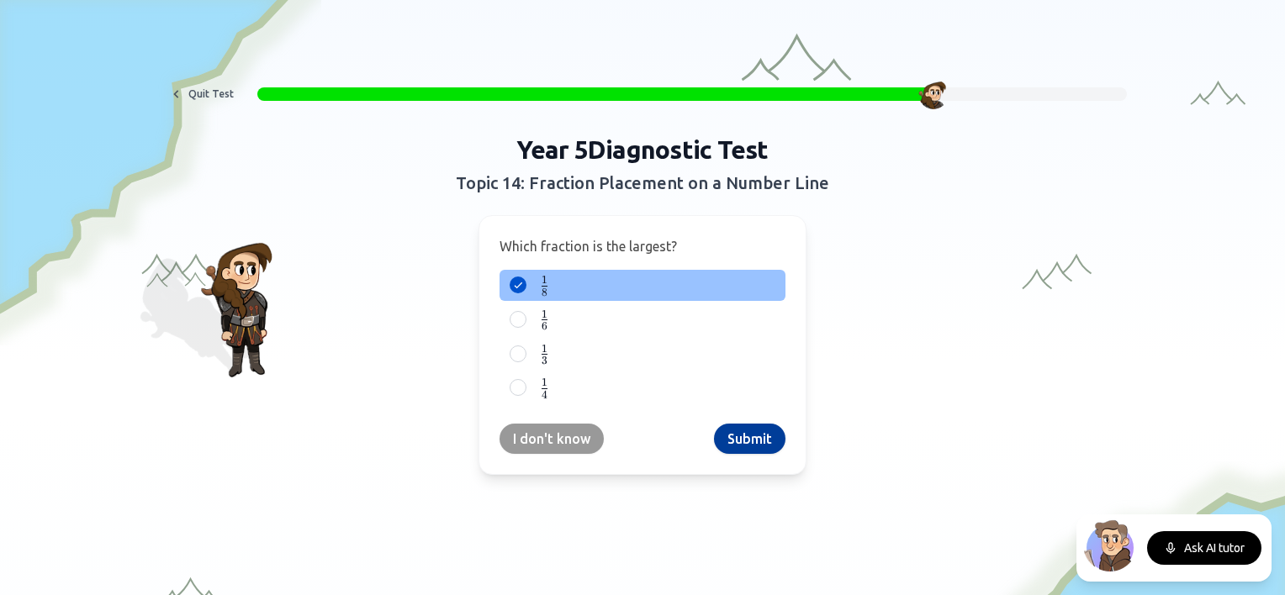
click at [721, 435] on button "Submit" at bounding box center [749, 439] width 71 height 30
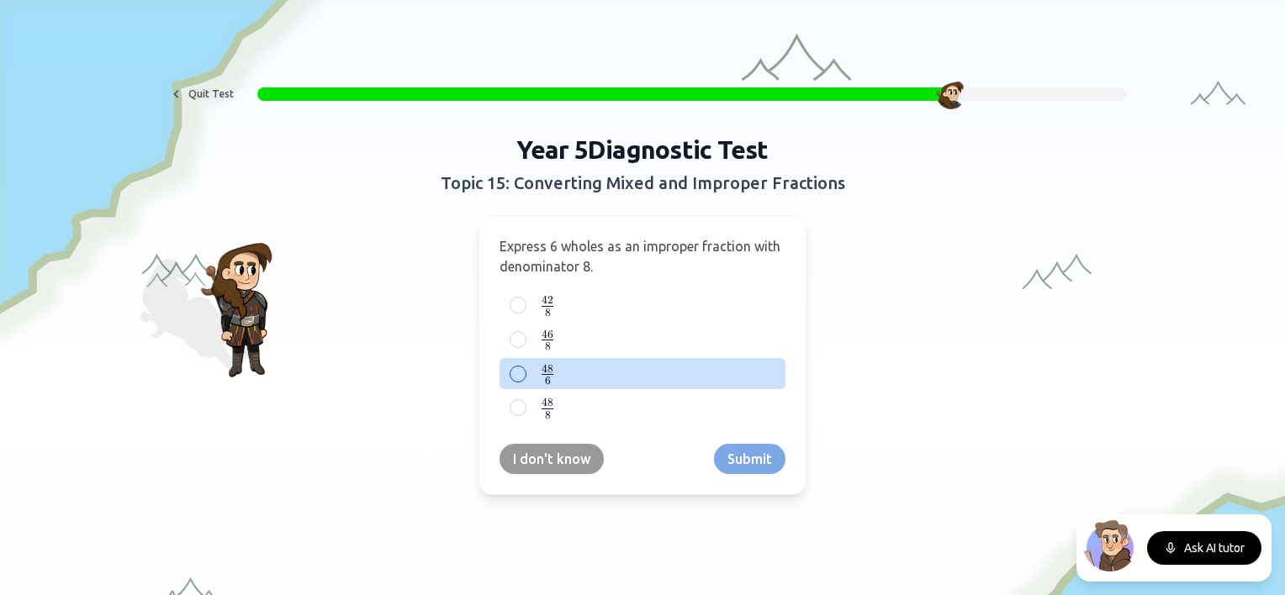
click at [599, 367] on label "48 6 \frac{48}{6} 6 48 ​" at bounding box center [655, 373] width 239 height 21
click at [525, 367] on button "48 6 \frac{48}{6} 6 48 ​" at bounding box center [517, 373] width 13 height 13
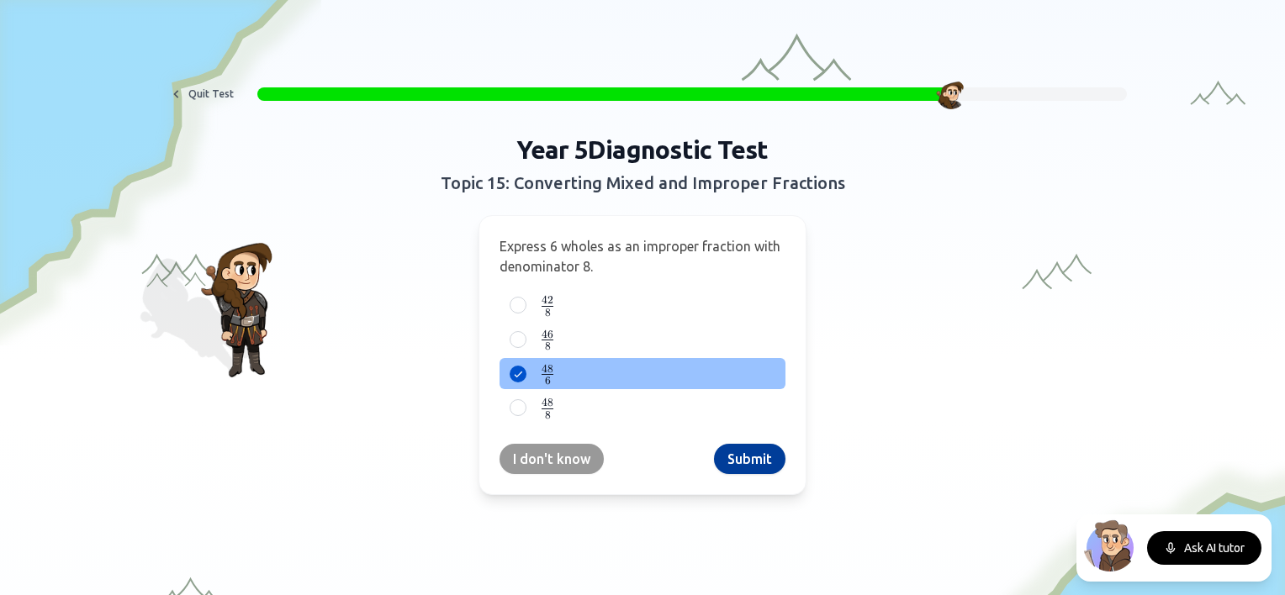
click at [728, 460] on button "Submit" at bounding box center [749, 459] width 71 height 30
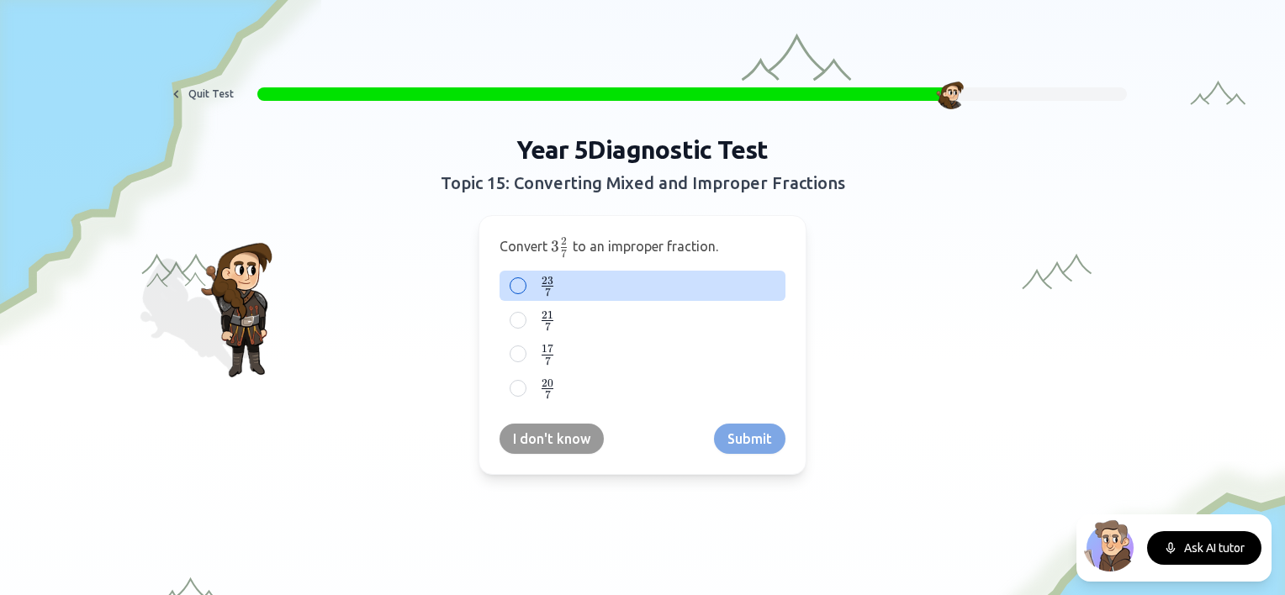
click at [550, 292] on label "23 7 \frac{23}{7} 7 23 ​" at bounding box center [655, 286] width 239 height 21
click at [525, 292] on button "23 7 \frac{23}{7} 7 23 ​" at bounding box center [517, 285] width 13 height 13
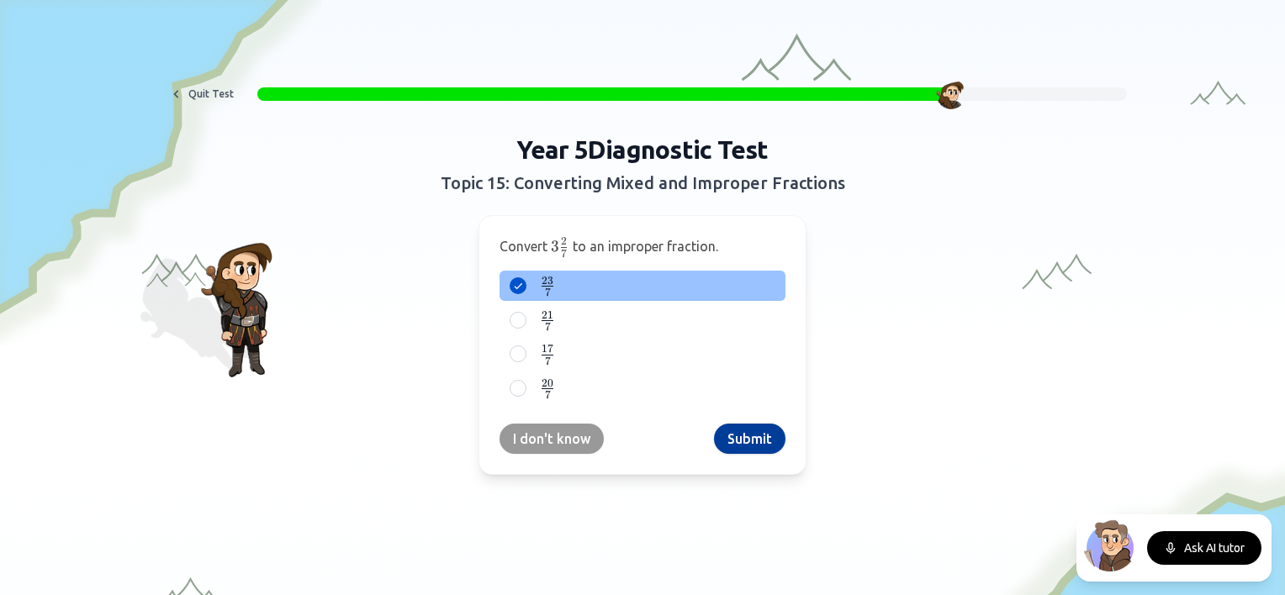
click at [731, 436] on button "Submit" at bounding box center [749, 439] width 71 height 30
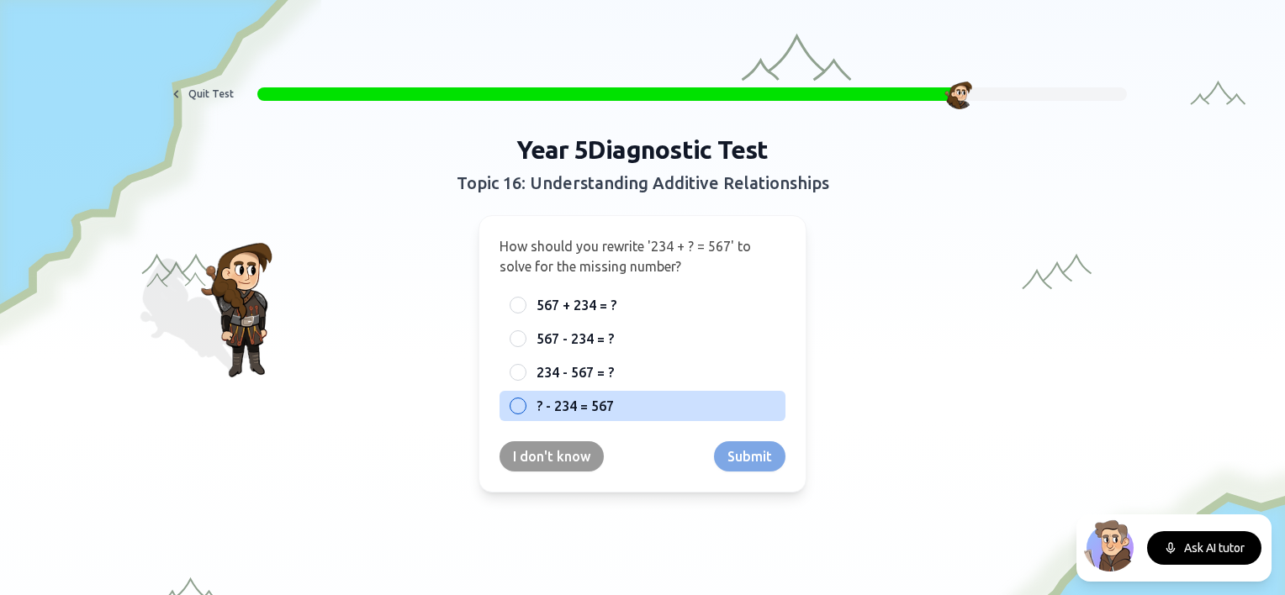
click at [585, 397] on span "? - 234 = 567" at bounding box center [574, 406] width 77 height 20
click at [525, 399] on button "? - 234 = 567" at bounding box center [517, 405] width 13 height 13
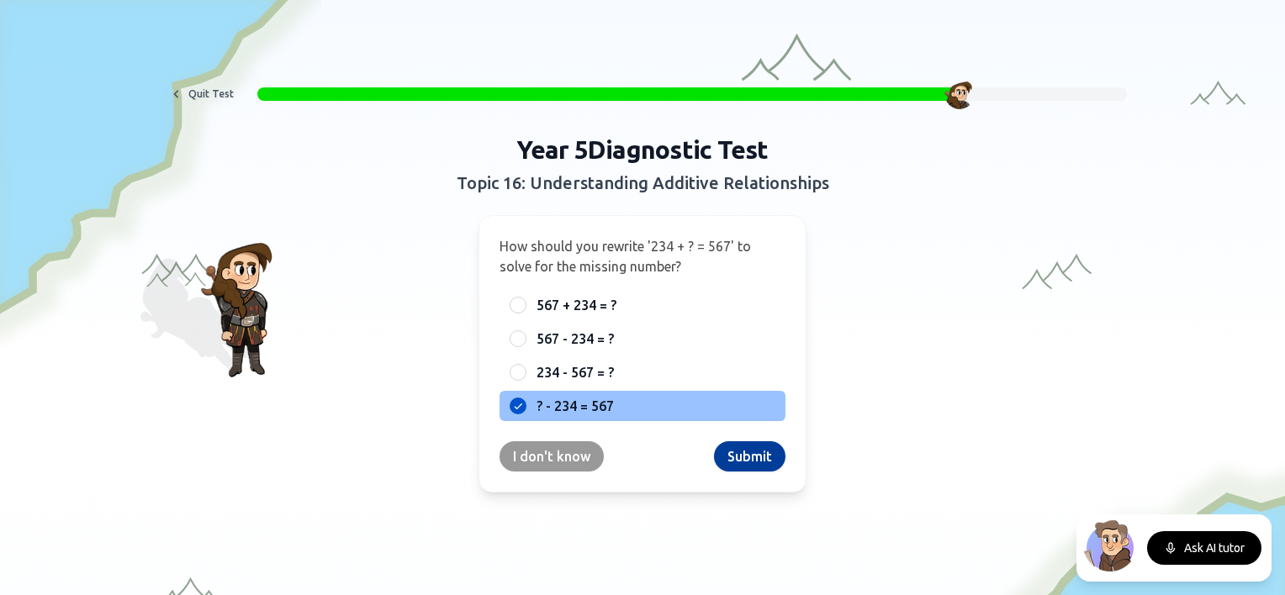
drag, startPoint x: 726, startPoint y: 457, endPoint x: 720, endPoint y: 451, distance: 8.9
click at [720, 451] on button "Submit" at bounding box center [749, 456] width 71 height 30
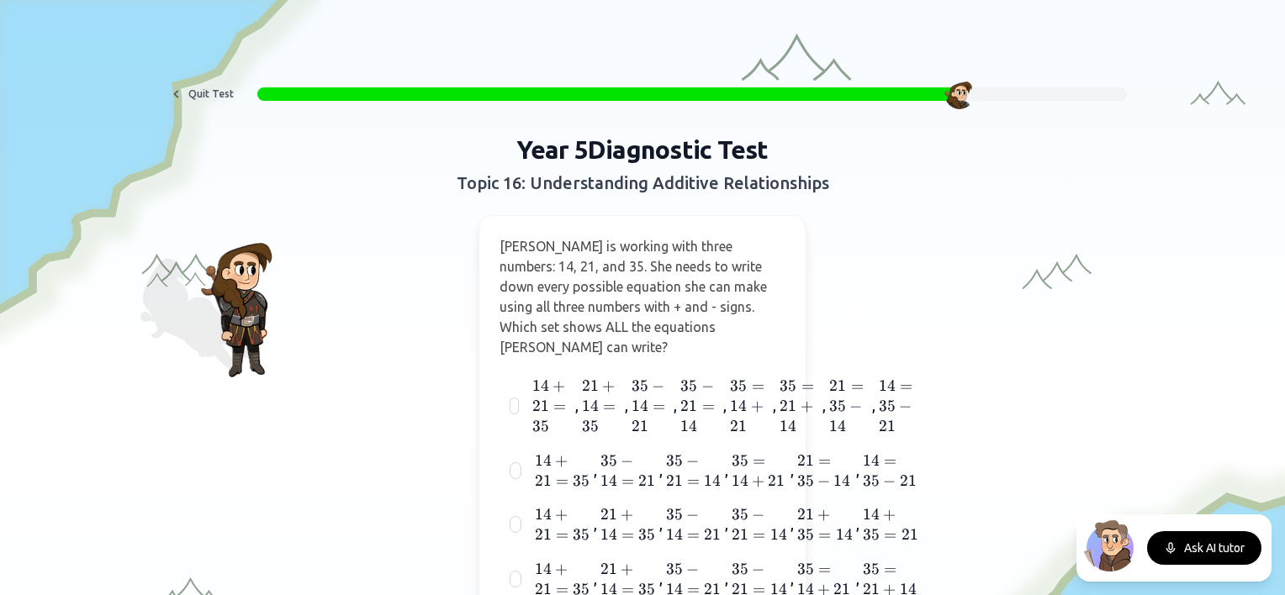
click at [804, 298] on div "Year 5 Diagnostic Test Topic 16: Understanding Additive Relationships [PERSON_N…" at bounding box center [642, 405] width 646 height 541
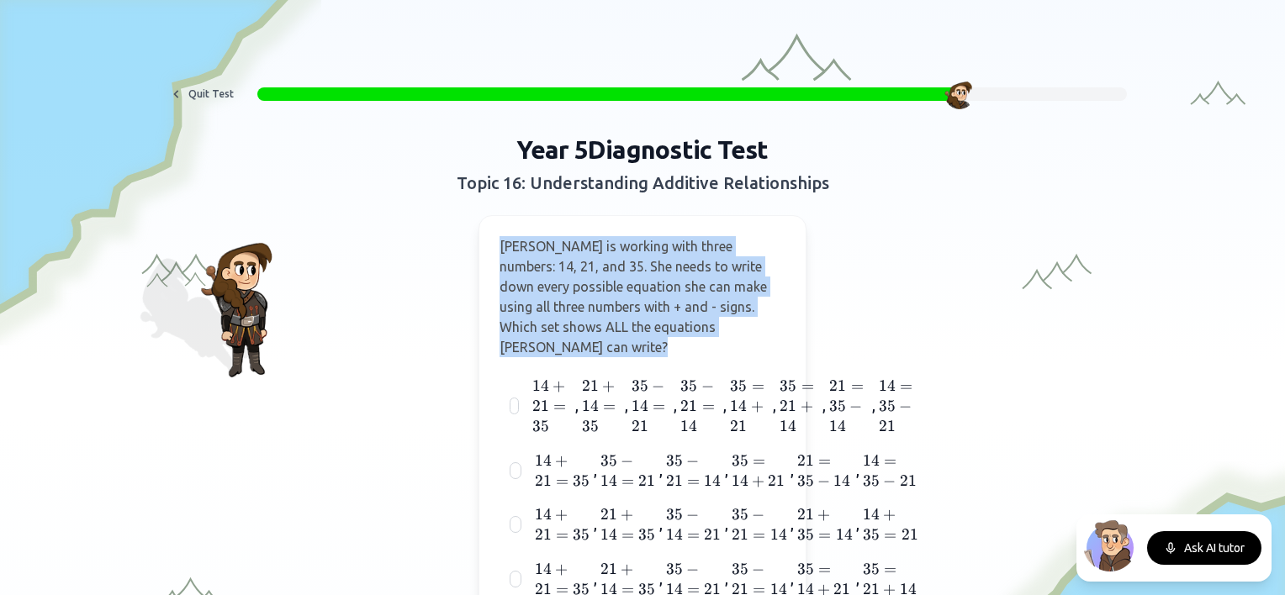
click at [805, 299] on div "Year 5 Diagnostic Test Topic 16: Understanding Additive Relationships [PERSON_N…" at bounding box center [642, 405] width 646 height 541
click at [810, 302] on div "Year 5 Diagnostic Test Topic 16: Understanding Additive Relationships [PERSON_N…" at bounding box center [642, 405] width 646 height 541
click at [874, 314] on div "Year 5 Diagnostic Test Topic 16: Understanding Additive Relationships [PERSON_N…" at bounding box center [642, 405] width 646 height 541
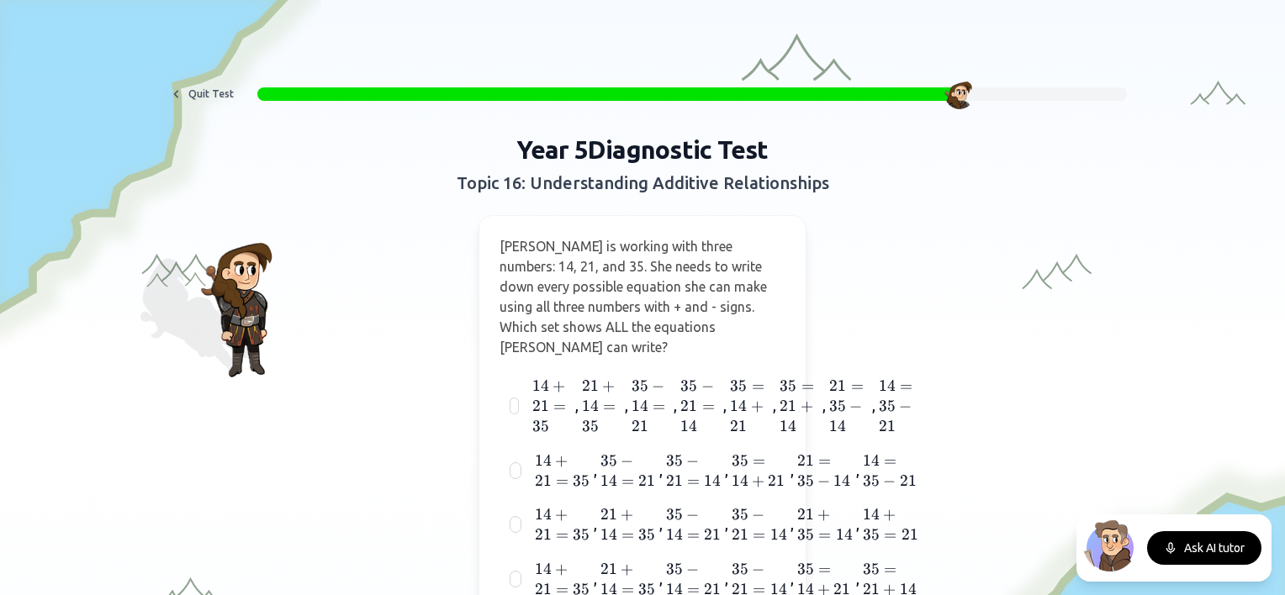
scroll to position [34, 0]
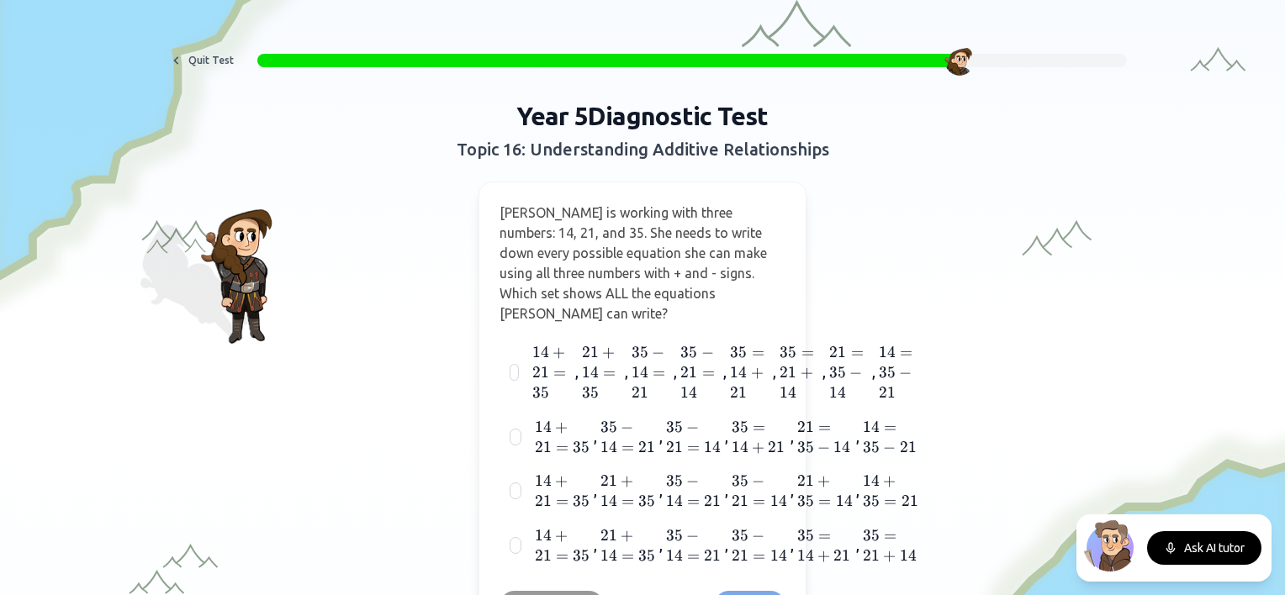
drag, startPoint x: 1002, startPoint y: 235, endPoint x: 1003, endPoint y: 250, distance: 14.3
click at [1003, 250] on div "Year 5 Diagnostic Test Topic 16: Understanding Additive Relationships [PERSON_N…" at bounding box center [642, 371] width 1150 height 541
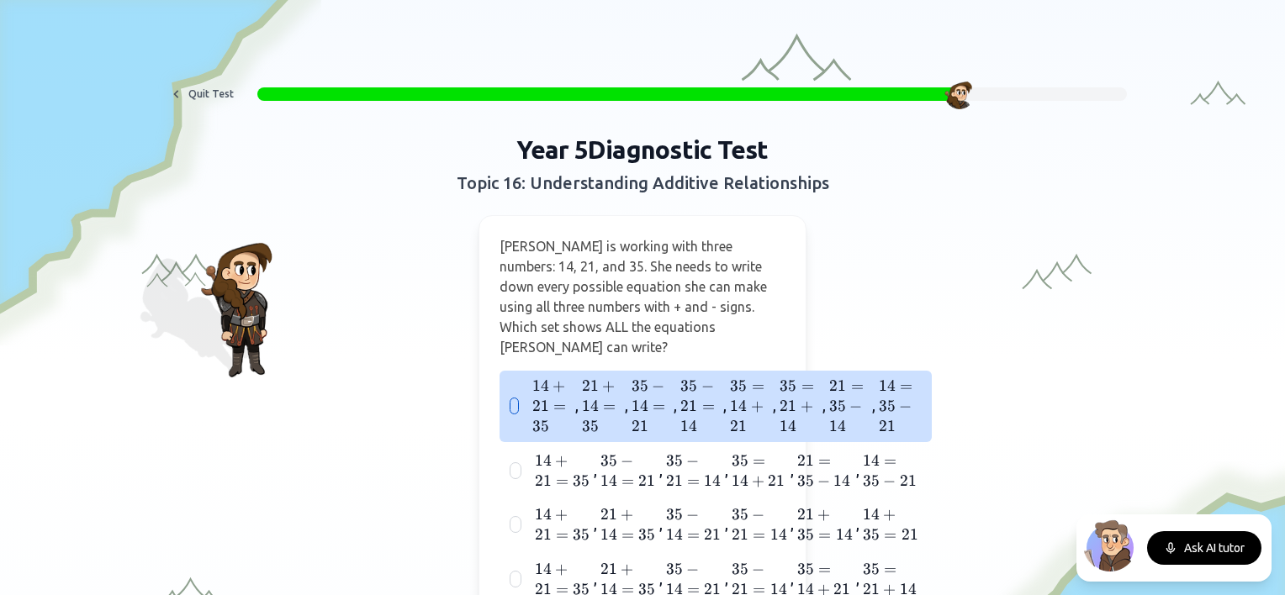
click at [785, 417] on span "14" at bounding box center [787, 426] width 17 height 18
click at [520, 399] on button "14 + 21 = 35 14 + 21 = 35 14 + 21 = 35 , 21 + 14 = 35 21 + 14 = 35 21 + 14 = 35…" at bounding box center [513, 405] width 13 height 13
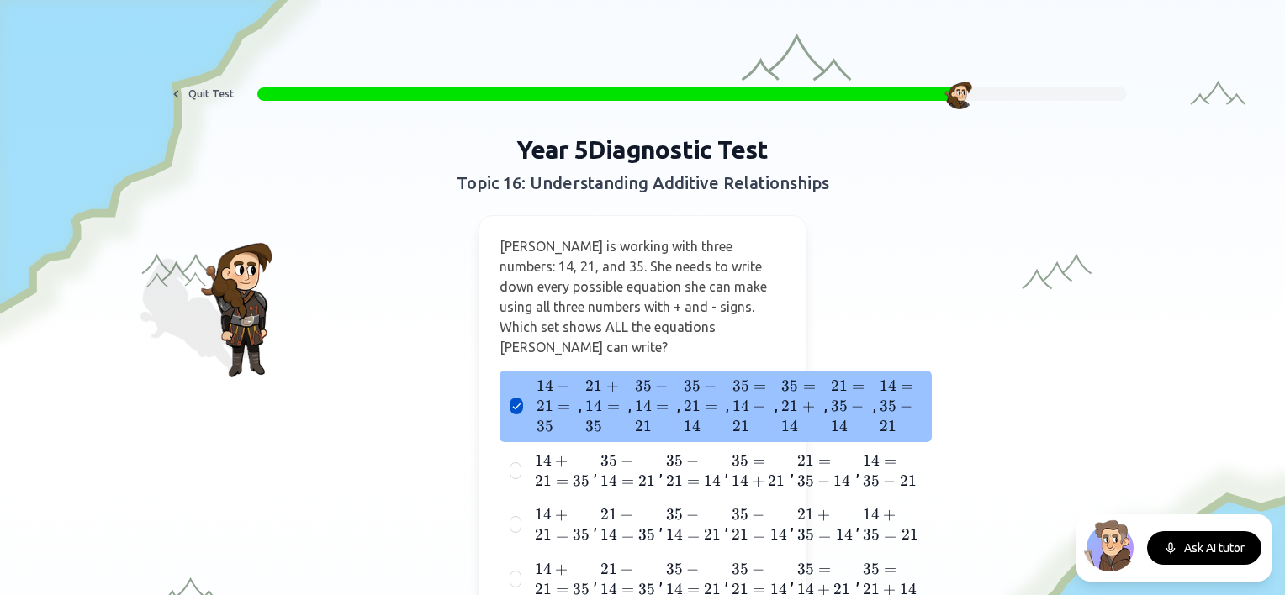
scroll to position [340, 0]
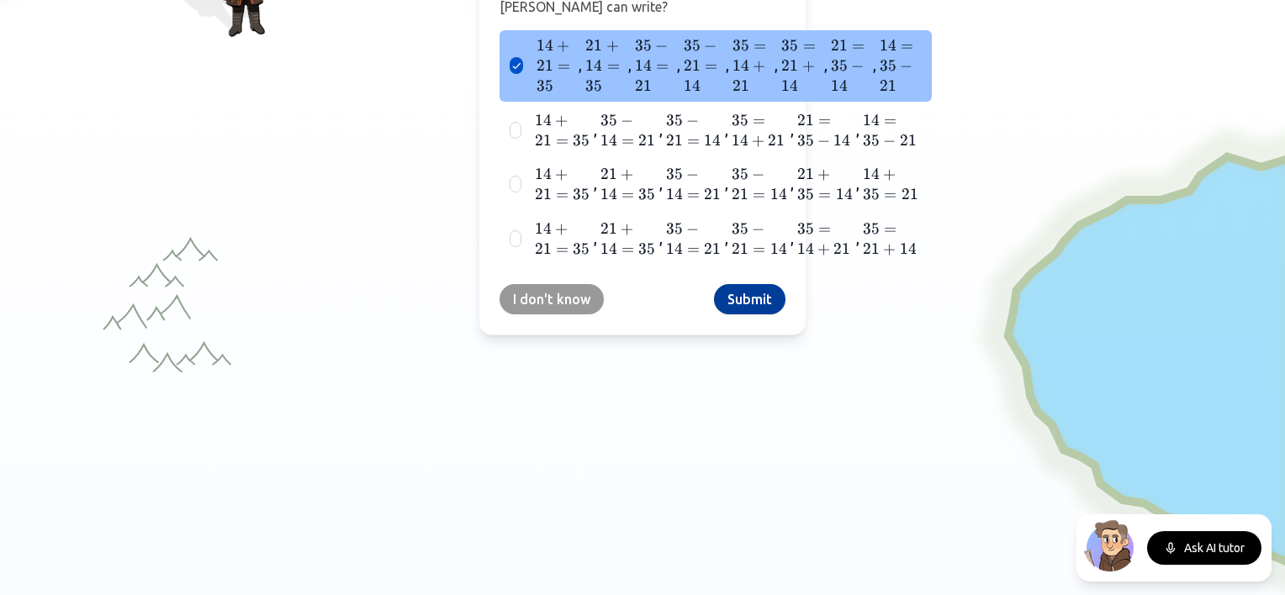
click at [739, 284] on button "Submit" at bounding box center [749, 299] width 71 height 30
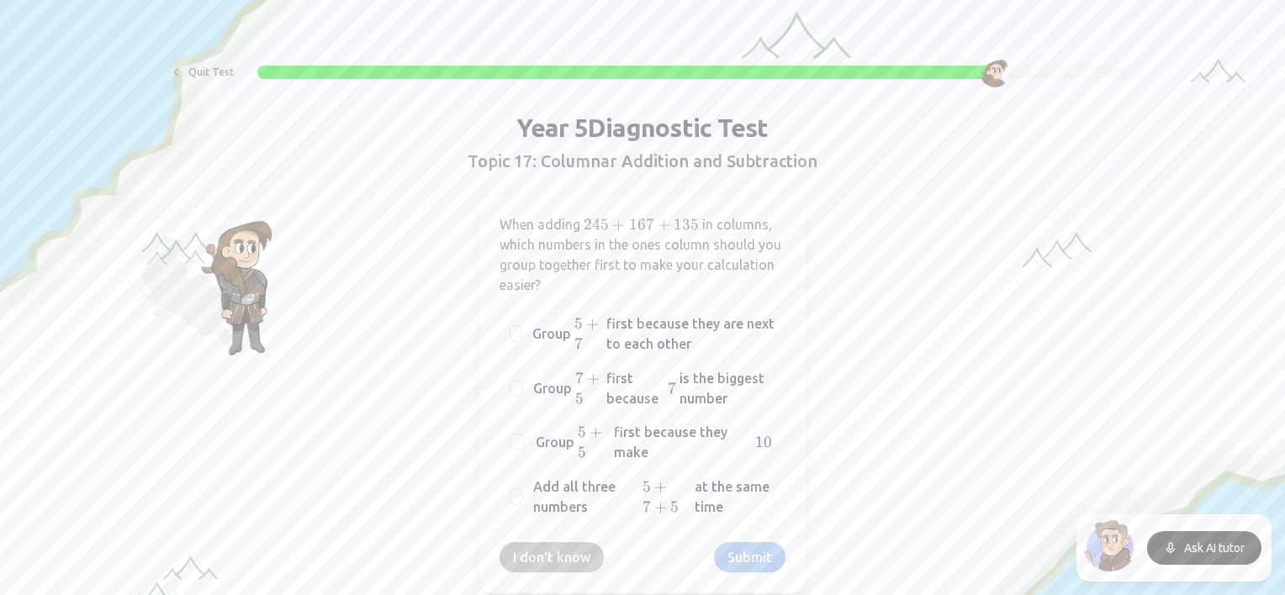
scroll to position [0, 0]
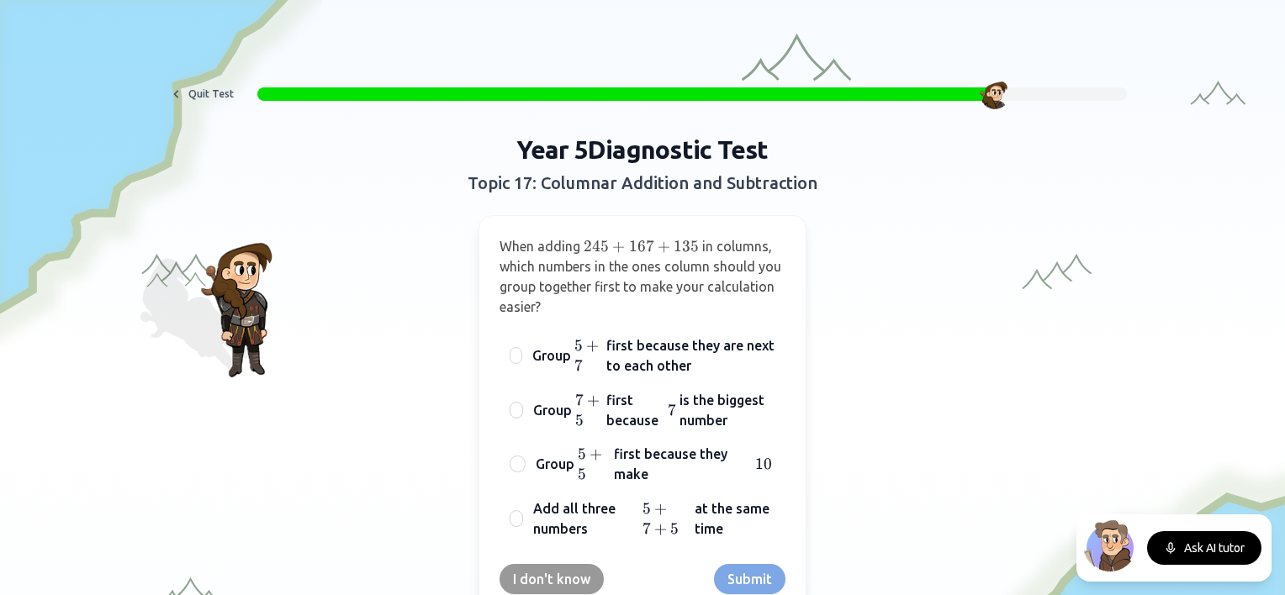
click at [1190, 161] on div "Year 5 Diagnostic Test Topic 17: Columnar Addition and Subtraction When adding …" at bounding box center [642, 375] width 1150 height 481
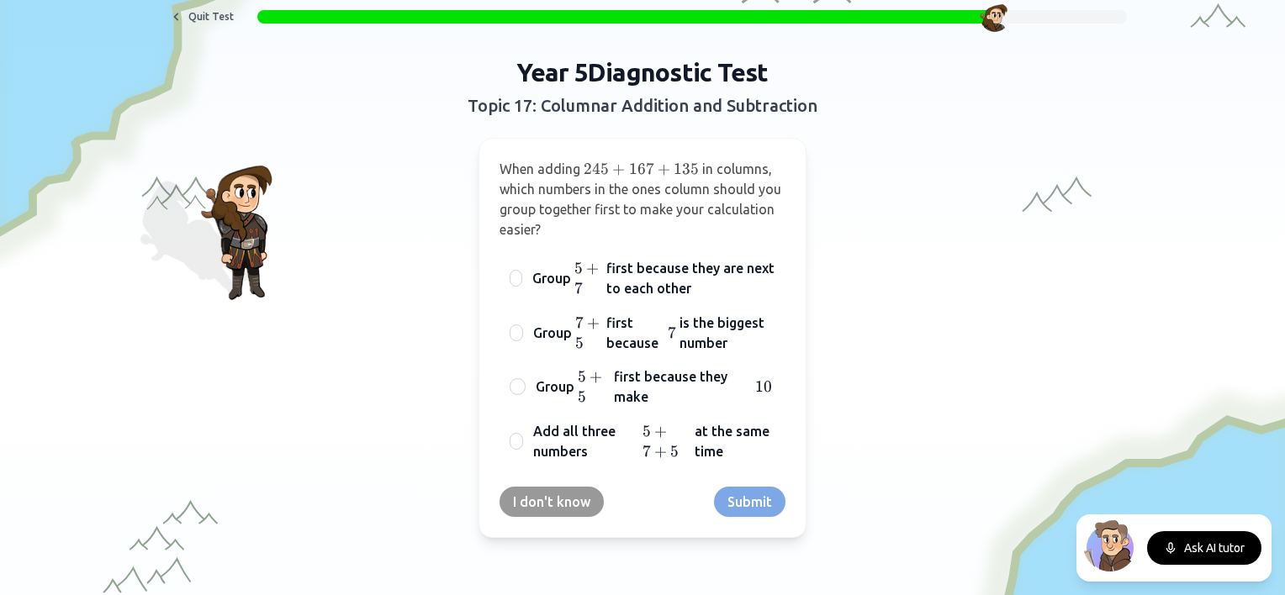
scroll to position [81, 0]
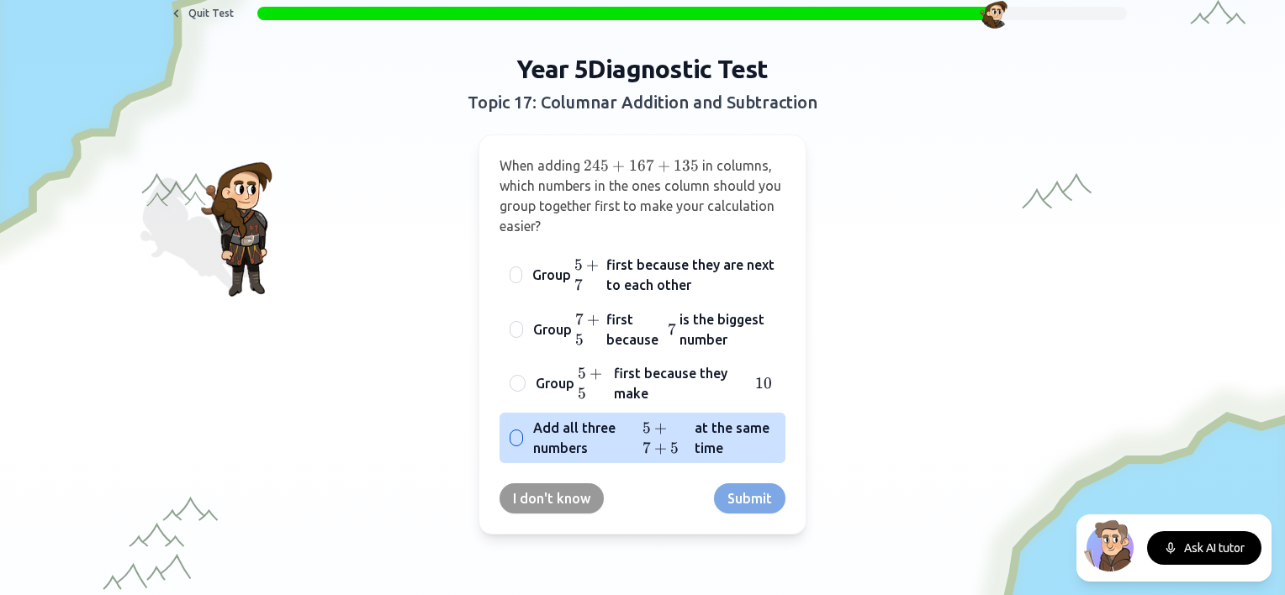
click at [686, 432] on label "Add all three numbers 5 + 7 + 5 5 + 7 + 5 5 + 7 + 5 at the same time" at bounding box center [654, 438] width 242 height 40
click at [523, 432] on button "Add all three numbers 5 + 7 + 5 5 + 7 + 5 5 + 7 + 5 at the same time" at bounding box center [515, 437] width 13 height 13
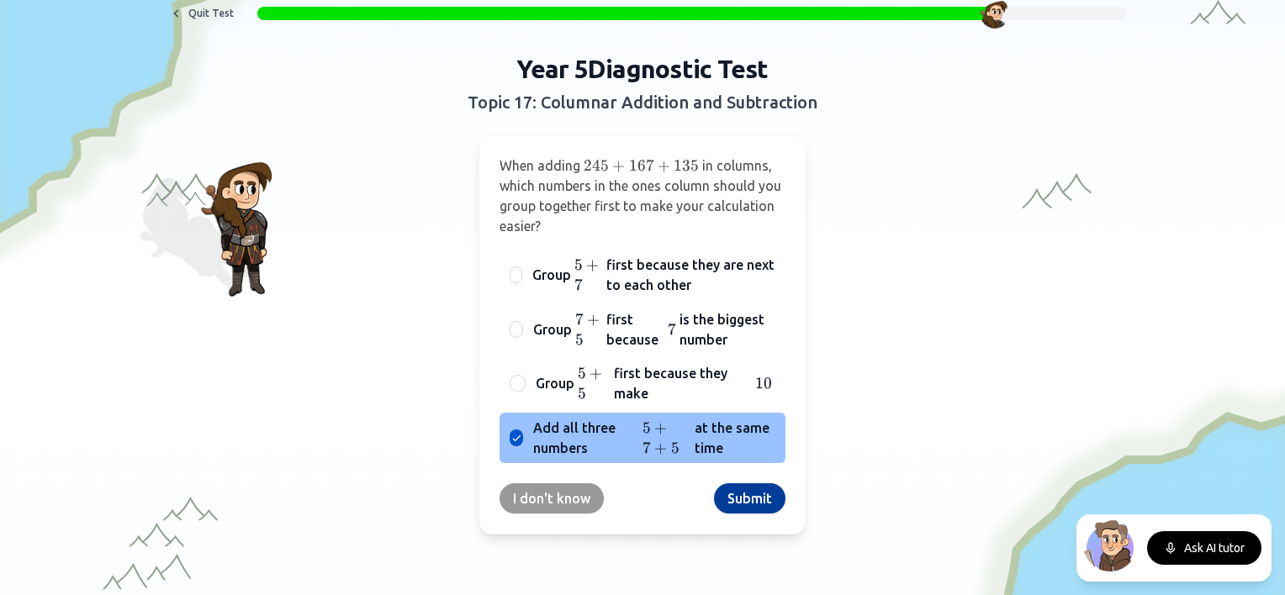
click at [748, 491] on button "Submit" at bounding box center [749, 498] width 71 height 30
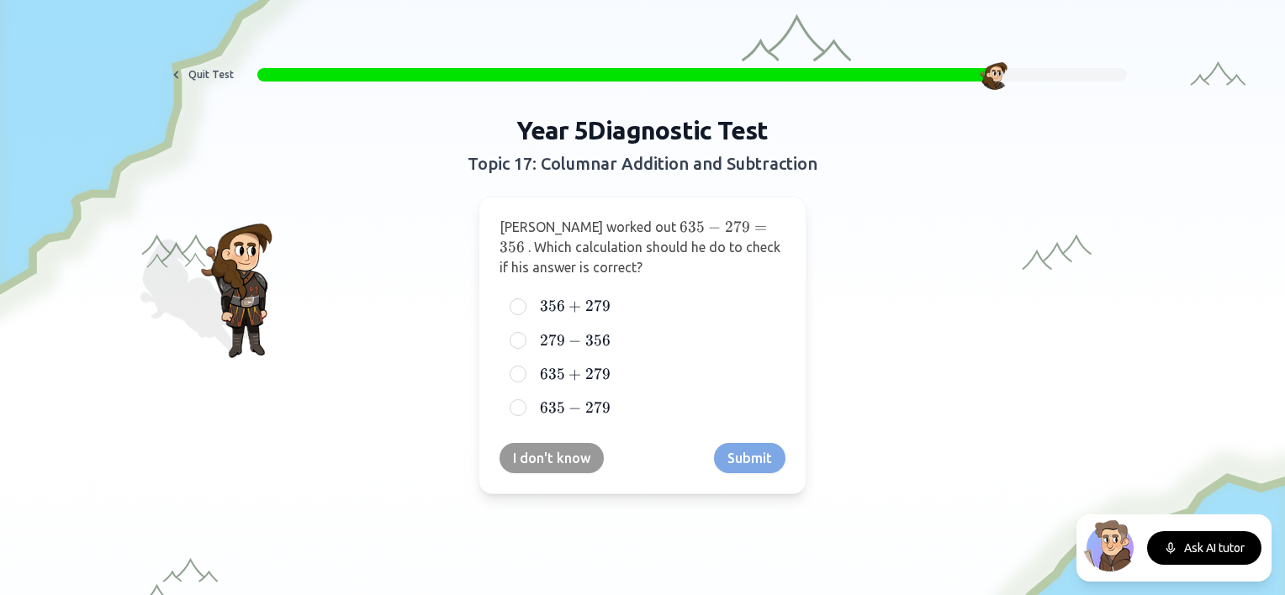
scroll to position [0, 0]
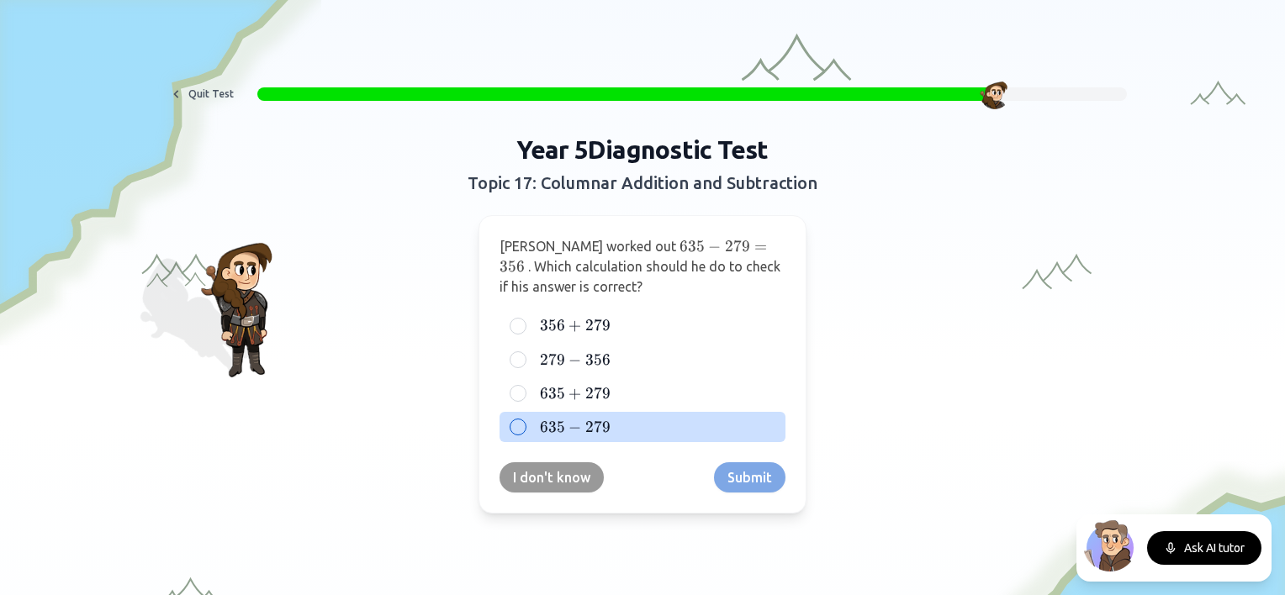
click at [696, 417] on label "635 − 279 635 - 279 635 − 279" at bounding box center [655, 427] width 239 height 20
click at [525, 420] on button "635 − 279 635 - 279 635 − 279" at bounding box center [517, 426] width 13 height 13
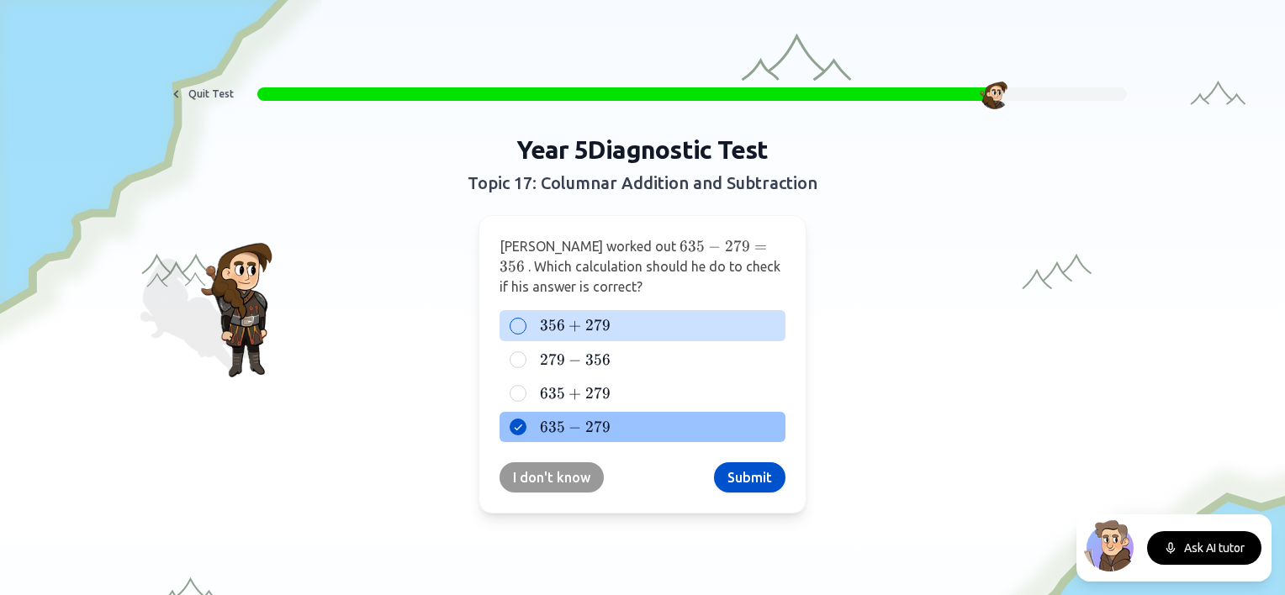
click at [631, 321] on label "356 + 279 356 + 279 356 + 279" at bounding box center [655, 325] width 239 height 20
click at [525, 321] on button "356 + 279 356 + 279 356 + 279" at bounding box center [517, 325] width 13 height 13
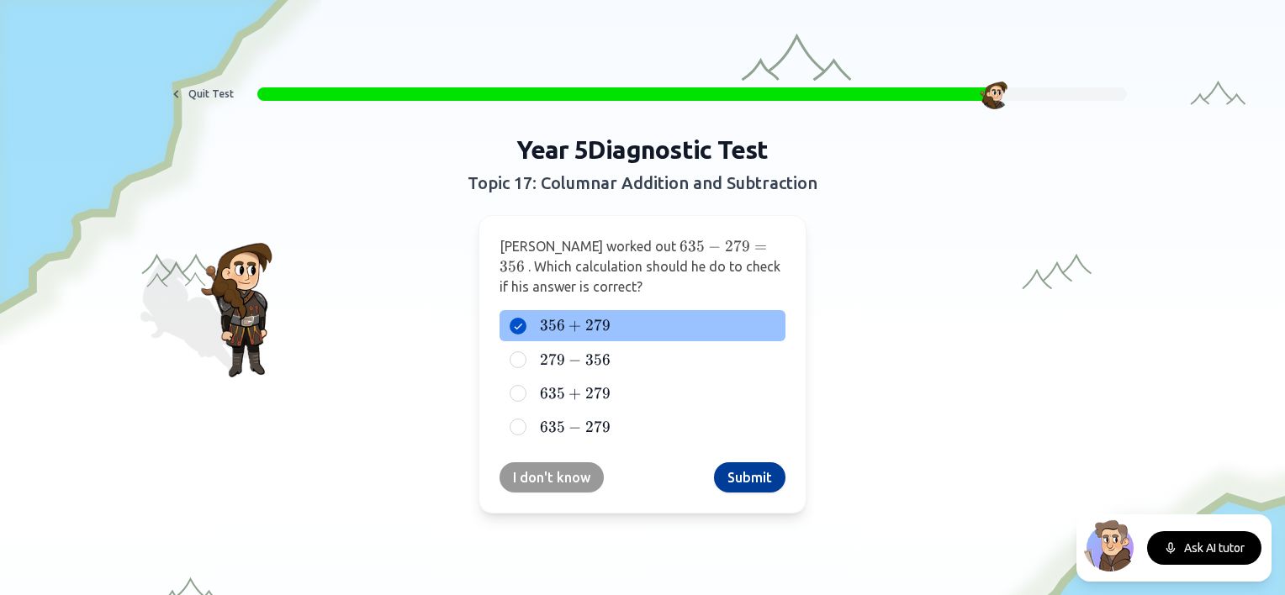
click at [740, 481] on button "Submit" at bounding box center [749, 477] width 71 height 30
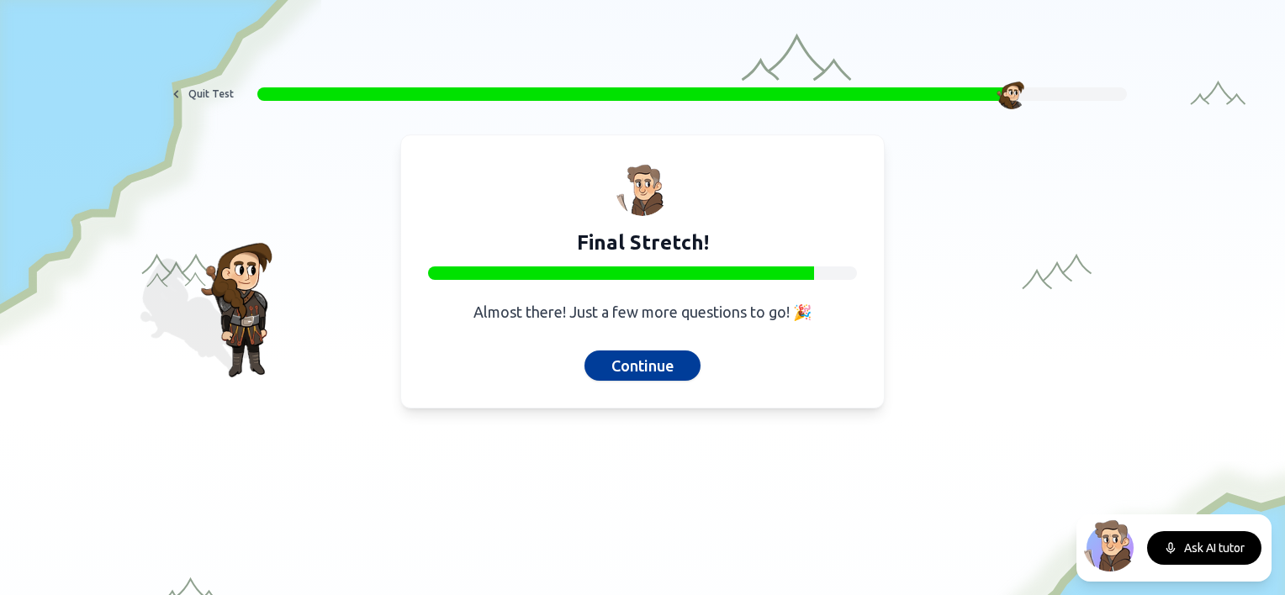
click at [636, 372] on button "Continue" at bounding box center [642, 366] width 116 height 30
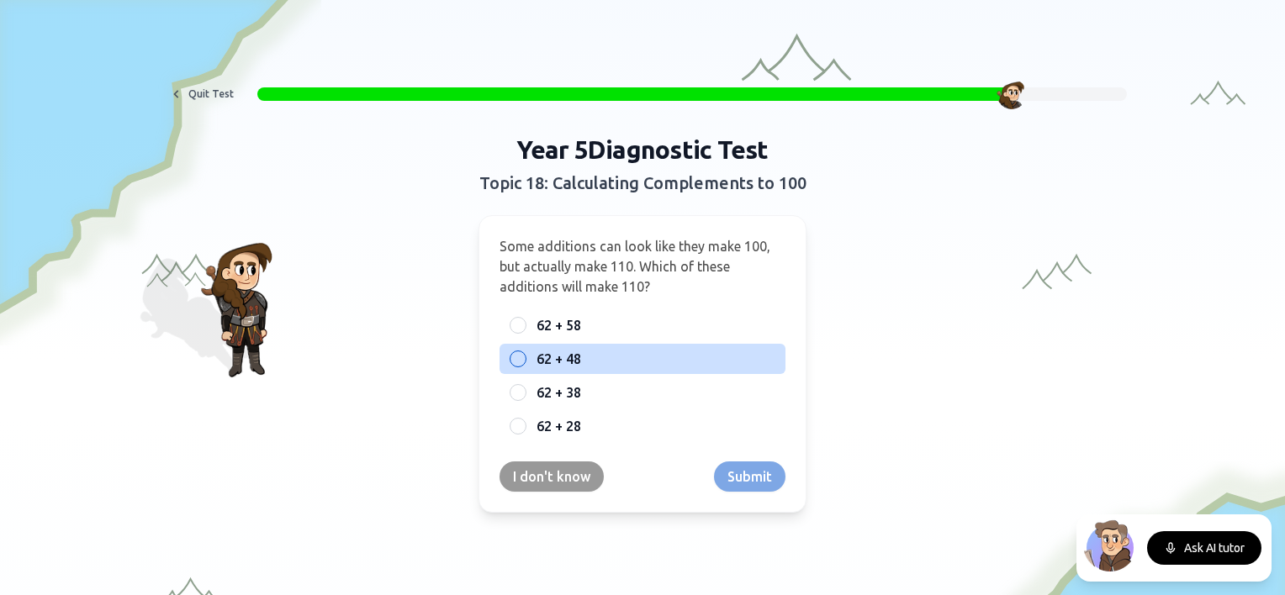
click at [557, 362] on span "62 + 48" at bounding box center [558, 359] width 45 height 20
click at [525, 362] on button "62 + 48" at bounding box center [517, 358] width 13 height 13
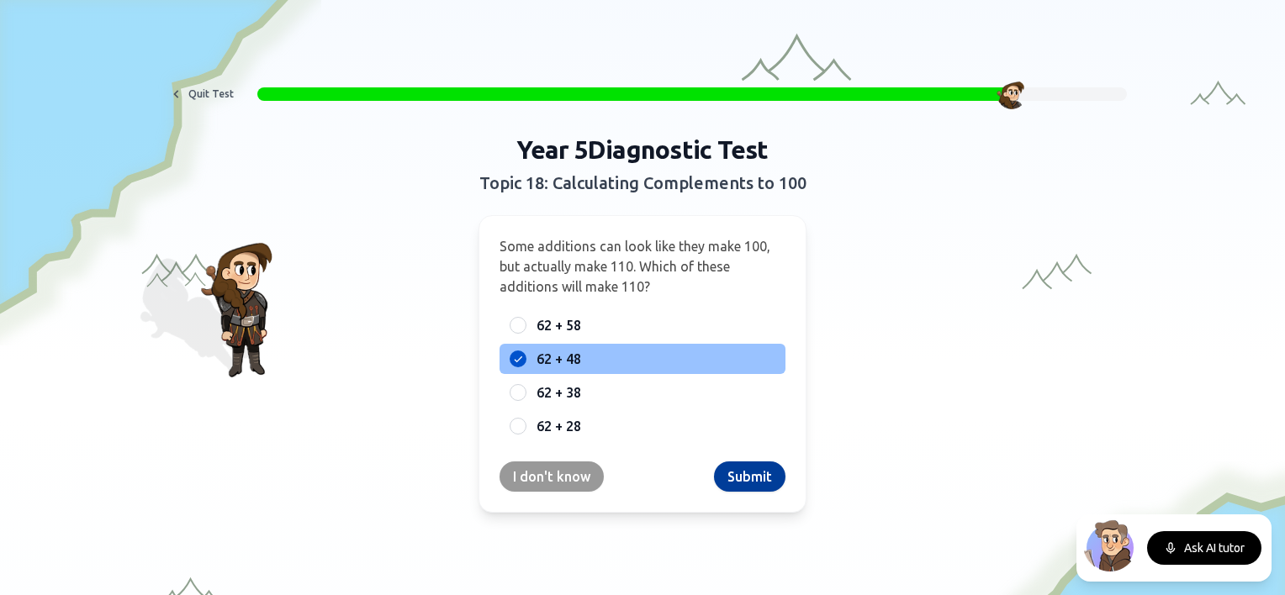
click at [724, 473] on button "Submit" at bounding box center [749, 477] width 71 height 30
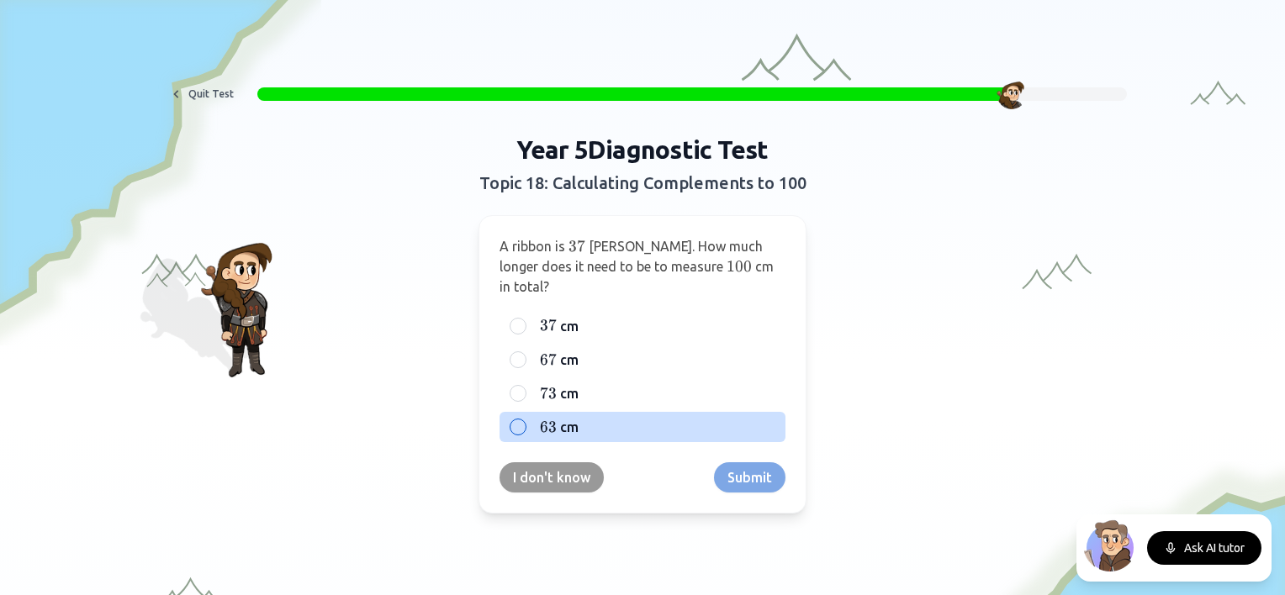
click at [560, 417] on span "cm" at bounding box center [569, 427] width 18 height 20
click at [525, 420] on button "63 63 63 cm" at bounding box center [517, 426] width 13 height 13
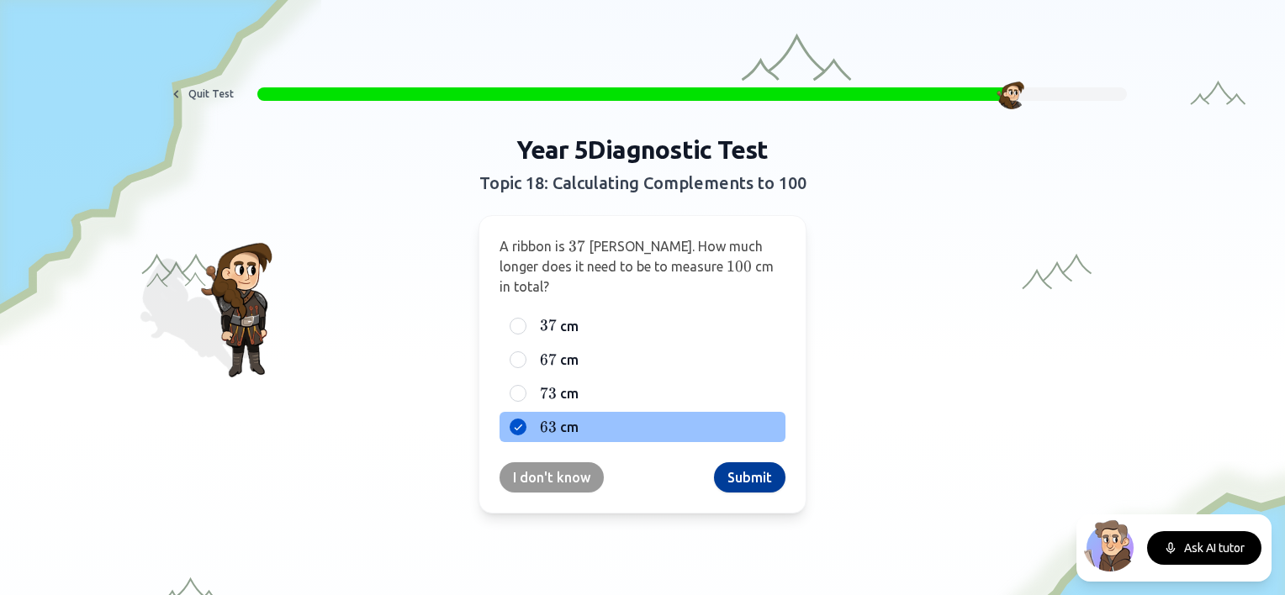
click at [741, 462] on button "Submit" at bounding box center [749, 477] width 71 height 30
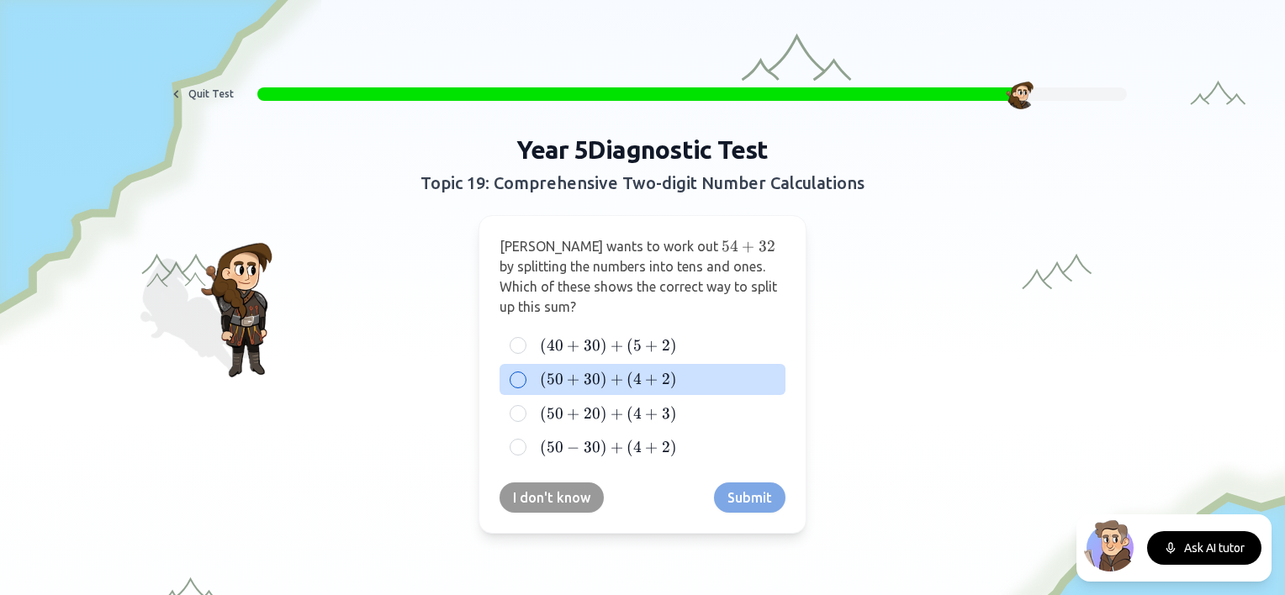
click at [610, 372] on span "+" at bounding box center [616, 379] width 13 height 18
click at [525, 373] on button "( 50 + 30 ) + ( 4 + 2 ) (50 + 30) + (4 + 2) ( 50 + 30 ) + ( 4 + 2 )" at bounding box center [517, 379] width 13 height 13
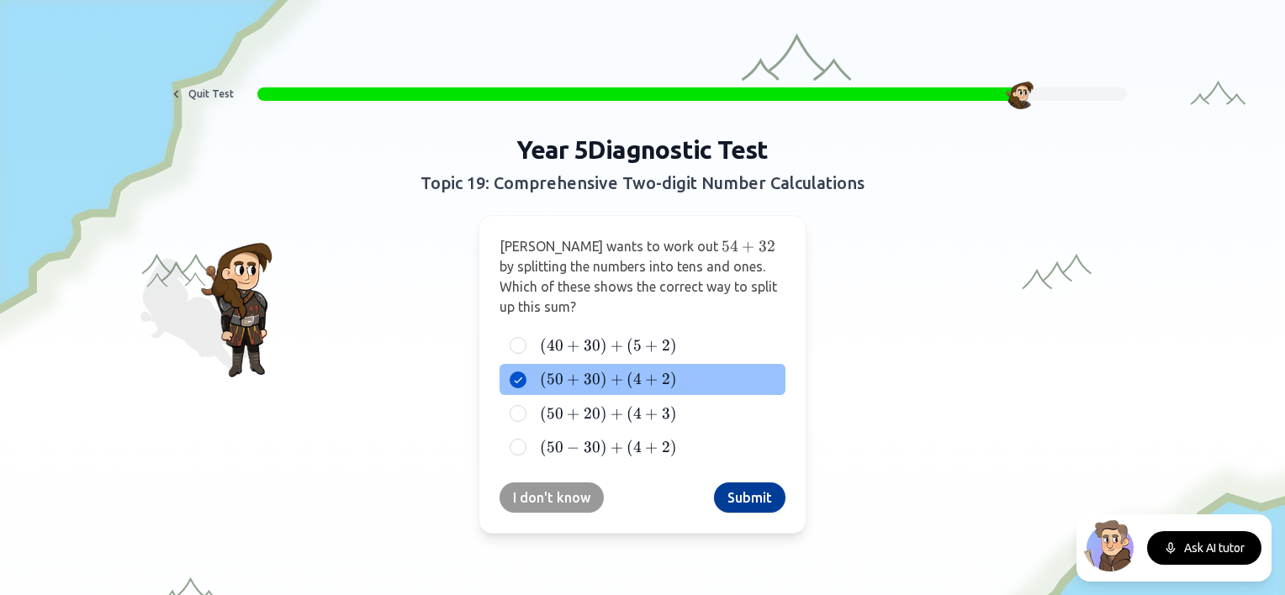
click at [758, 498] on button "Submit" at bounding box center [749, 498] width 71 height 30
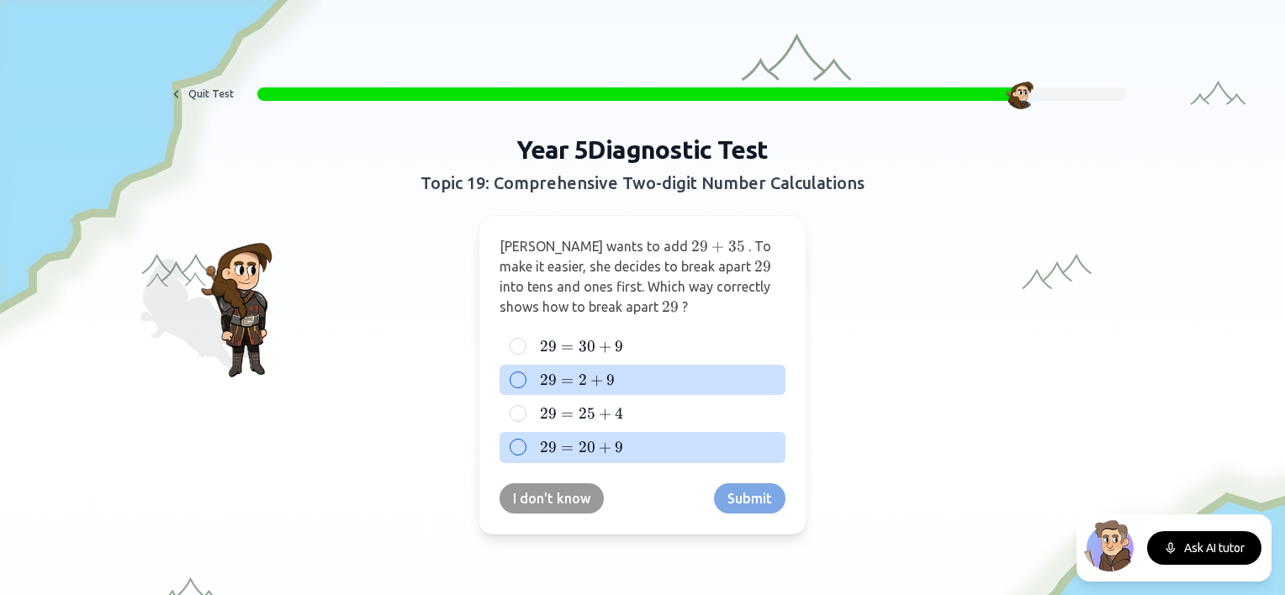
click at [619, 443] on label "29 = 20 + 9 29 = 20 + 9 29 = 20 + 9" at bounding box center [655, 447] width 239 height 20
click at [525, 443] on button "29 = 20 + 9 29 = 20 + 9 29 = 20 + 9" at bounding box center [517, 446] width 13 height 13
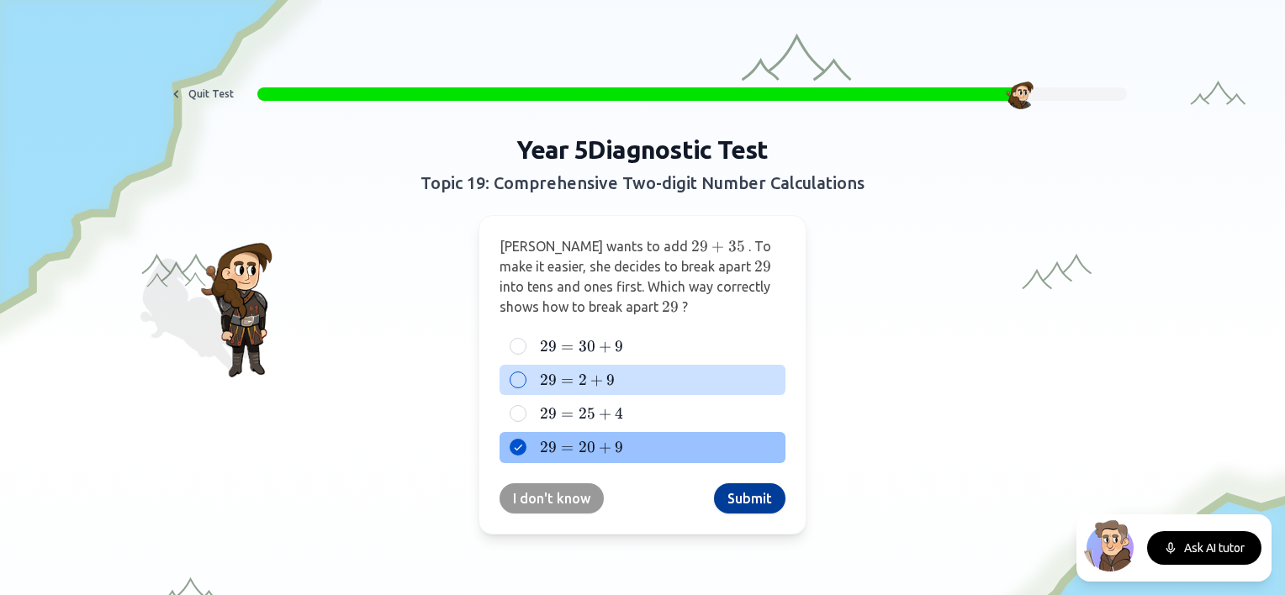
click at [742, 494] on button "Submit" at bounding box center [749, 498] width 71 height 30
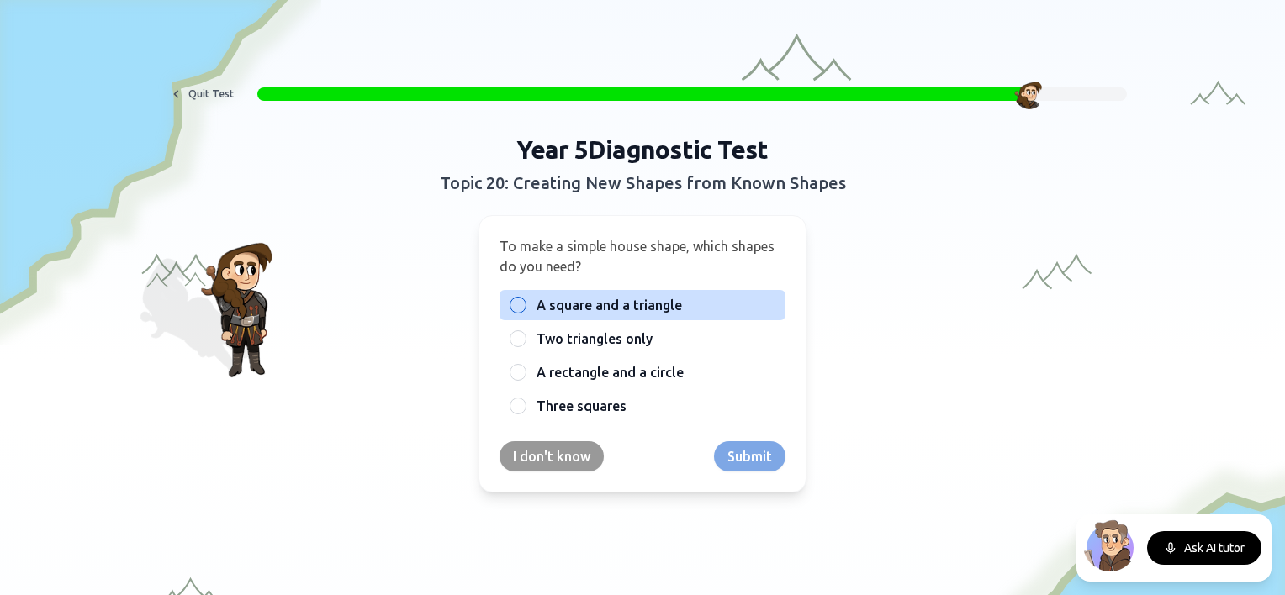
click at [630, 312] on span "A square and a triangle" at bounding box center [608, 305] width 145 height 20
click at [525, 312] on button "A square and a triangle" at bounding box center [517, 304] width 13 height 13
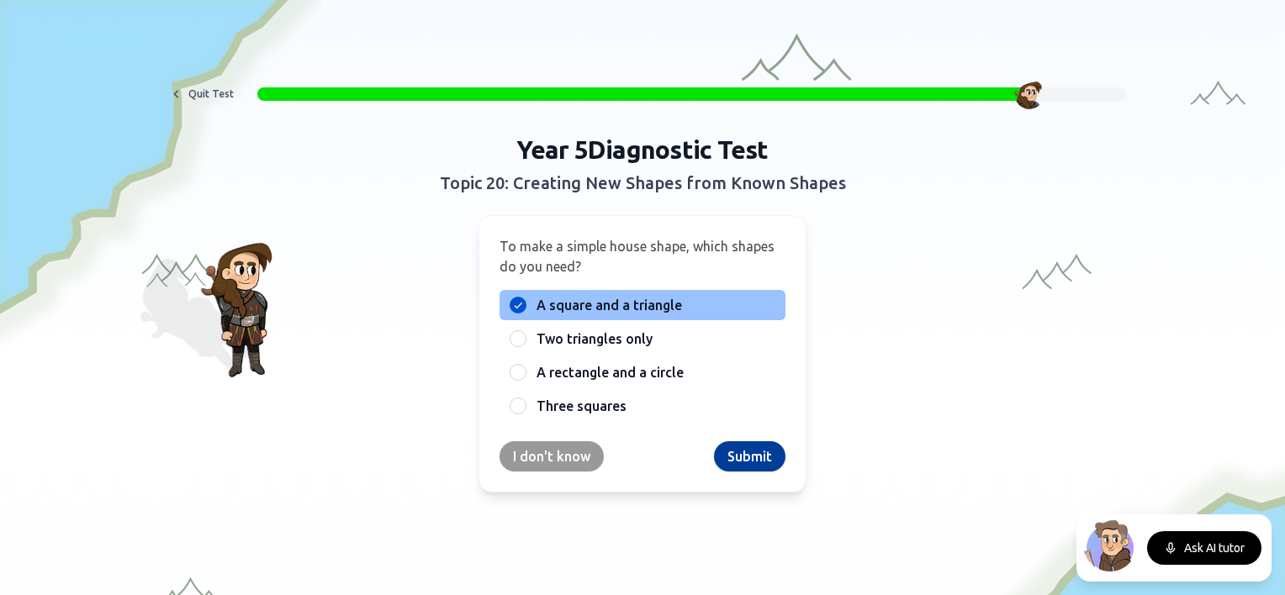
click at [750, 453] on button "Submit" at bounding box center [749, 456] width 71 height 30
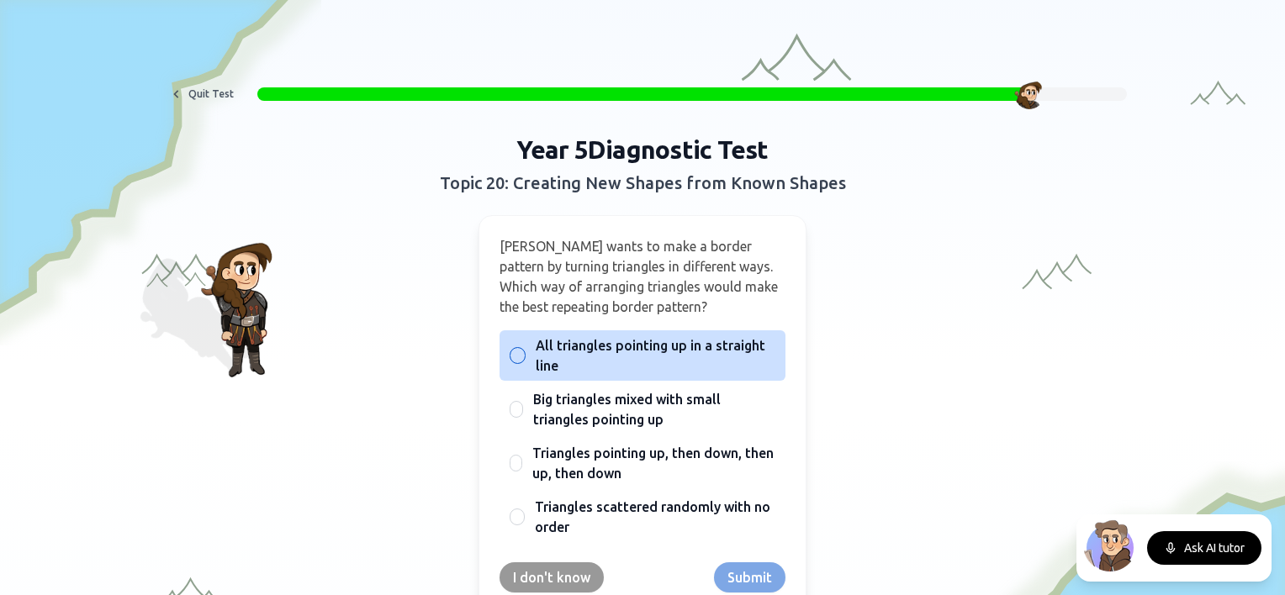
click at [674, 350] on span "All triangles pointing up in a straight line" at bounding box center [655, 355] width 240 height 40
click at [524, 350] on button "All triangles pointing up in a straight line" at bounding box center [516, 355] width 13 height 13
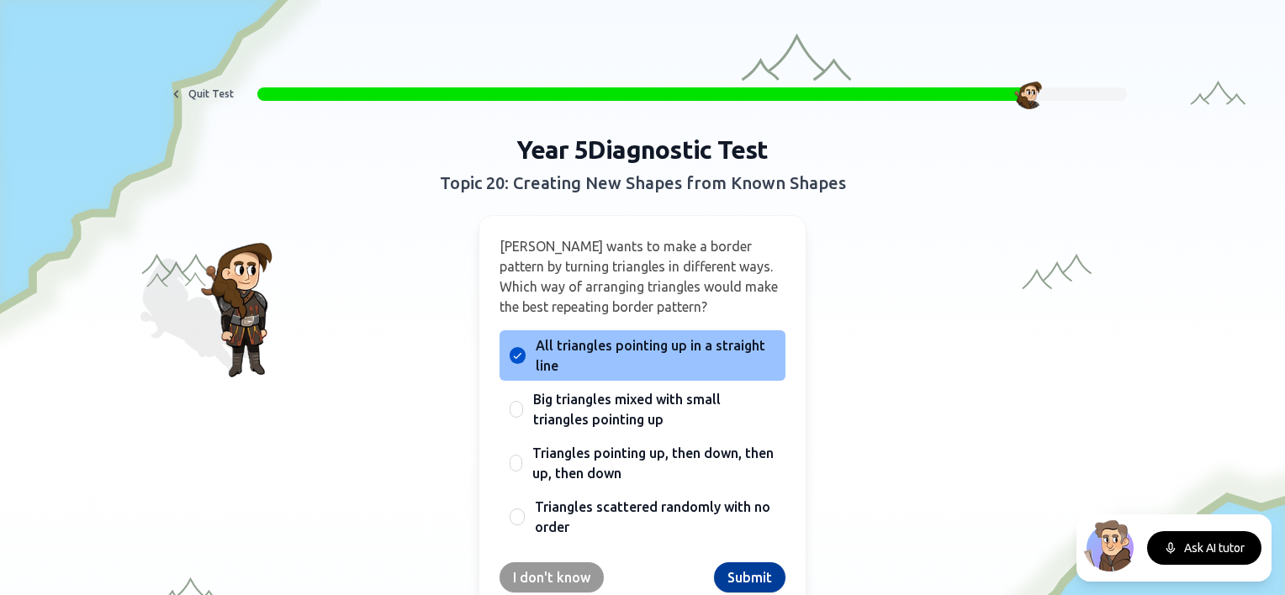
click at [750, 569] on button "Submit" at bounding box center [749, 577] width 71 height 30
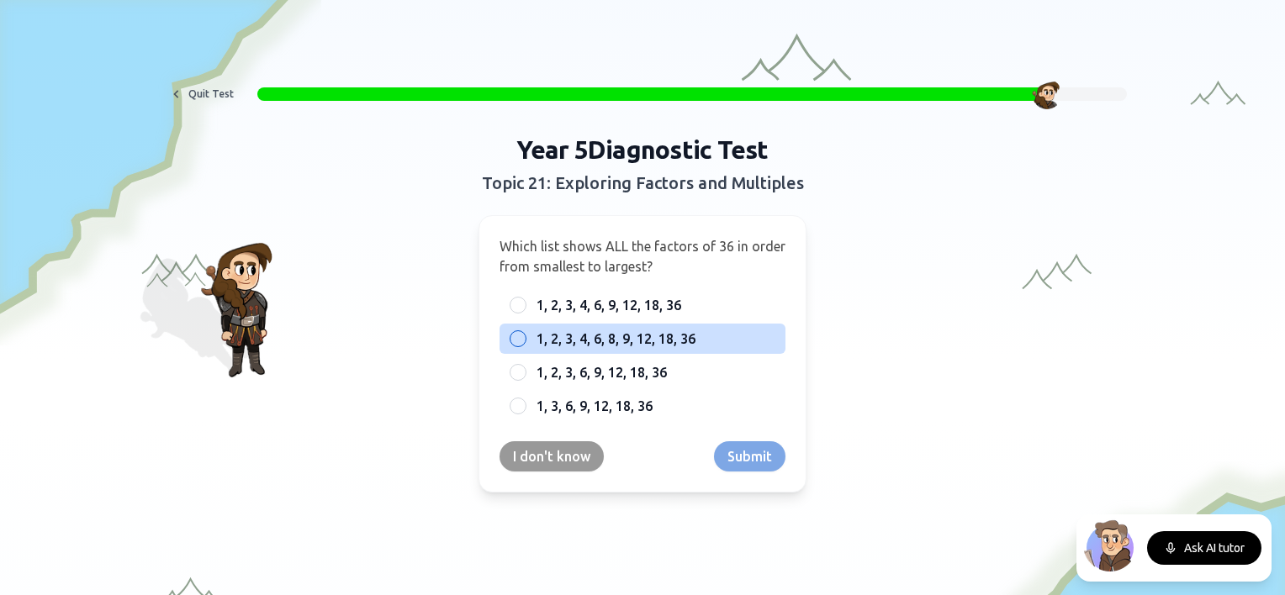
click at [634, 330] on span "1, 2, 3, 4, 6, 8, 9, 12, 18, 36" at bounding box center [615, 339] width 159 height 20
click at [525, 332] on button "1, 2, 3, 4, 6, 8, 9, 12, 18, 36" at bounding box center [517, 338] width 13 height 13
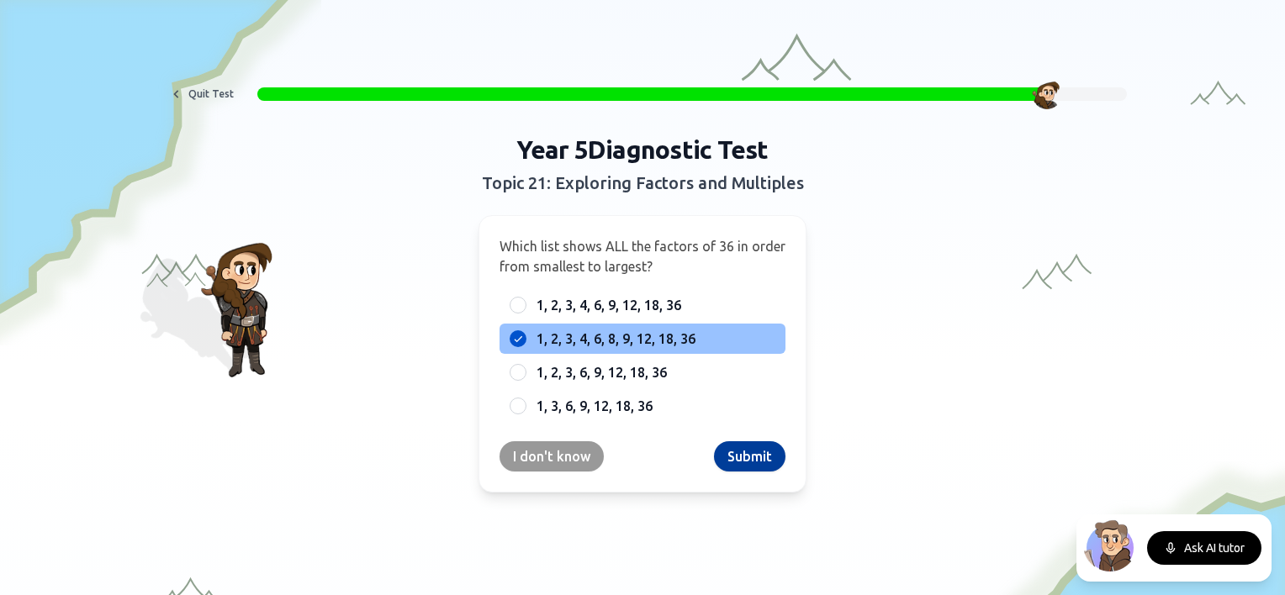
click at [736, 450] on button "Submit" at bounding box center [749, 456] width 71 height 30
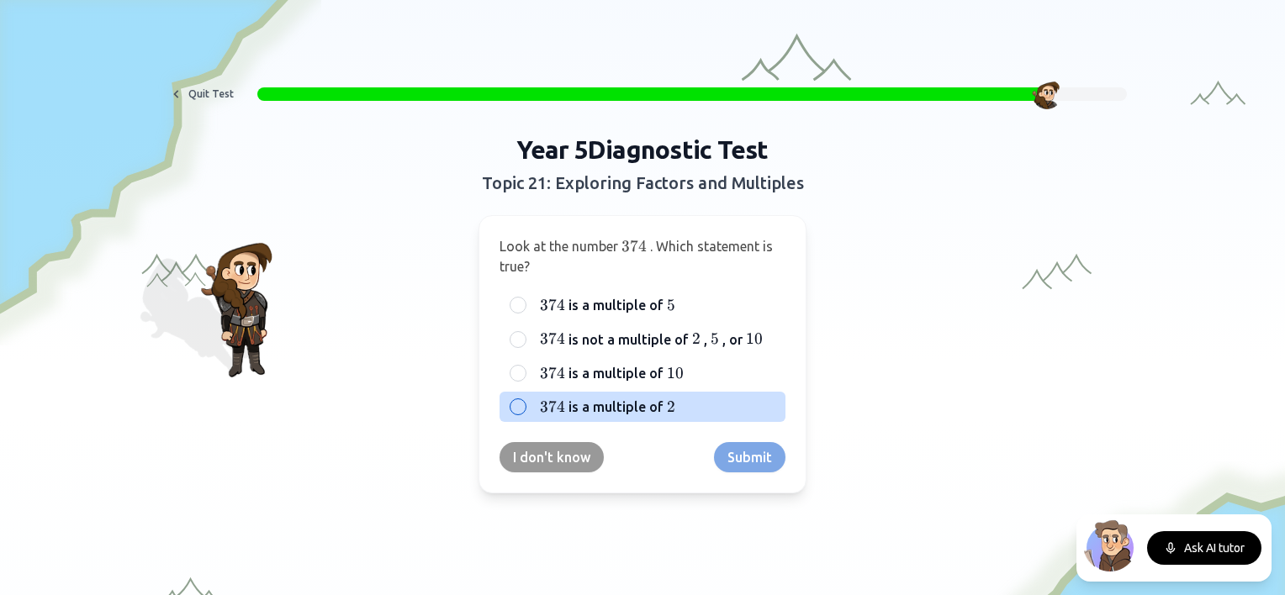
click at [667, 400] on span "2" at bounding box center [671, 407] width 8 height 18
click at [525, 400] on button "374 374 374 is a multiple of 2 2 2" at bounding box center [517, 406] width 13 height 13
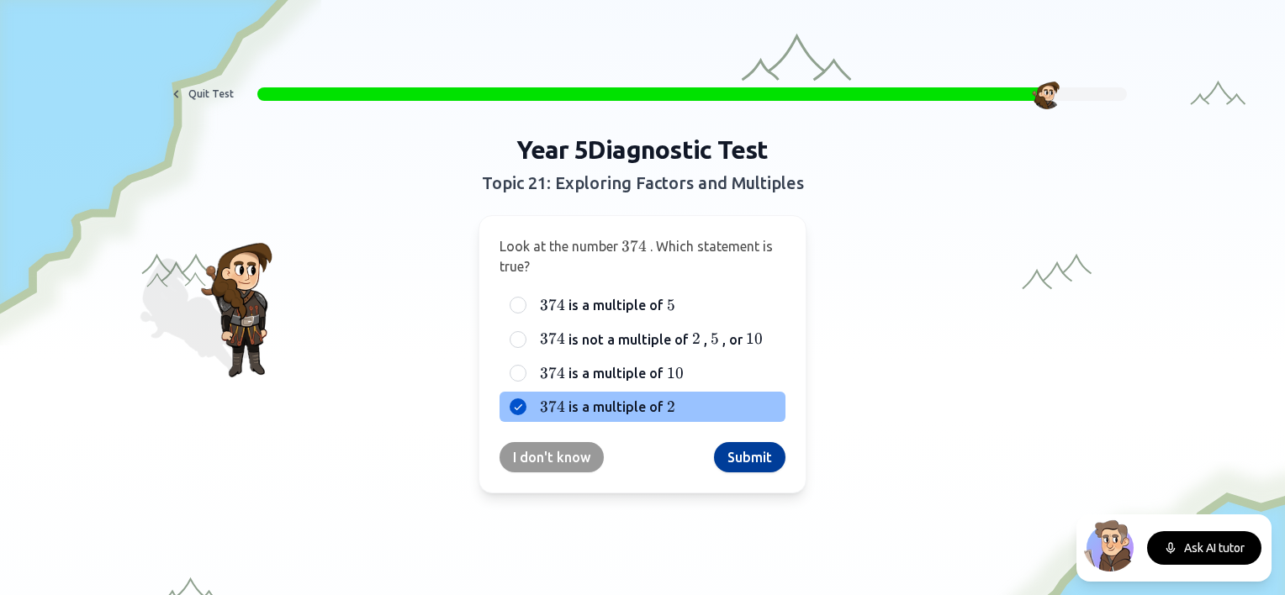
click at [753, 451] on button "Submit" at bounding box center [749, 457] width 71 height 30
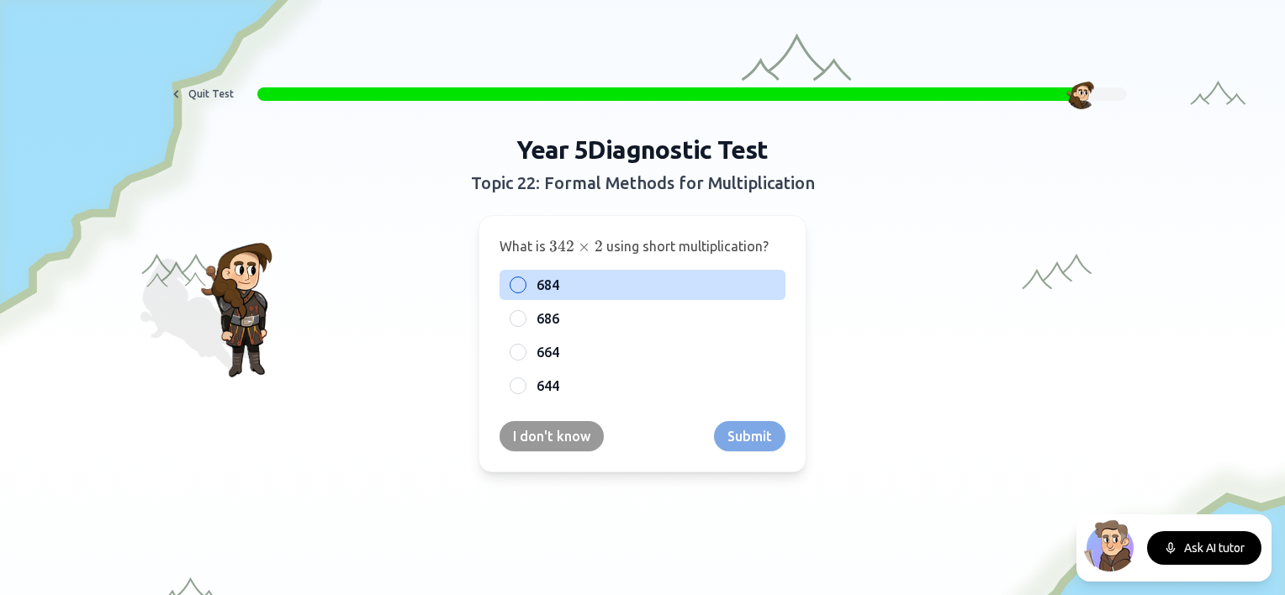
click at [591, 272] on div "684" at bounding box center [642, 285] width 286 height 30
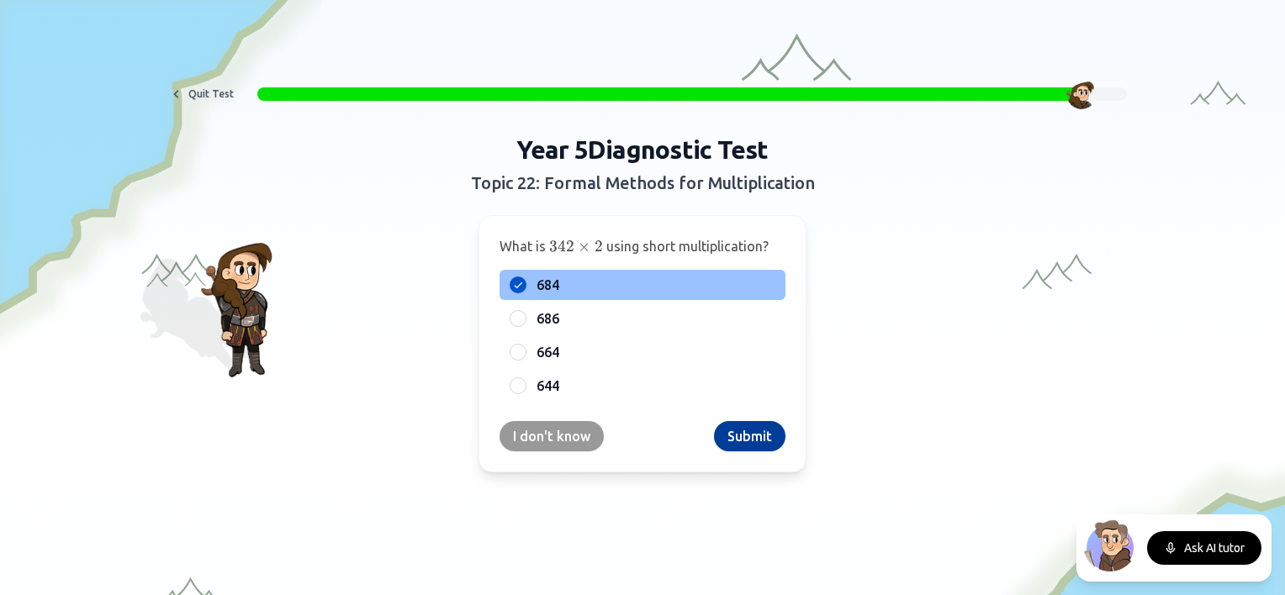
click at [746, 440] on button "Submit" at bounding box center [749, 436] width 71 height 30
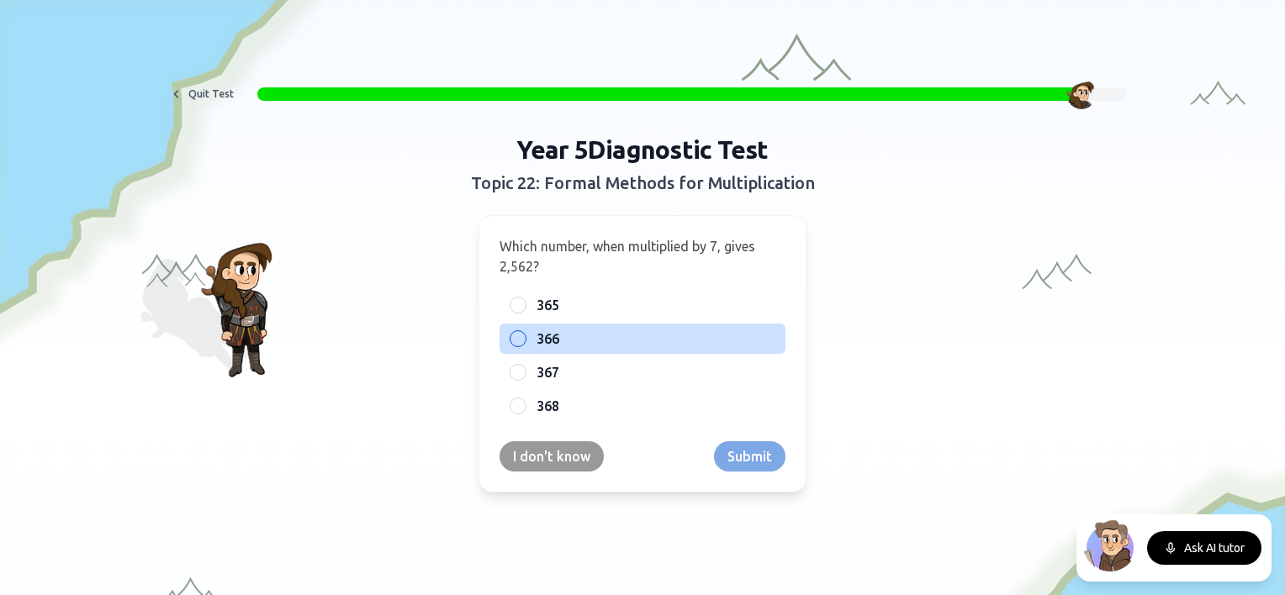
click at [559, 334] on label "366" at bounding box center [655, 339] width 239 height 20
click at [525, 334] on button "366" at bounding box center [517, 338] width 13 height 13
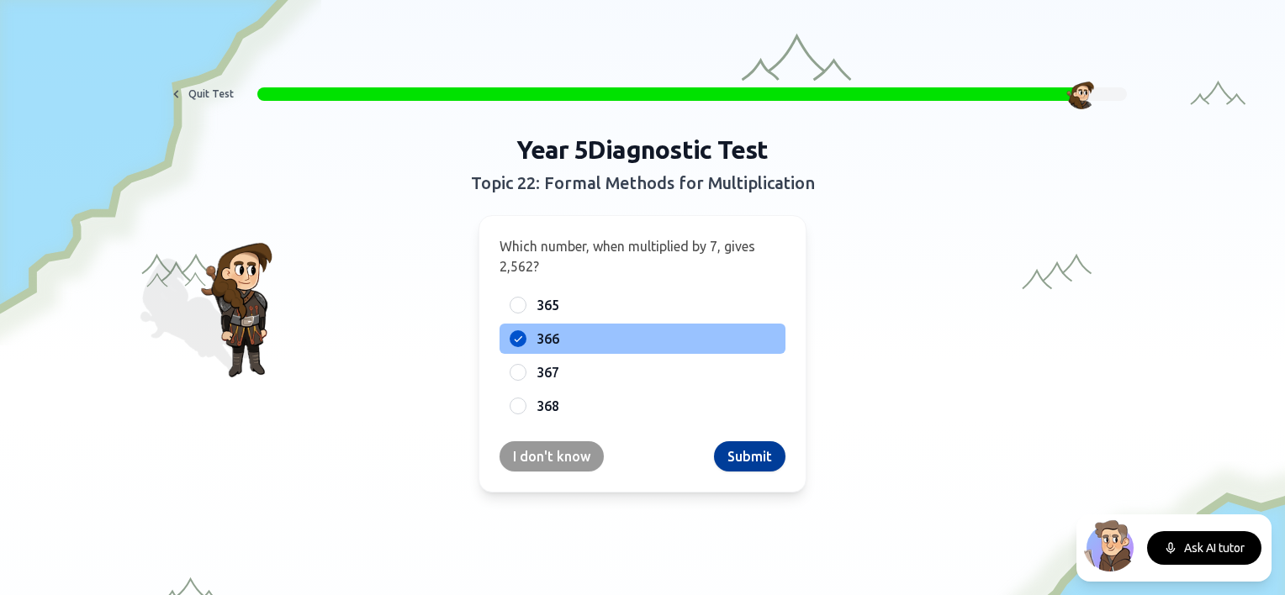
click at [728, 452] on button "Submit" at bounding box center [749, 456] width 71 height 30
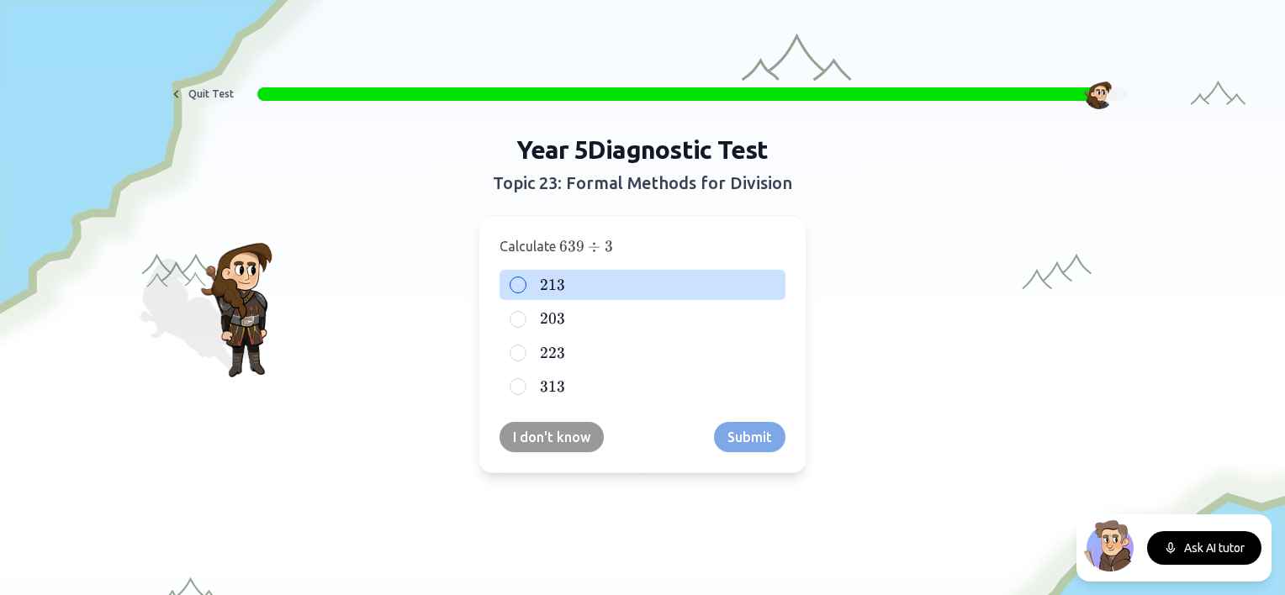
click at [565, 280] on label "213 213 213" at bounding box center [655, 285] width 239 height 20
click at [525, 280] on button "213 213 213" at bounding box center [517, 284] width 13 height 13
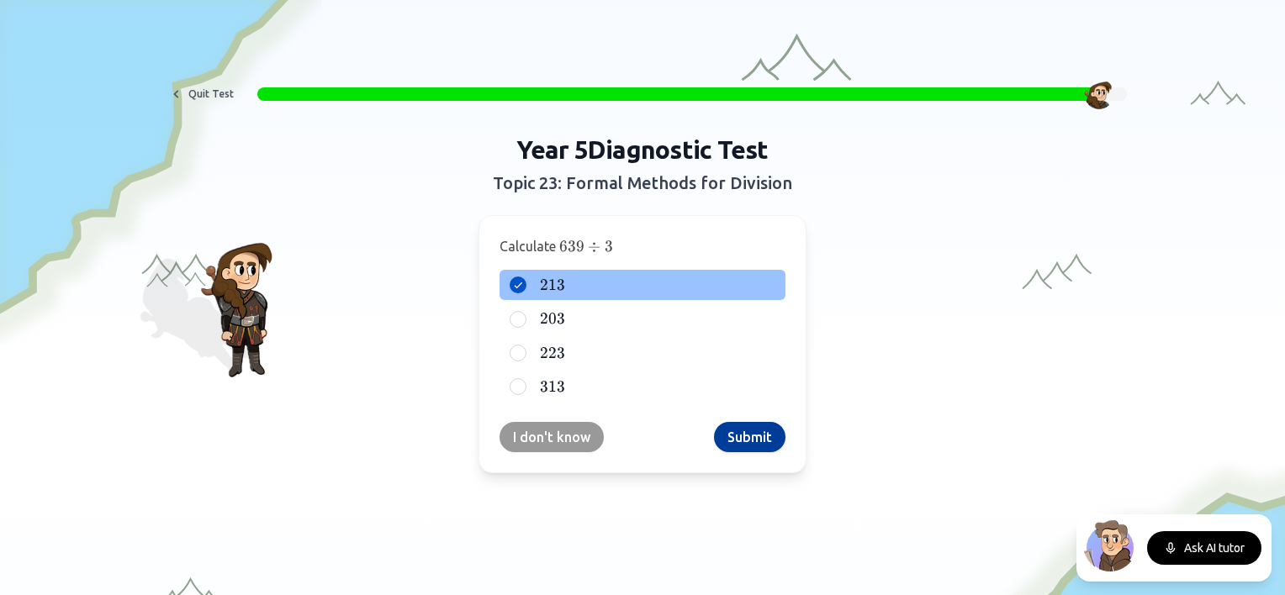
click at [741, 441] on button "Submit" at bounding box center [749, 437] width 71 height 30
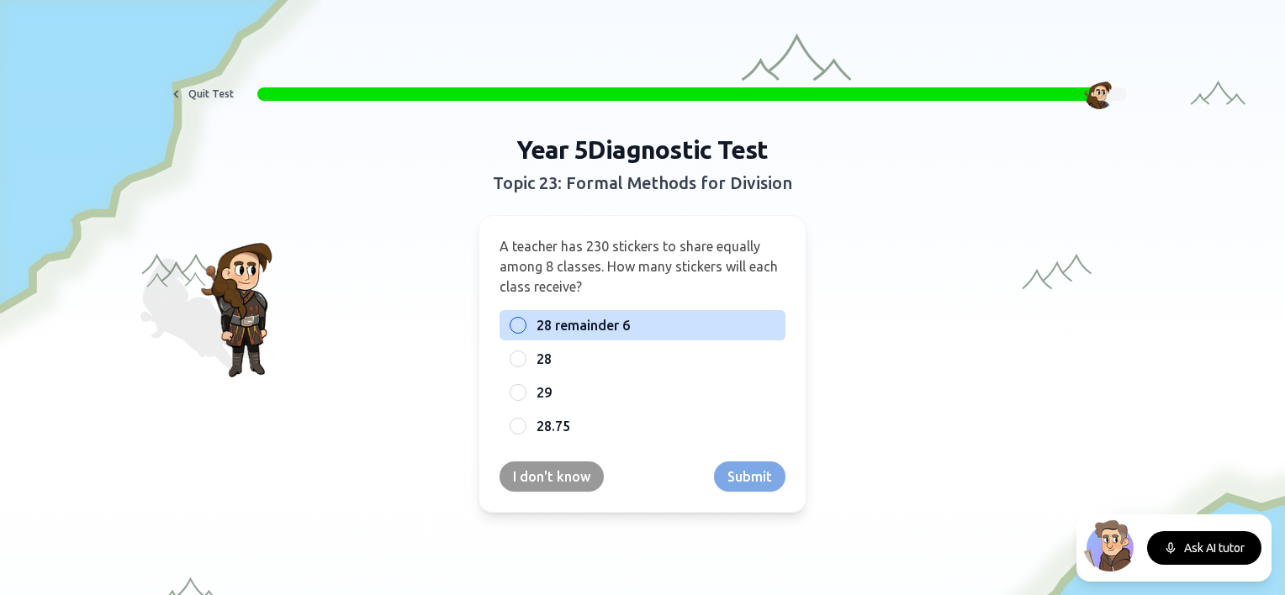
click at [565, 335] on div "28 remainder 6" at bounding box center [642, 325] width 286 height 30
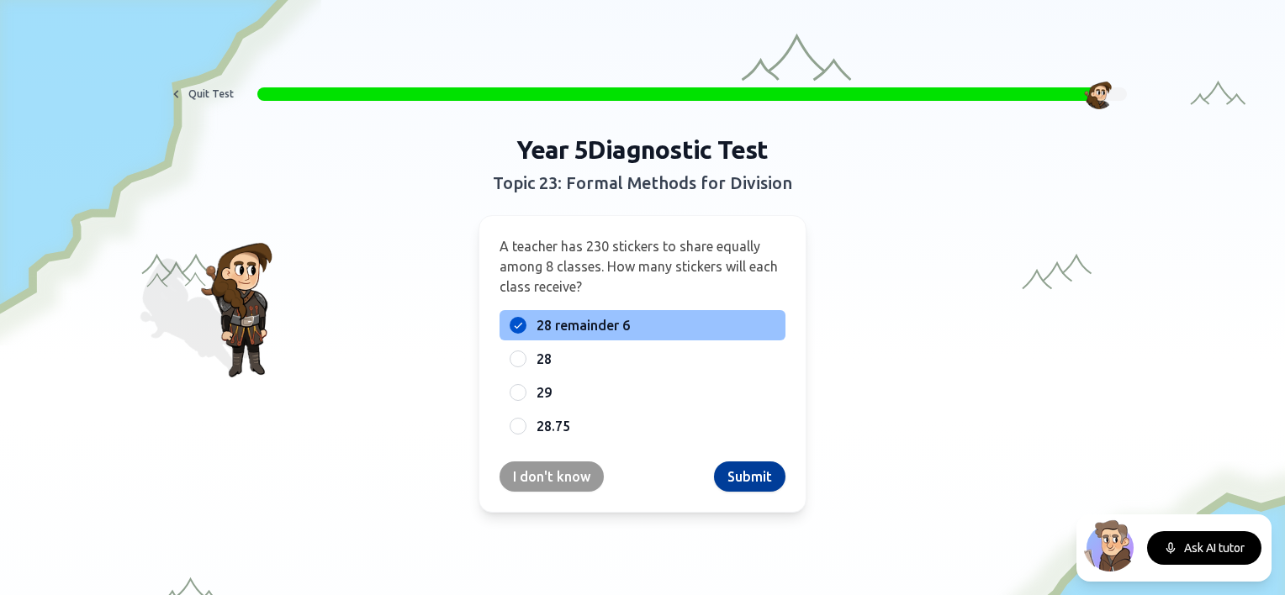
click at [729, 477] on button "Submit" at bounding box center [749, 477] width 71 height 30
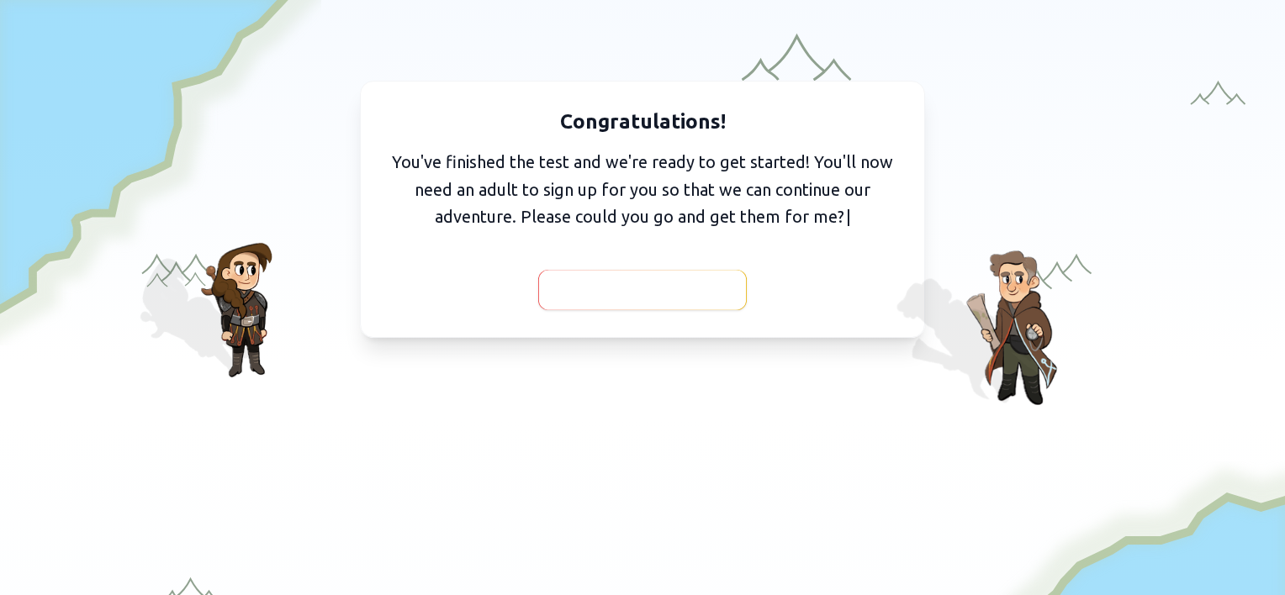
scroll to position [181, 0]
